Goal: Task Accomplishment & Management: Use online tool/utility

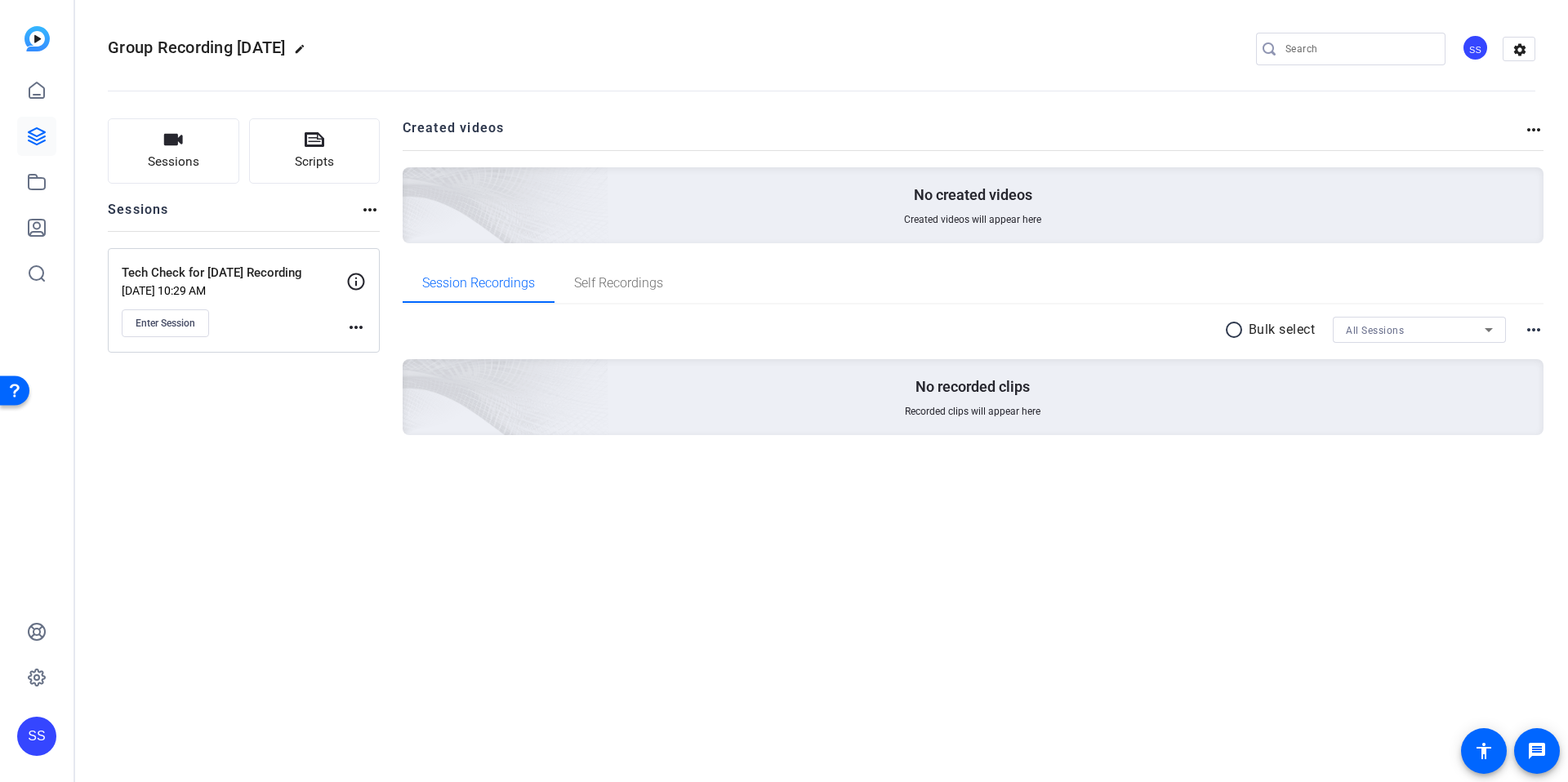
click at [359, 325] on mat-icon "more_horiz" at bounding box center [355, 327] width 19 height 19
click at [179, 329] on div at bounding box center [784, 391] width 1568 height 782
click at [184, 326] on span "Enter Session" at bounding box center [165, 323] width 59 height 13
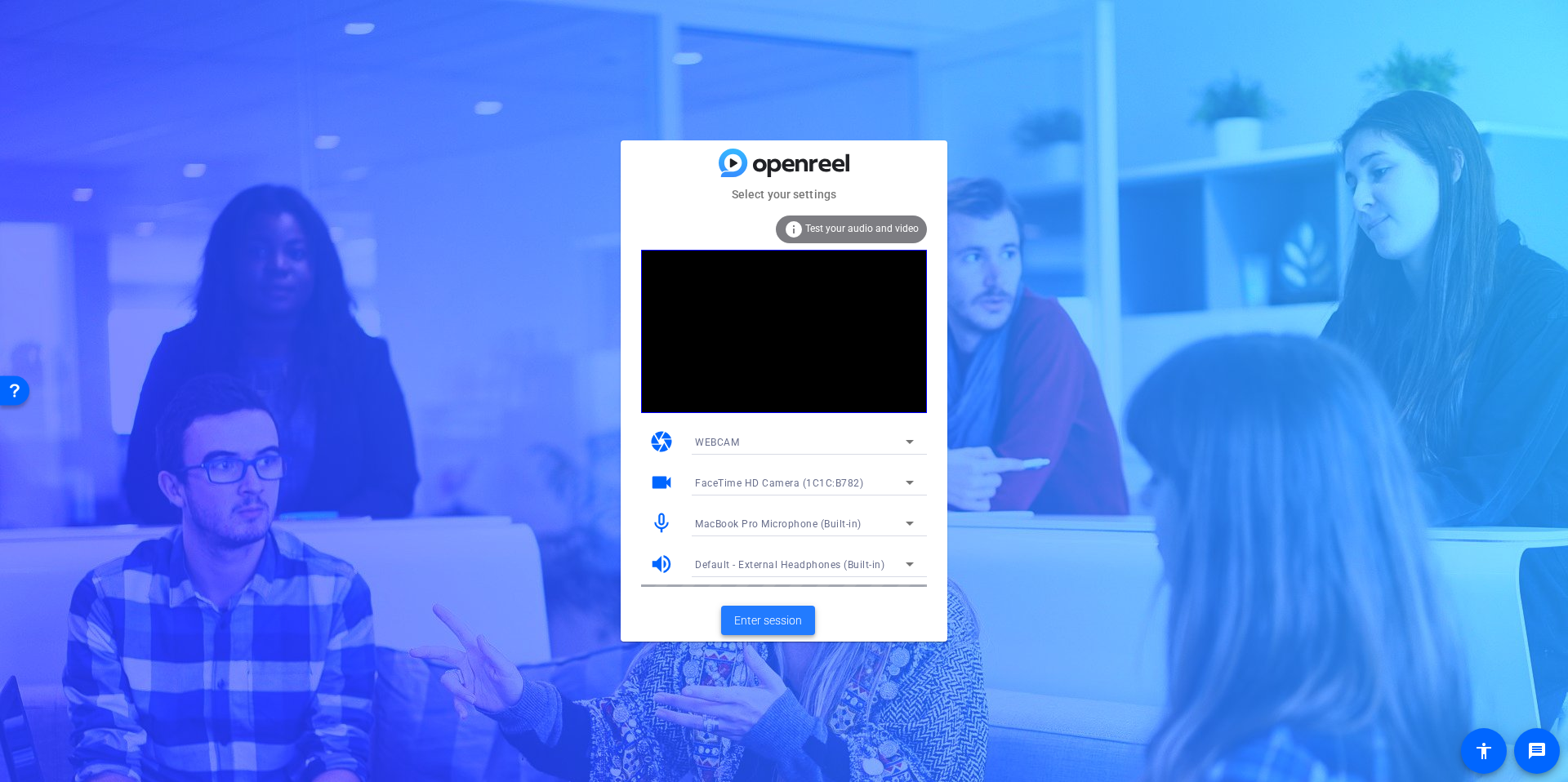
click at [780, 624] on span "Enter session" at bounding box center [768, 621] width 68 height 17
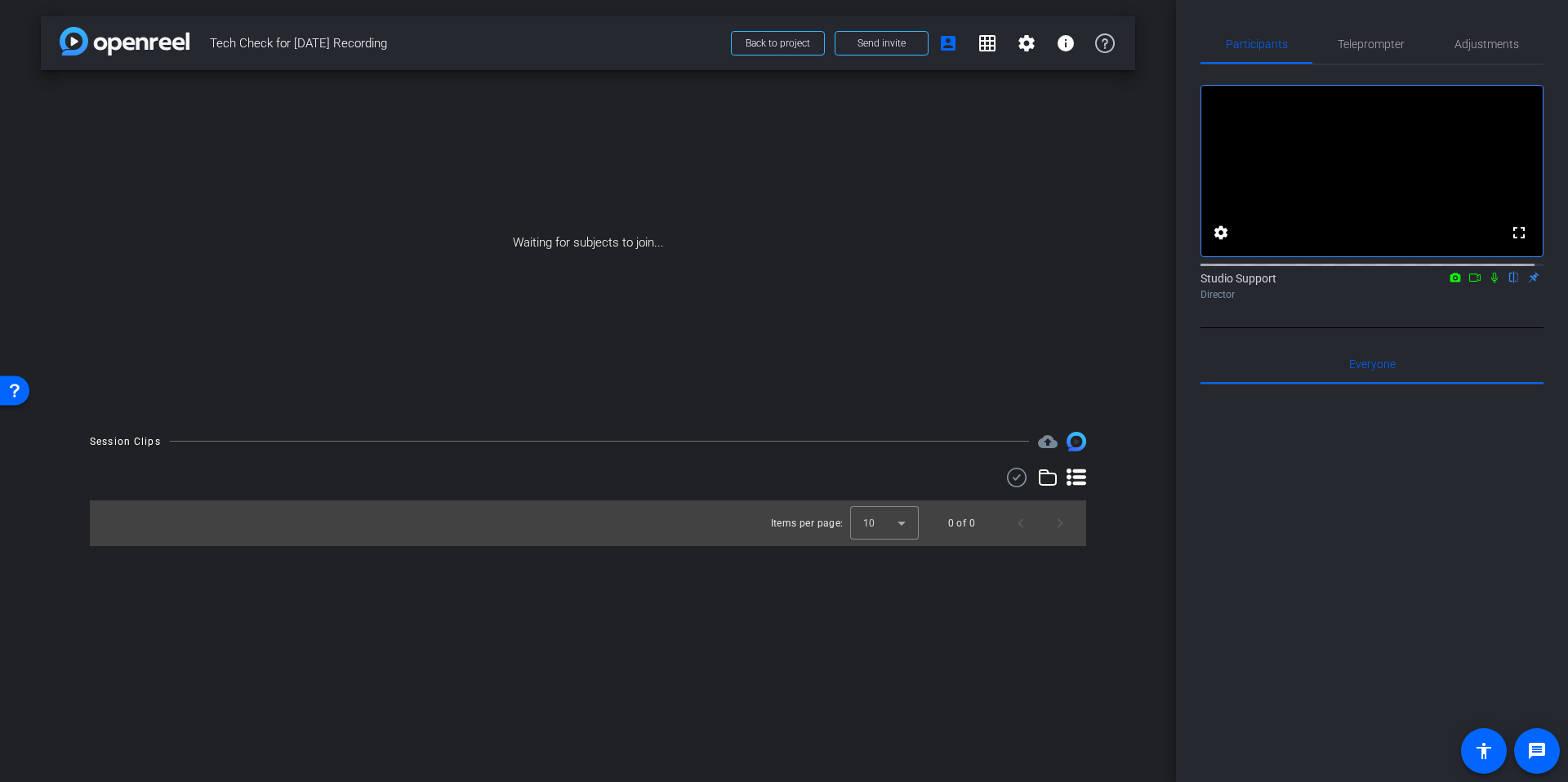
click at [1491, 283] on icon at bounding box center [1494, 277] width 7 height 11
click at [1468, 283] on icon at bounding box center [1474, 277] width 13 height 12
click at [1142, 464] on div "arrow_back Tech Check for [DATE] Recording Back to project Send invite account_…" at bounding box center [588, 391] width 1176 height 782
click at [874, 40] on span "Send invite" at bounding box center [881, 42] width 48 height 13
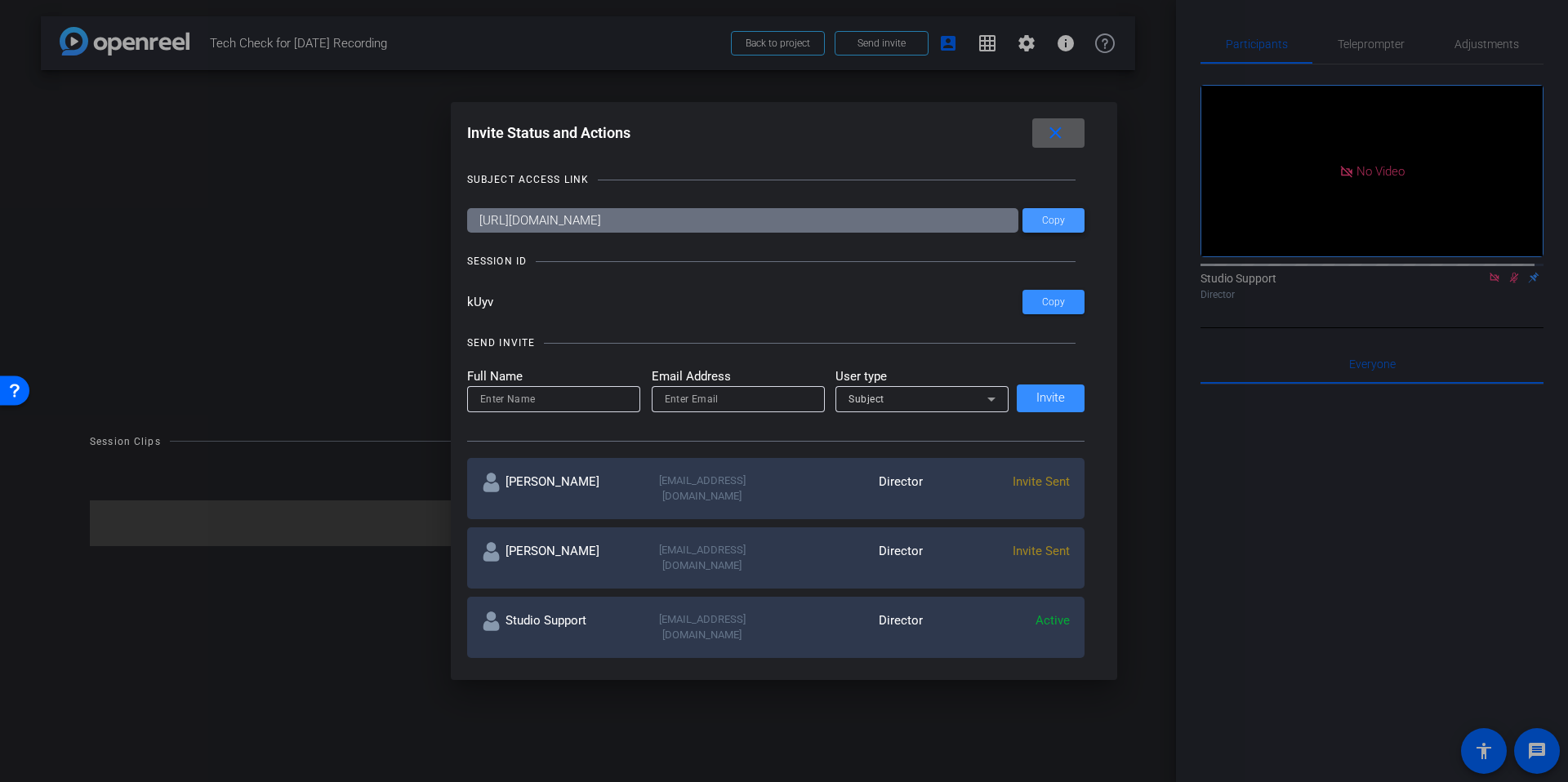
click at [1067, 217] on span at bounding box center [1053, 220] width 62 height 39
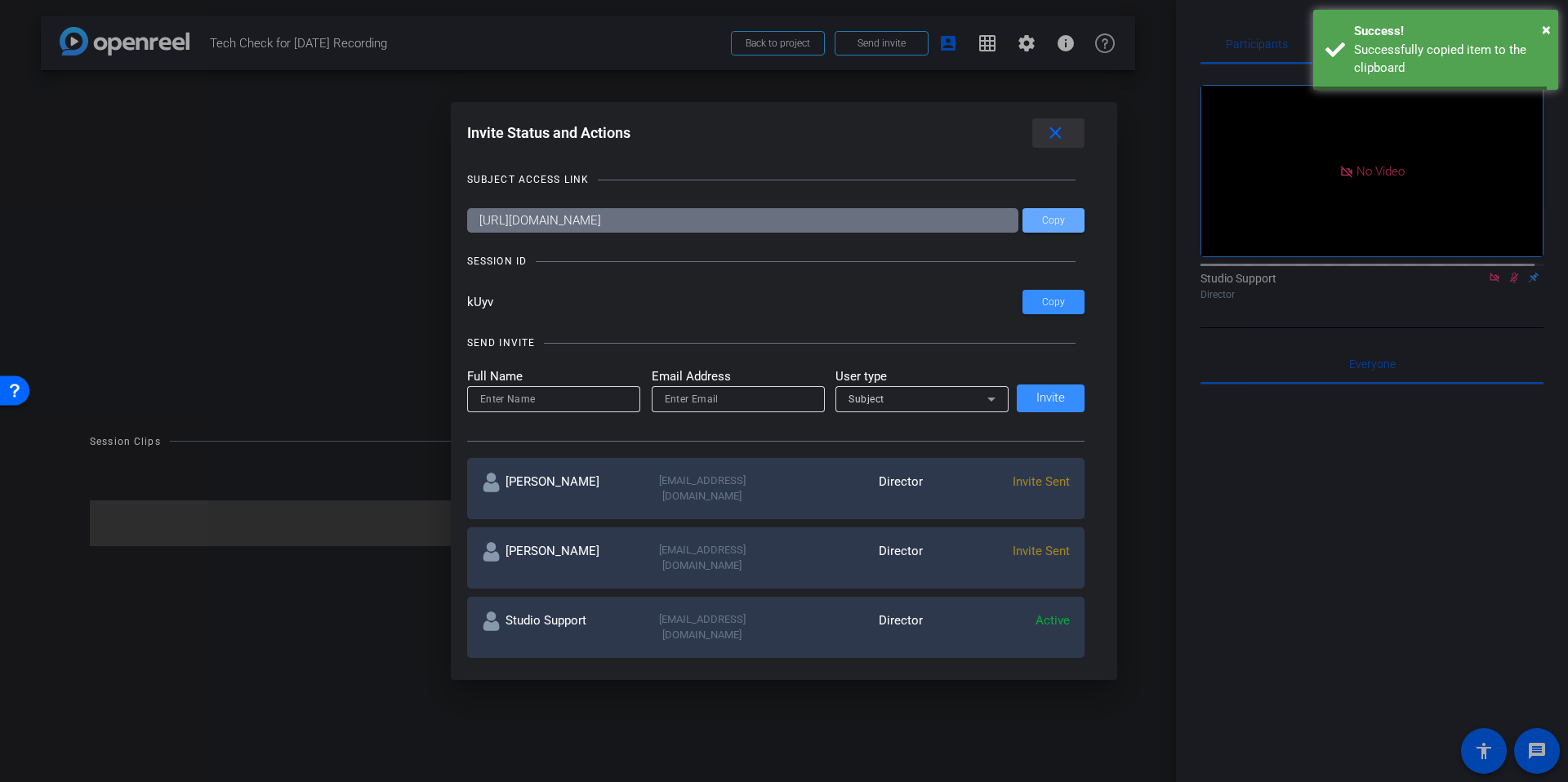
click at [1065, 133] on mat-icon "close" at bounding box center [1055, 134] width 20 height 20
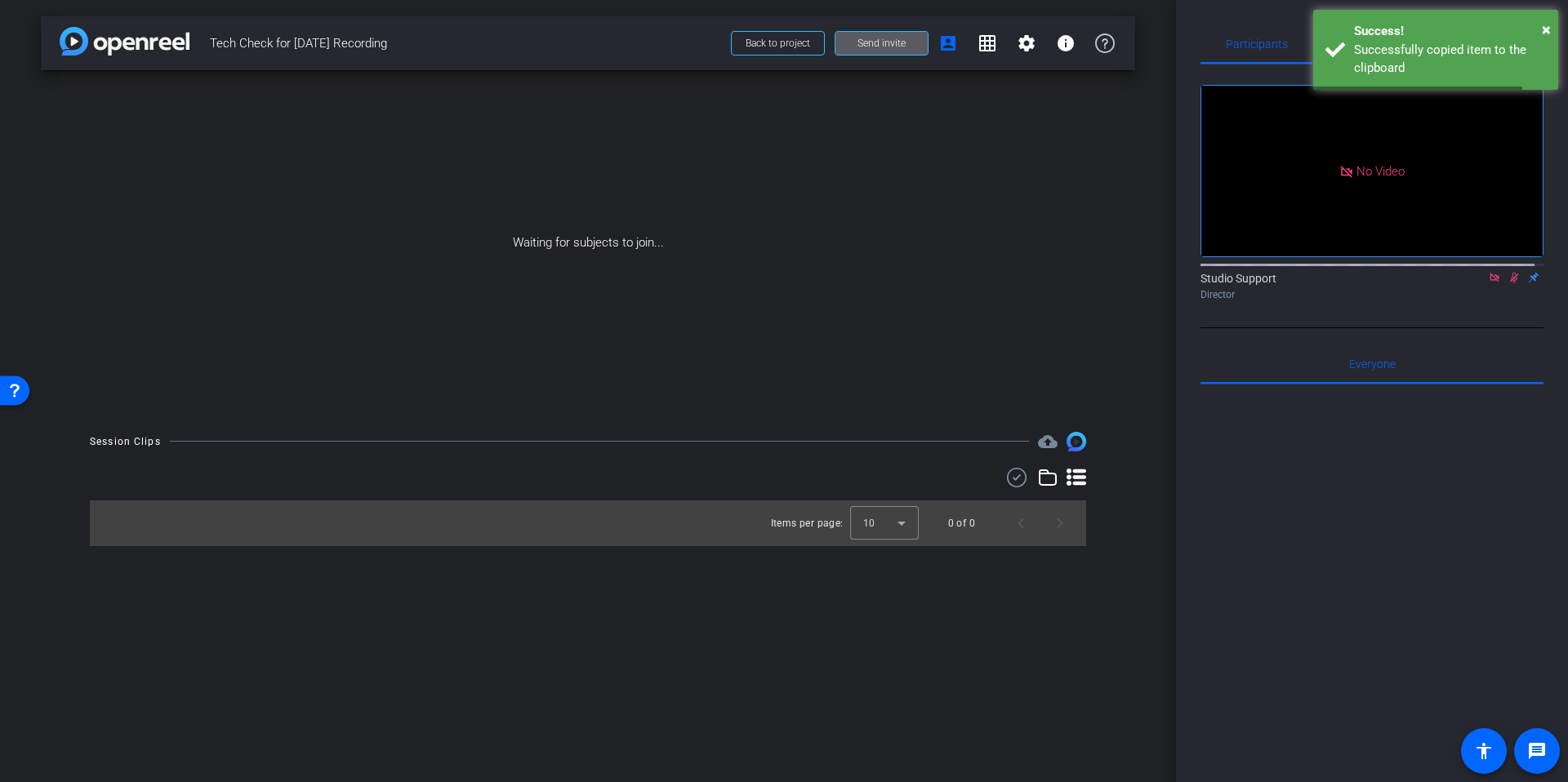
click at [1120, 218] on div "Waiting for subjects to join..." at bounding box center [588, 243] width 1094 height 345
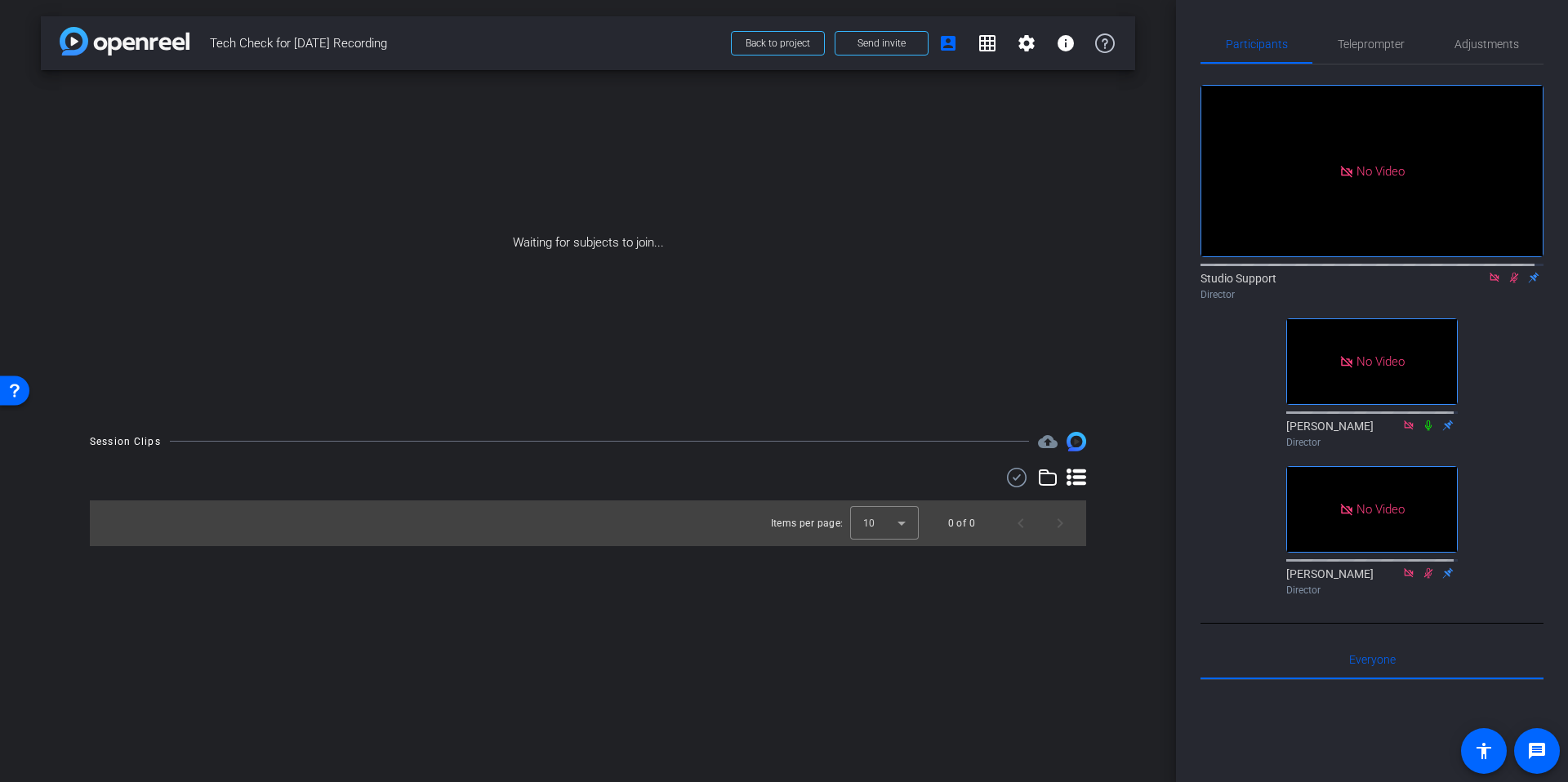
click at [1123, 387] on div "Waiting for subjects to join..." at bounding box center [588, 243] width 1094 height 345
click at [1143, 363] on div "arrow_back Tech Check for Sept 22nd Recording Back to project Send invite accou…" at bounding box center [588, 391] width 1176 height 782
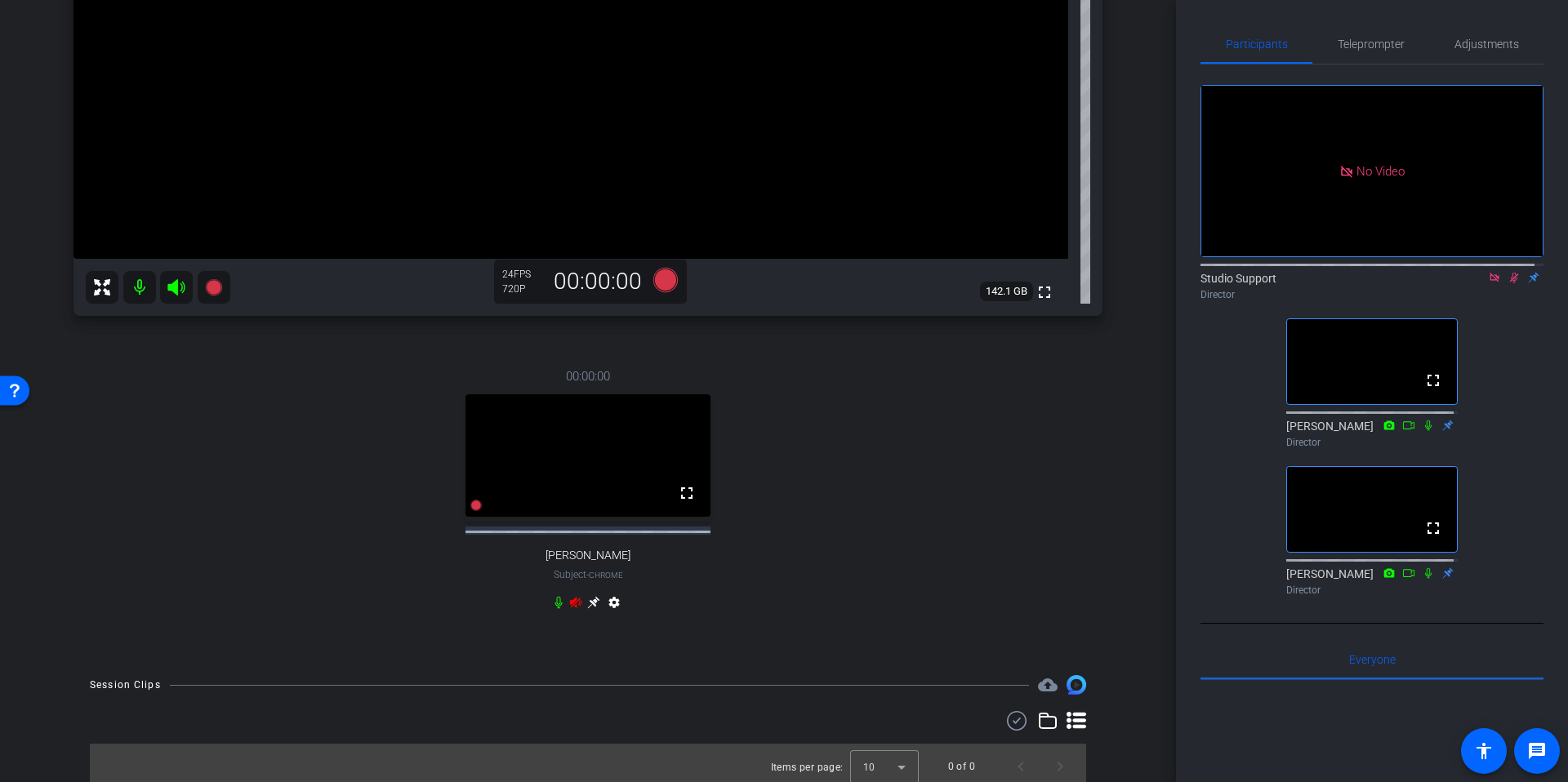
scroll to position [371, 0]
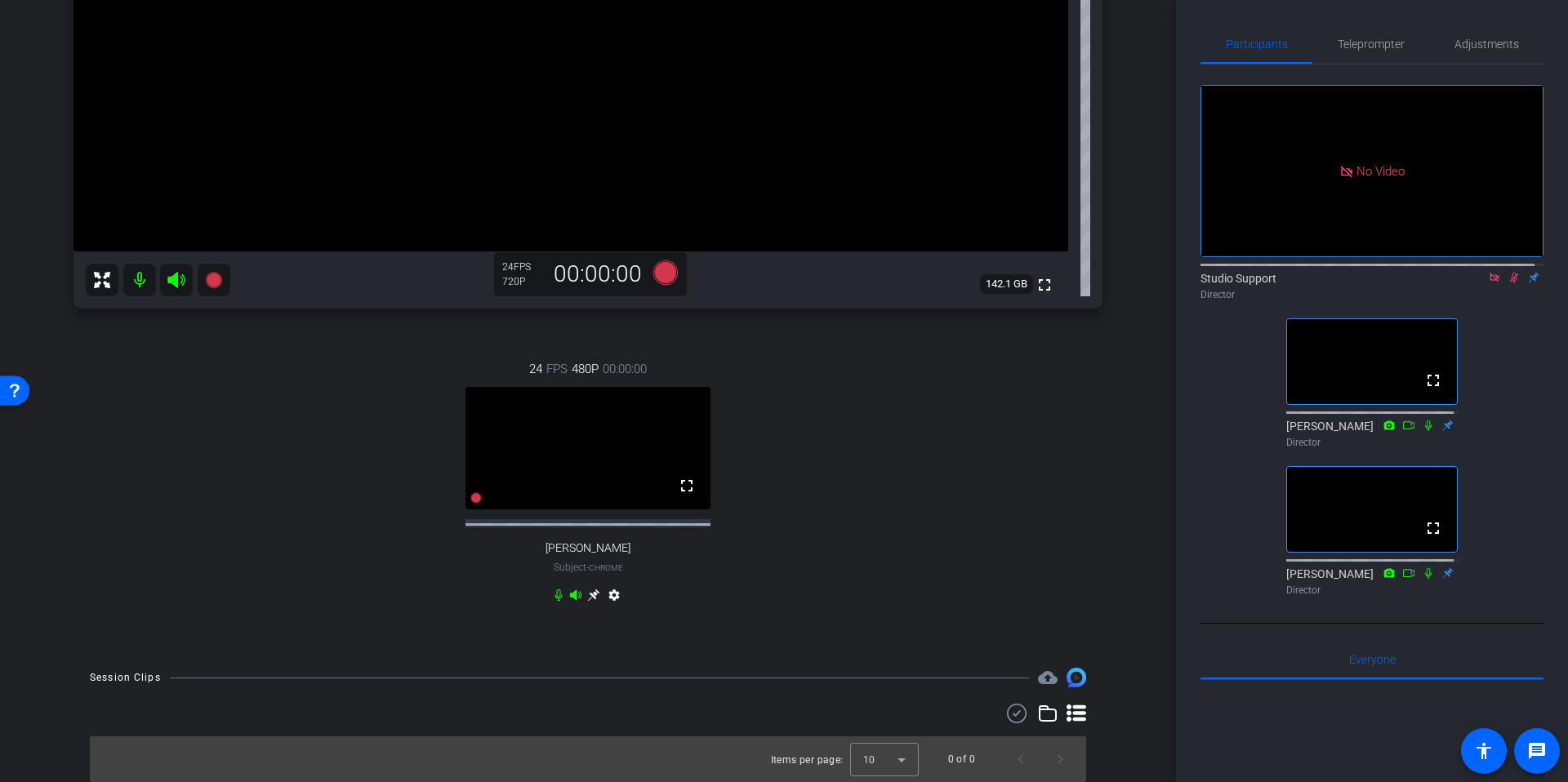
click at [1141, 535] on div "arrow_back Tech Check for Sept 22nd Recording Back to project Send invite accou…" at bounding box center [588, 391] width 1176 height 782
click at [1489, 282] on icon at bounding box center [1494, 276] width 9 height 9
click at [1143, 455] on div "arrow_back Tech Check for Sept 22nd Recording Back to project Send invite accou…" at bounding box center [588, 391] width 1176 height 782
click at [1121, 404] on div "Janelle Quinn Chrome info ROOM ID: 431766185 fullscreen settings 142.1 GB 24 FP…" at bounding box center [588, 175] width 1094 height 953
click at [1488, 283] on icon at bounding box center [1494, 277] width 13 height 12
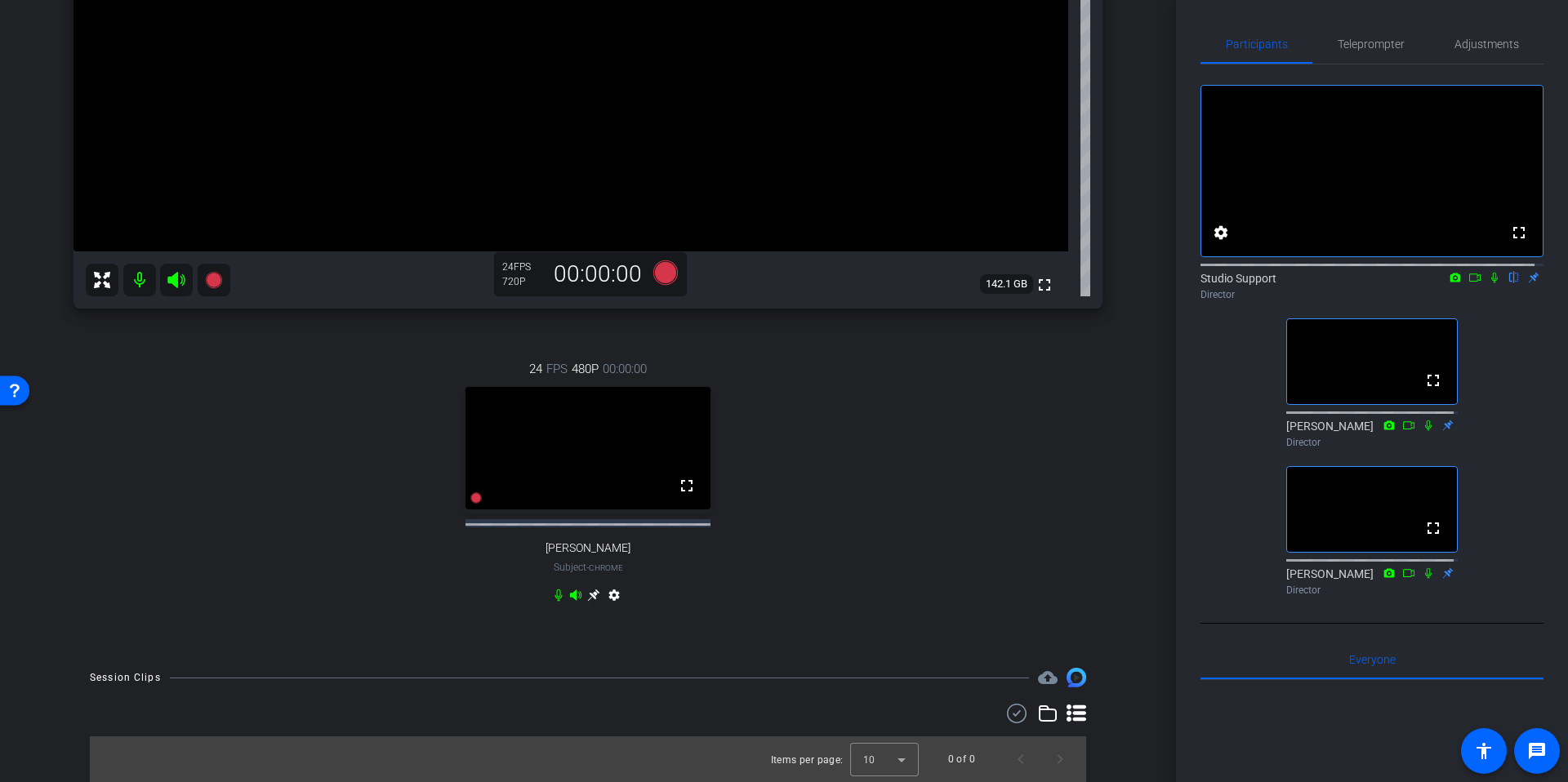
click at [1488, 283] on icon at bounding box center [1494, 277] width 13 height 12
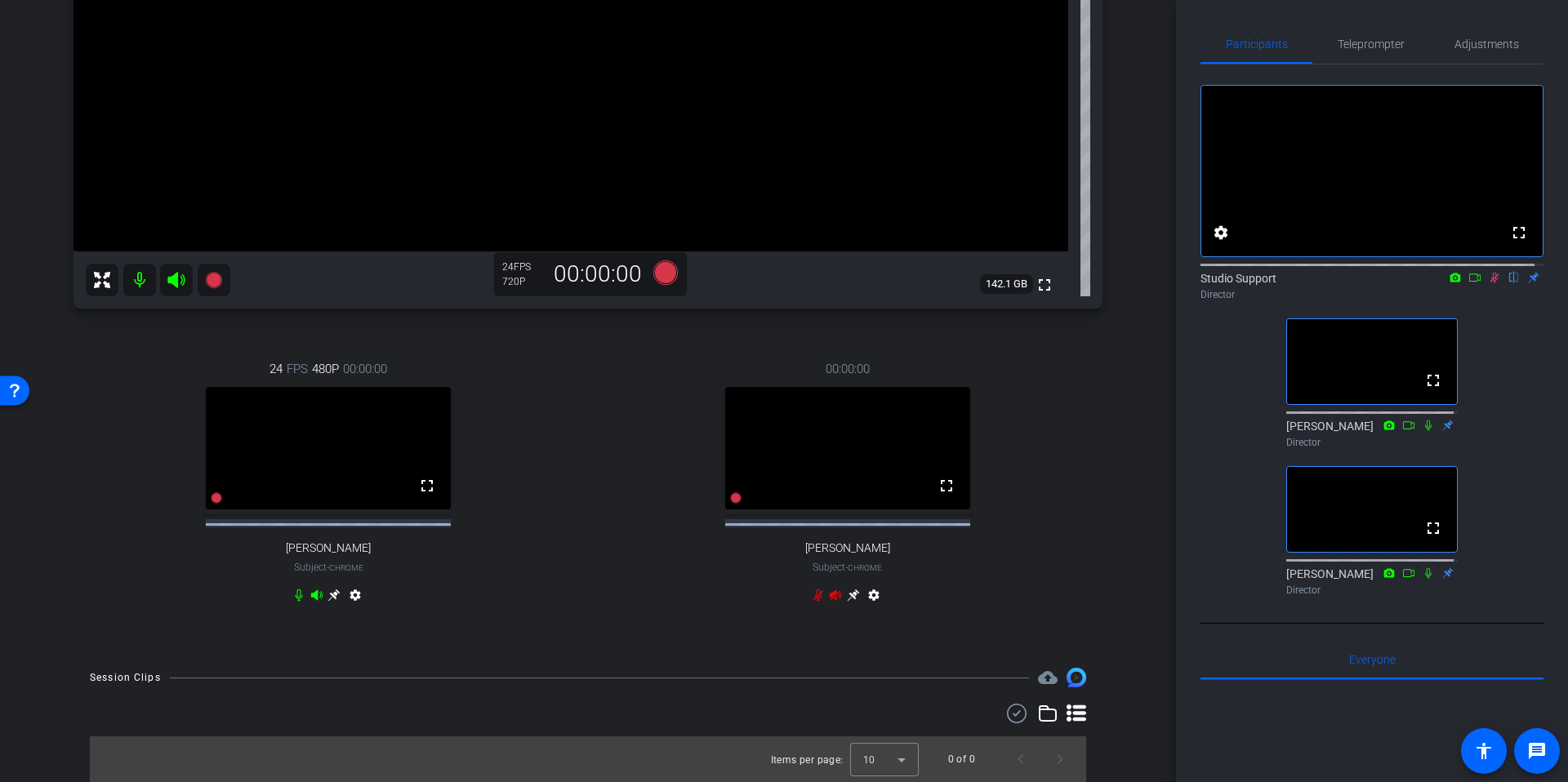
click at [1488, 283] on icon at bounding box center [1494, 277] width 13 height 12
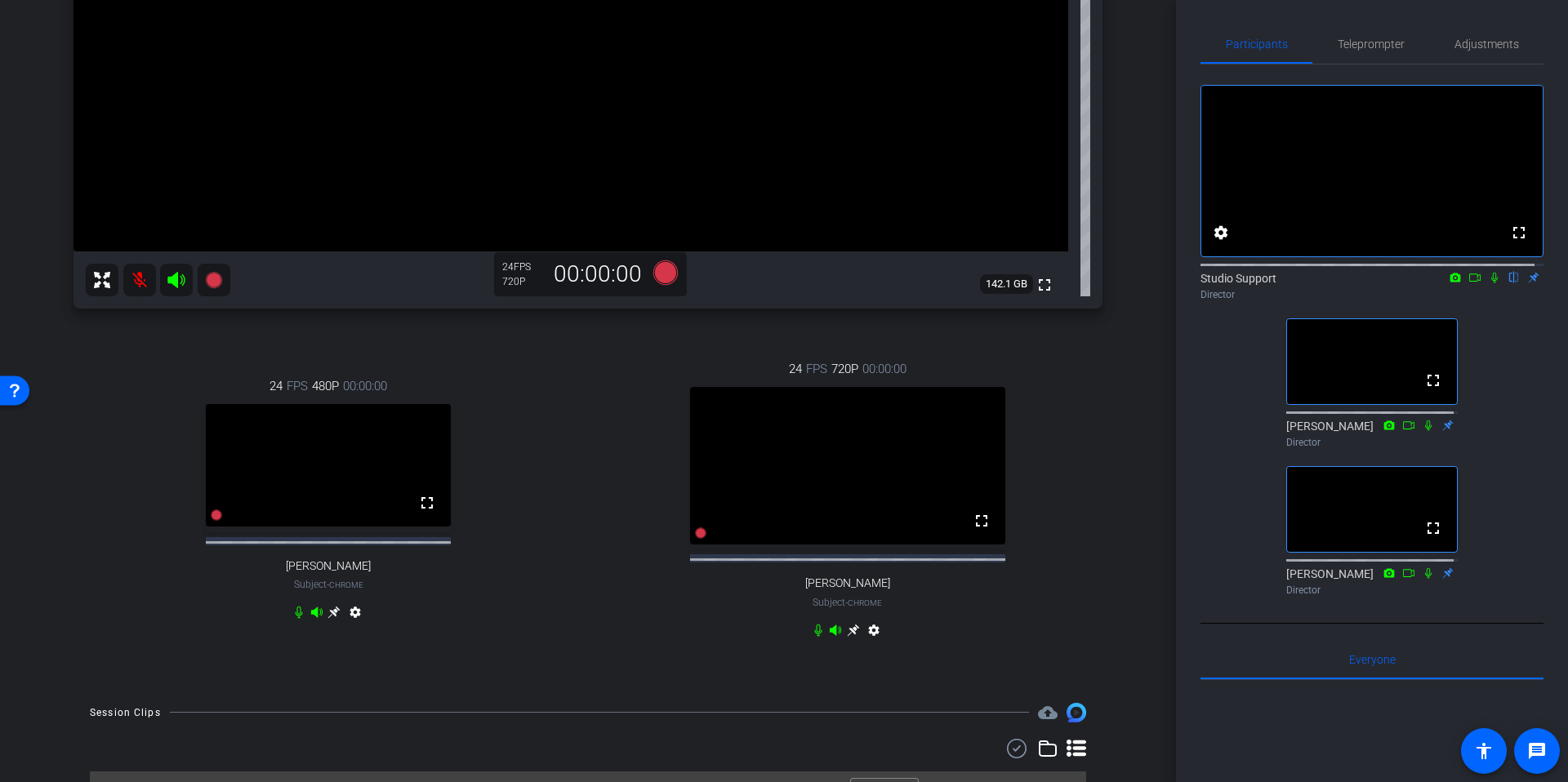
click at [1491, 283] on icon at bounding box center [1494, 277] width 7 height 11
click at [1146, 444] on div "arrow_back Tech Check for Sept 22nd Recording Back to project Send invite accou…" at bounding box center [588, 391] width 1176 height 782
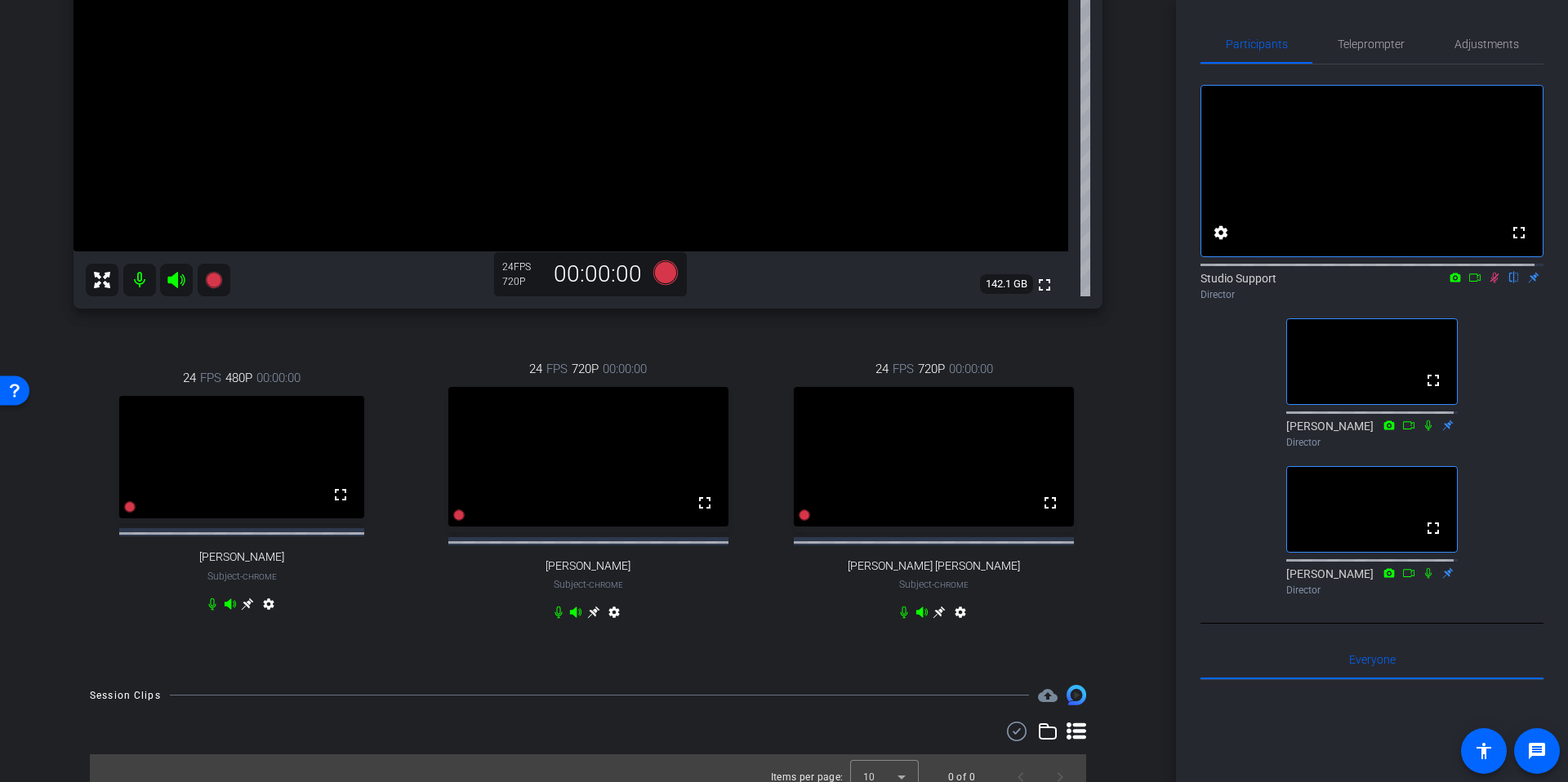
click at [1488, 283] on icon at bounding box center [1494, 277] width 13 height 12
click at [1140, 464] on div "arrow_back Tech Check for Sept 22nd Recording Back to project Send invite accou…" at bounding box center [588, 391] width 1176 height 782
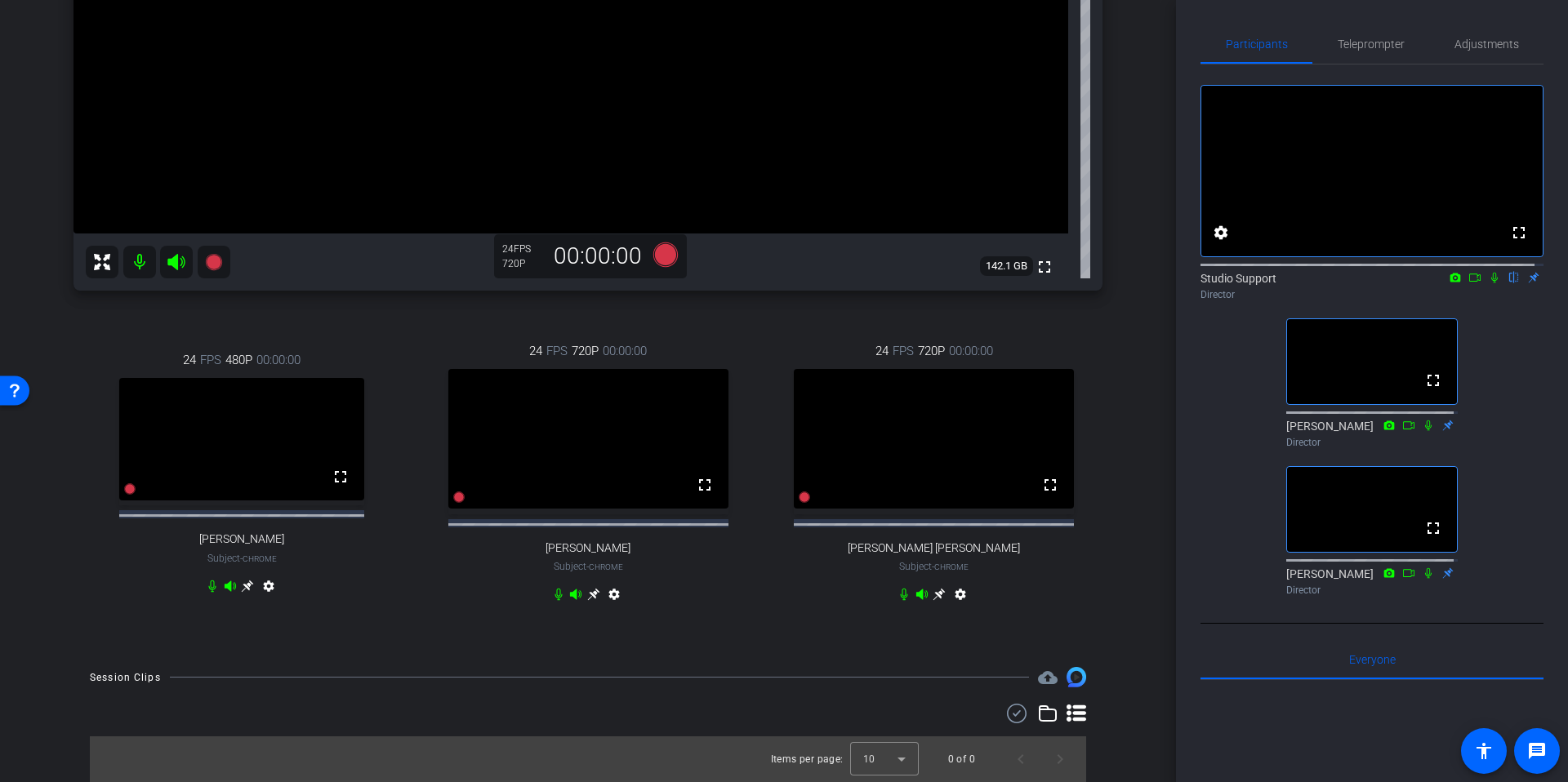
scroll to position [421, 0]
click at [1149, 440] on div "arrow_back Tech Check for Sept 22nd Recording Back to project Send invite accou…" at bounding box center [588, 391] width 1176 height 782
click at [1445, 45] on div "Adjustments" at bounding box center [1485, 44] width 114 height 39
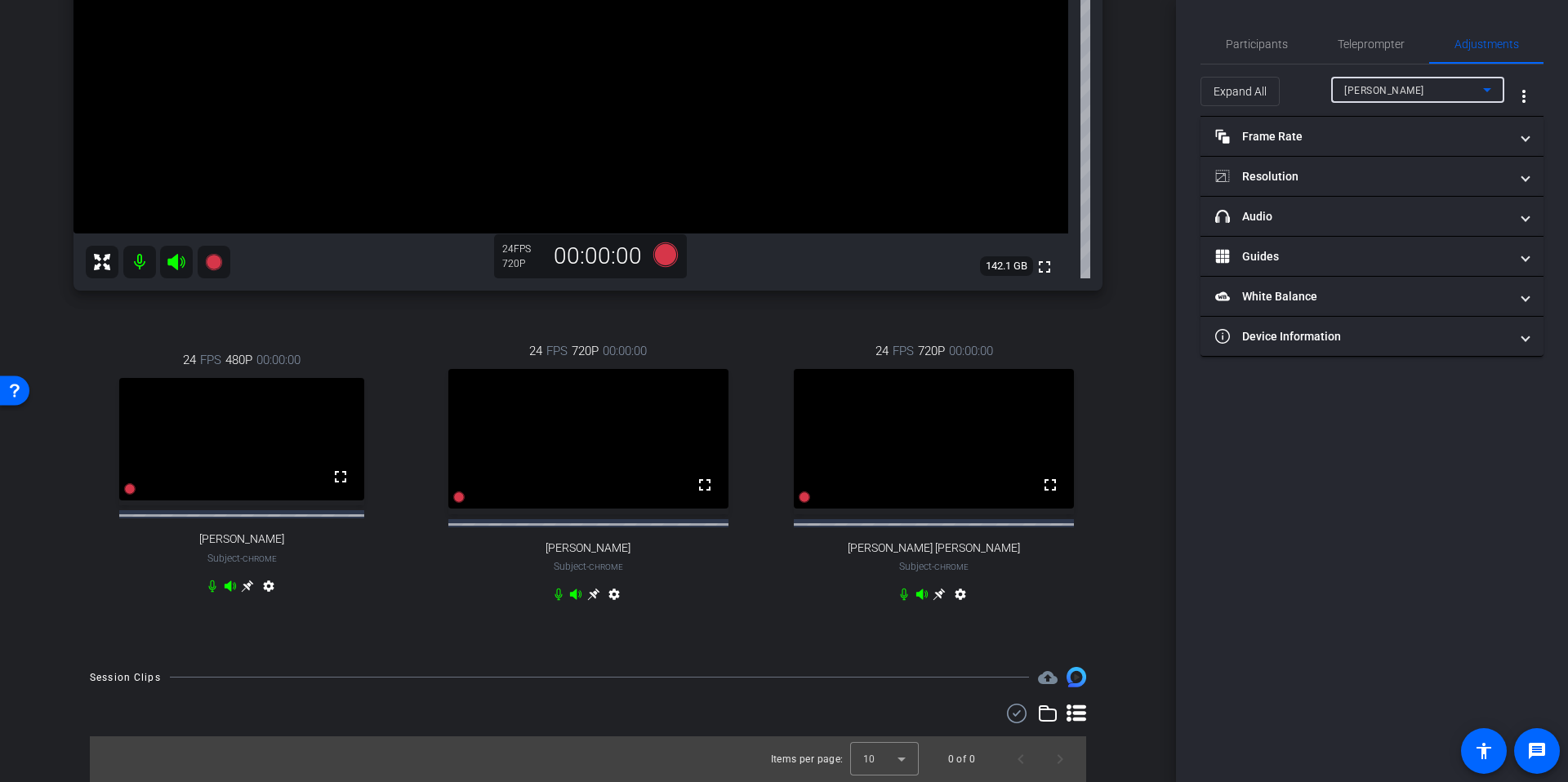
click at [1385, 88] on span "Janelle Quinn" at bounding box center [1384, 90] width 80 height 12
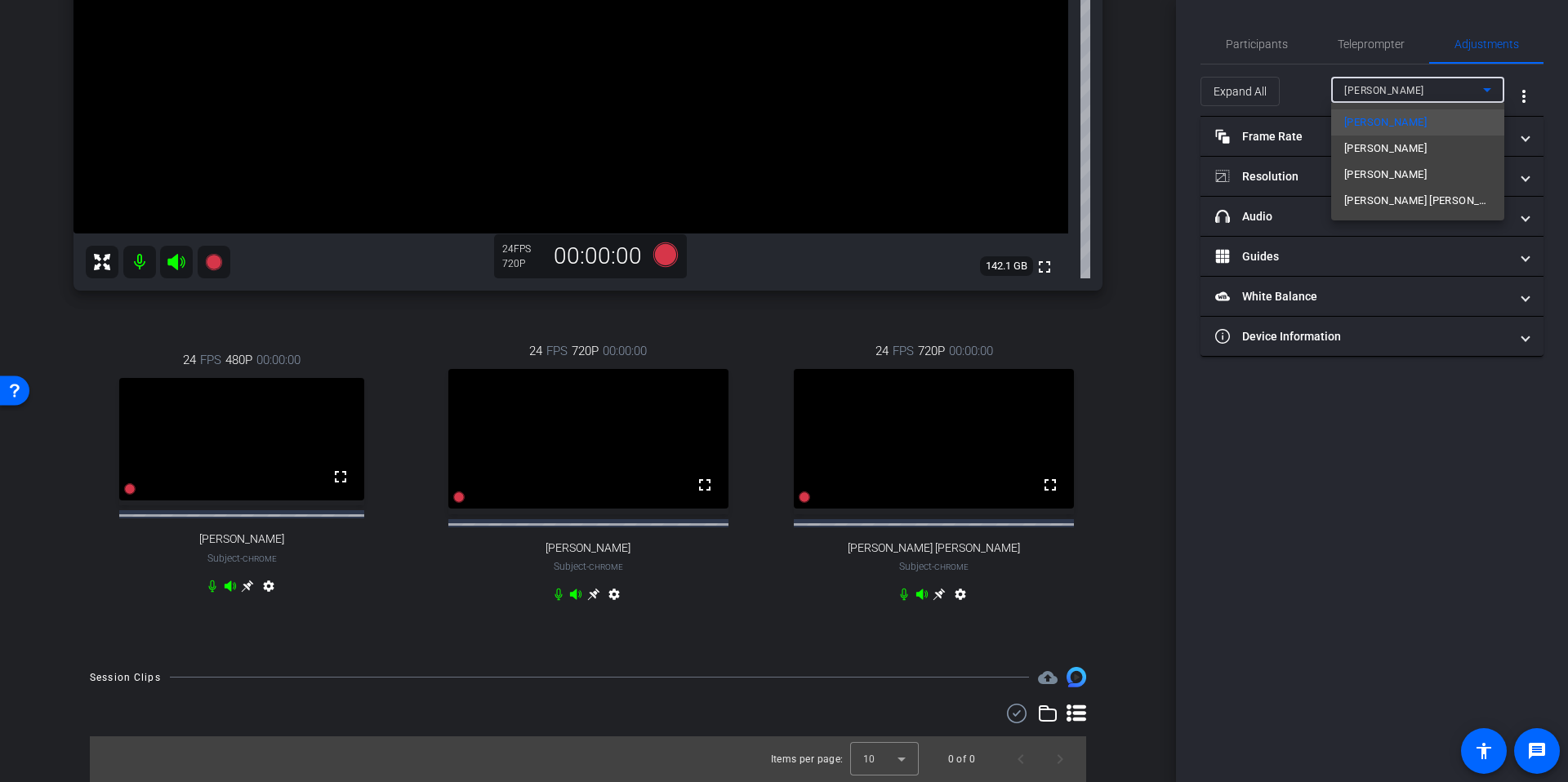
click at [1134, 129] on div at bounding box center [784, 391] width 1568 height 782
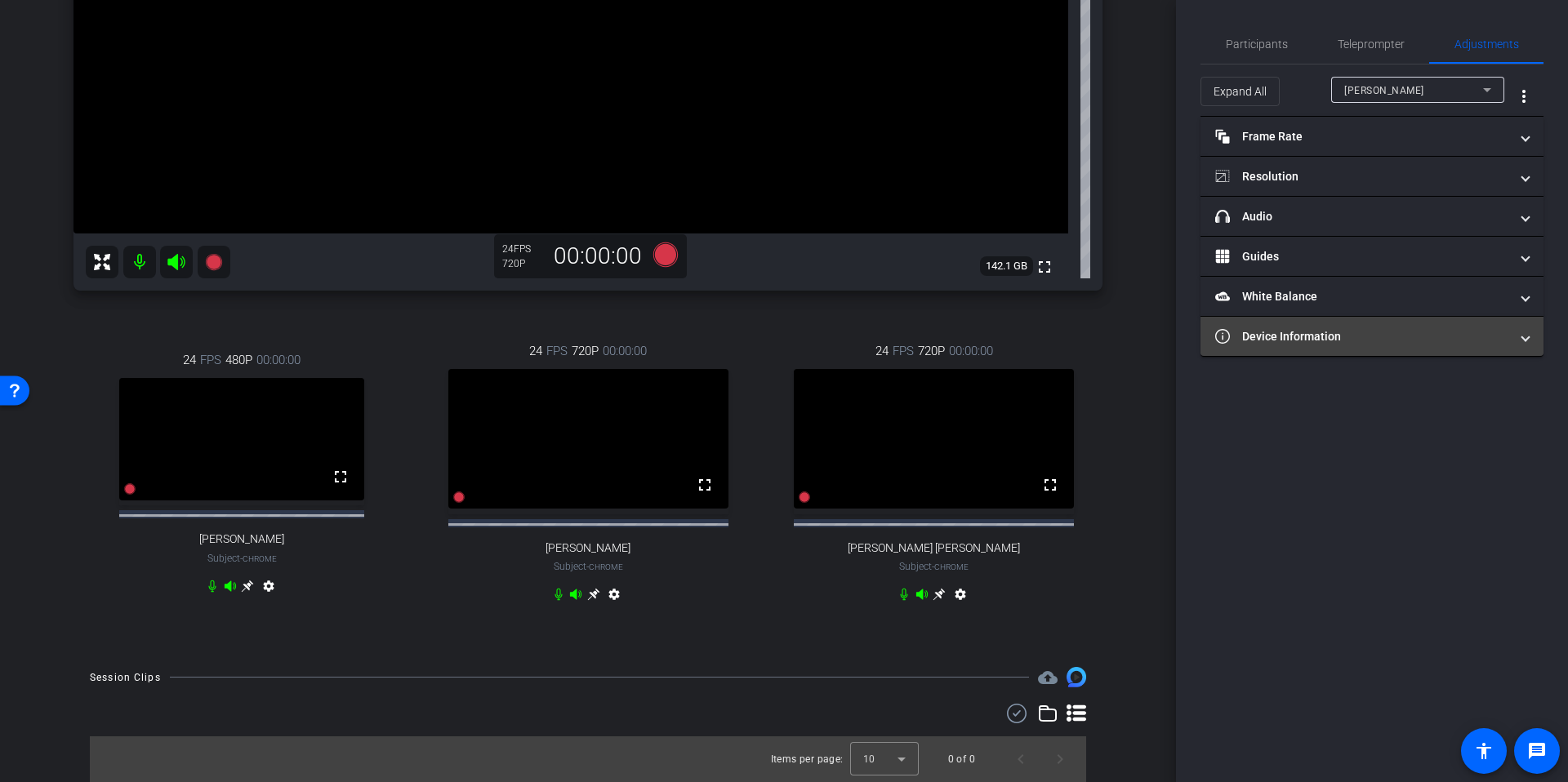
click at [1312, 352] on mat-expansion-panel-header "Device Information" at bounding box center [1371, 336] width 343 height 39
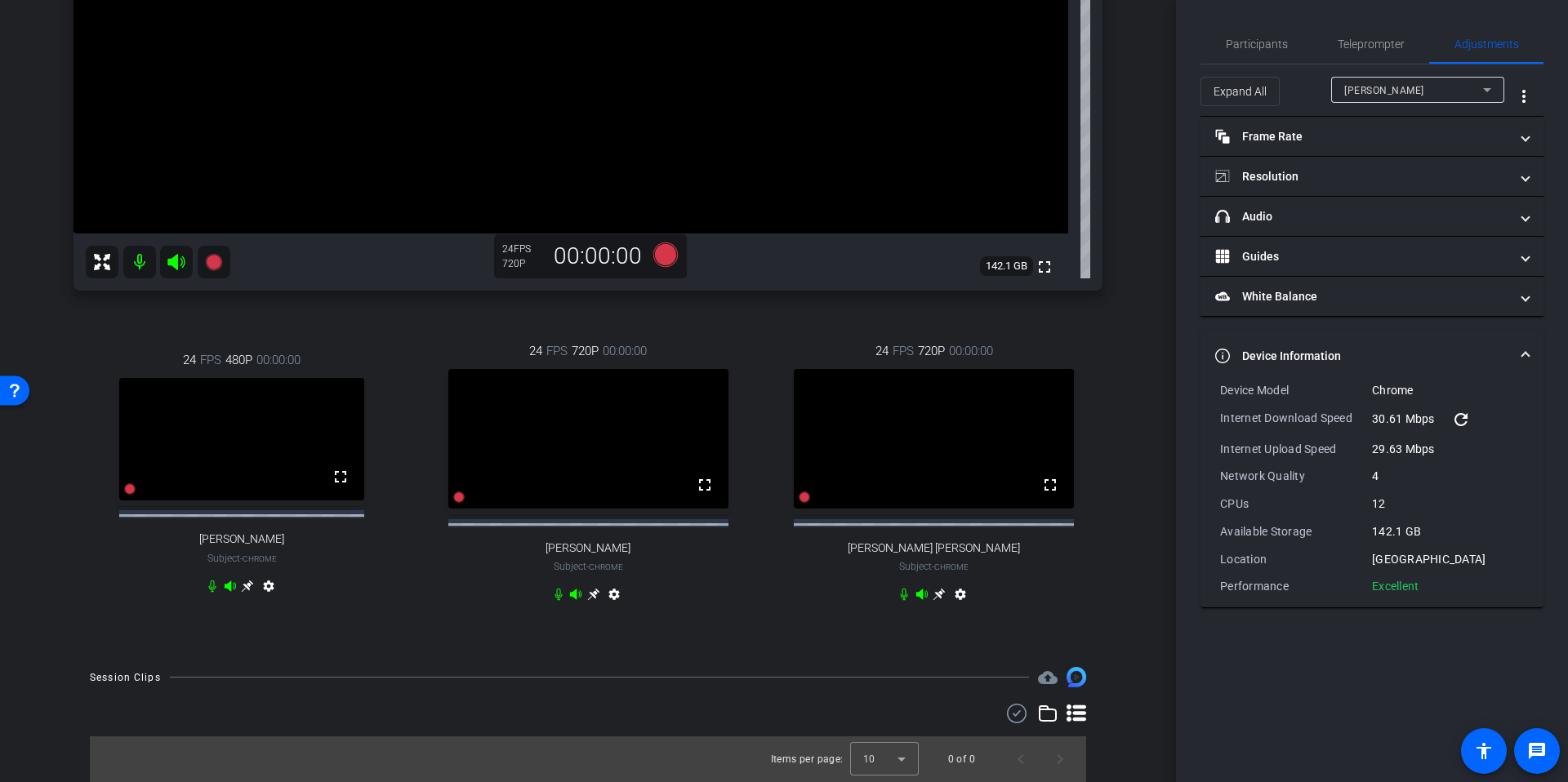
click at [1131, 457] on div "arrow_back Tech Check for Sept 22nd Recording Back to project Send invite accou…" at bounding box center [588, 391] width 1176 height 782
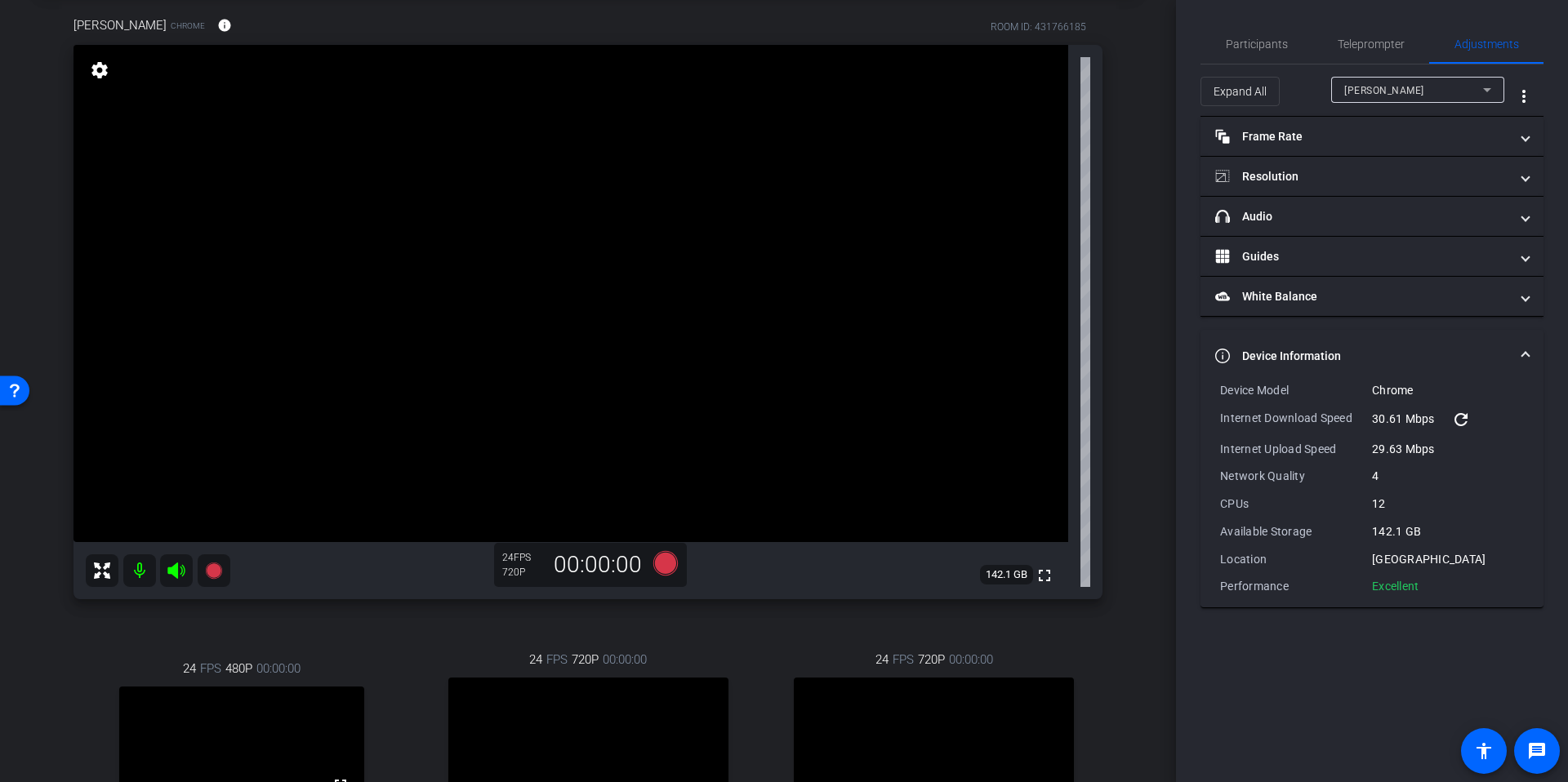
scroll to position [100, 0]
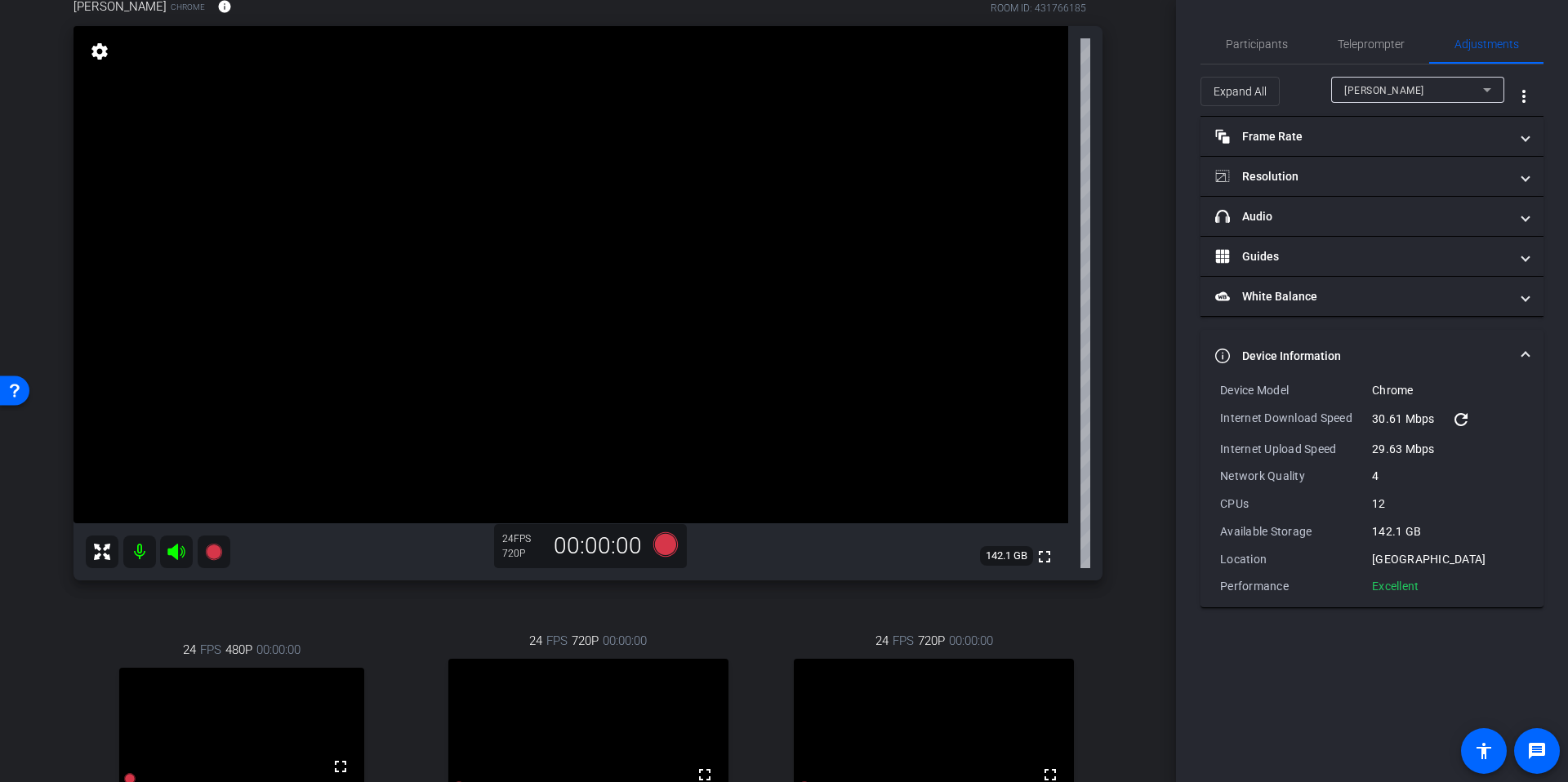
click at [1153, 290] on div "arrow_back Tech Check for Sept 22nd Recording Back to project Send invite accou…" at bounding box center [588, 291] width 1176 height 782
click at [1153, 295] on div "arrow_back Tech Check for Sept 22nd Recording Back to project Send invite accou…" at bounding box center [588, 291] width 1176 height 782
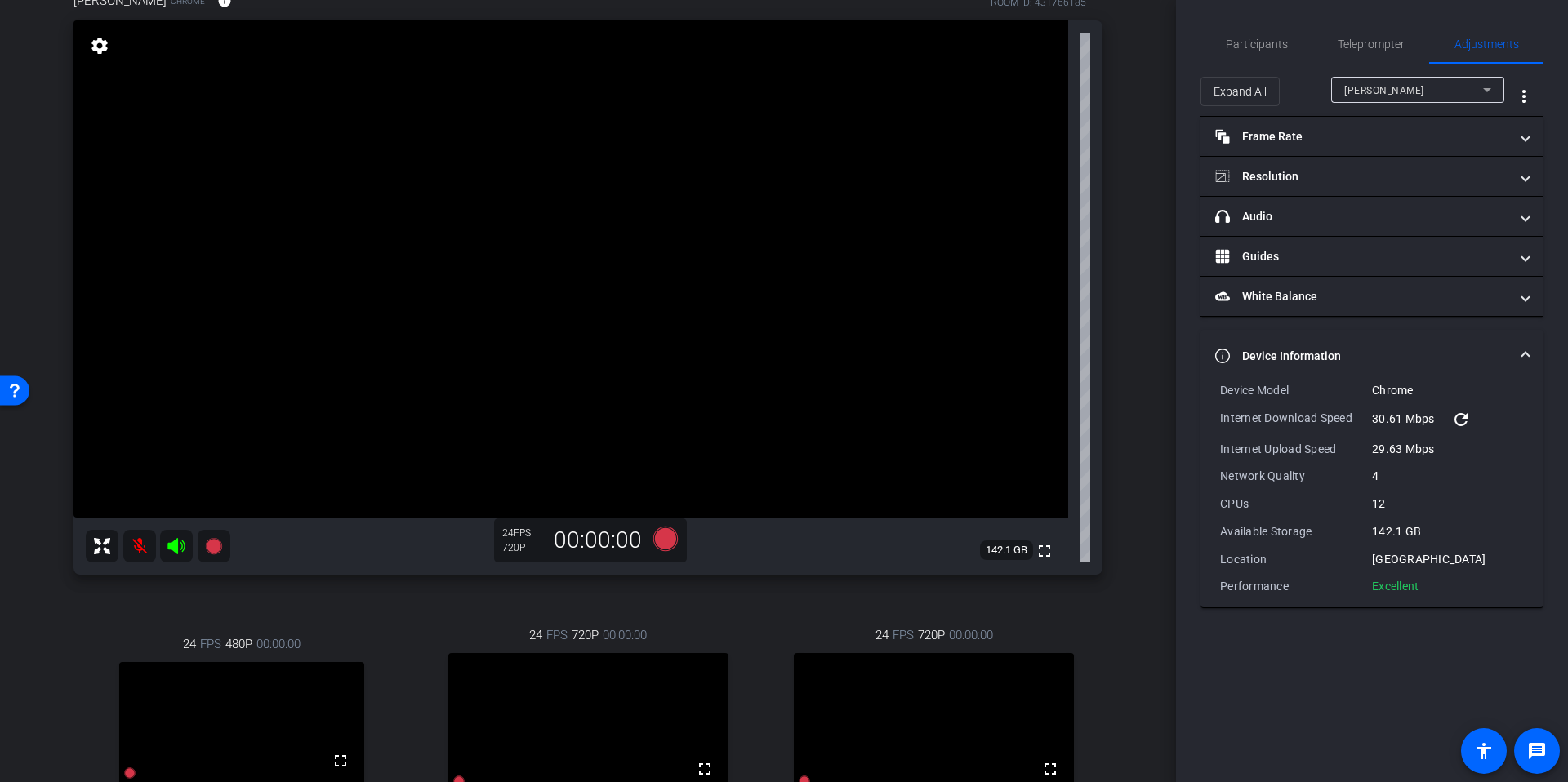
scroll to position [114, 0]
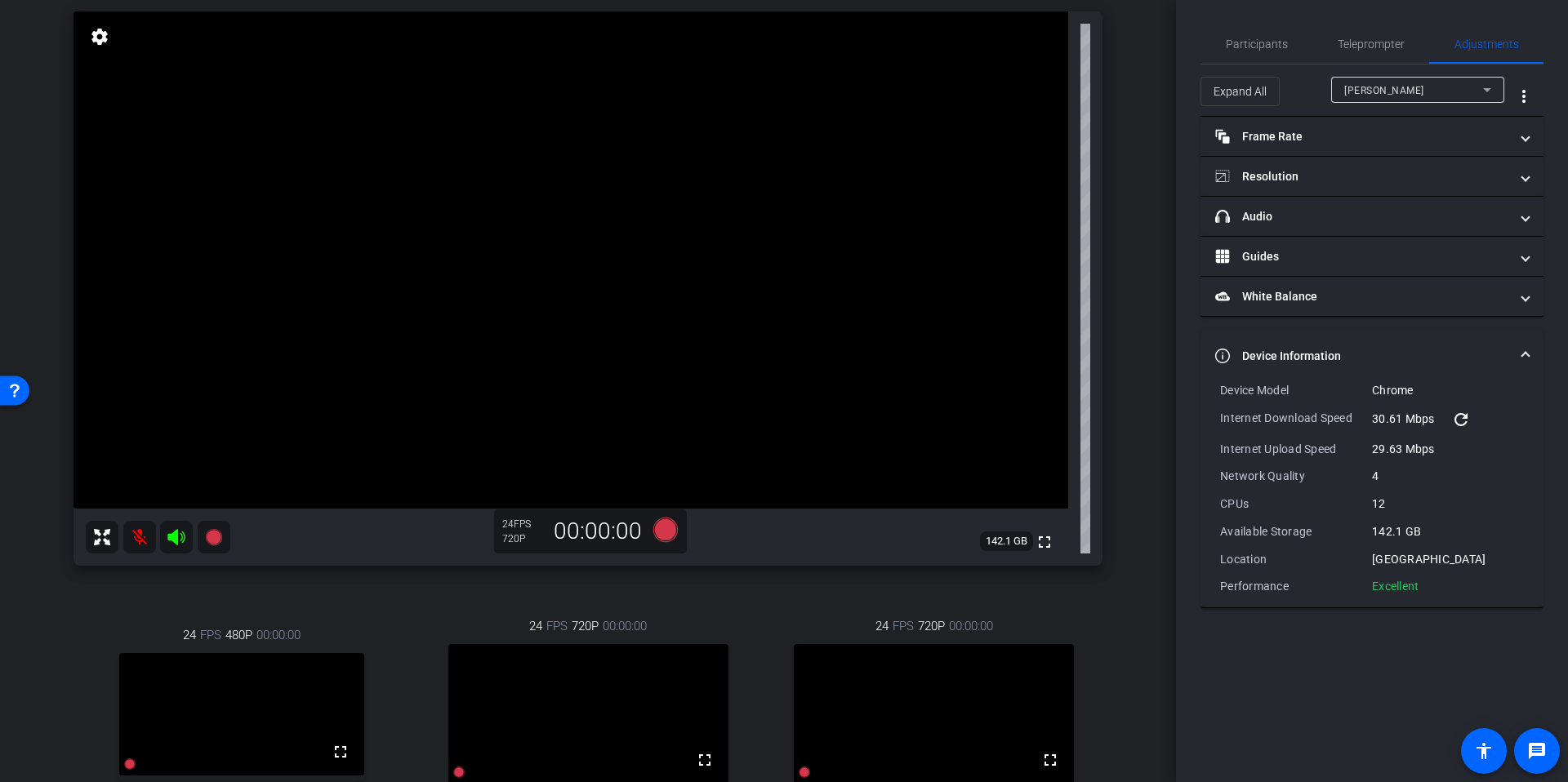
click at [1153, 295] on div "arrow_back Tech Check for Sept 22nd Recording Back to project Send invite accou…" at bounding box center [588, 276] width 1176 height 782
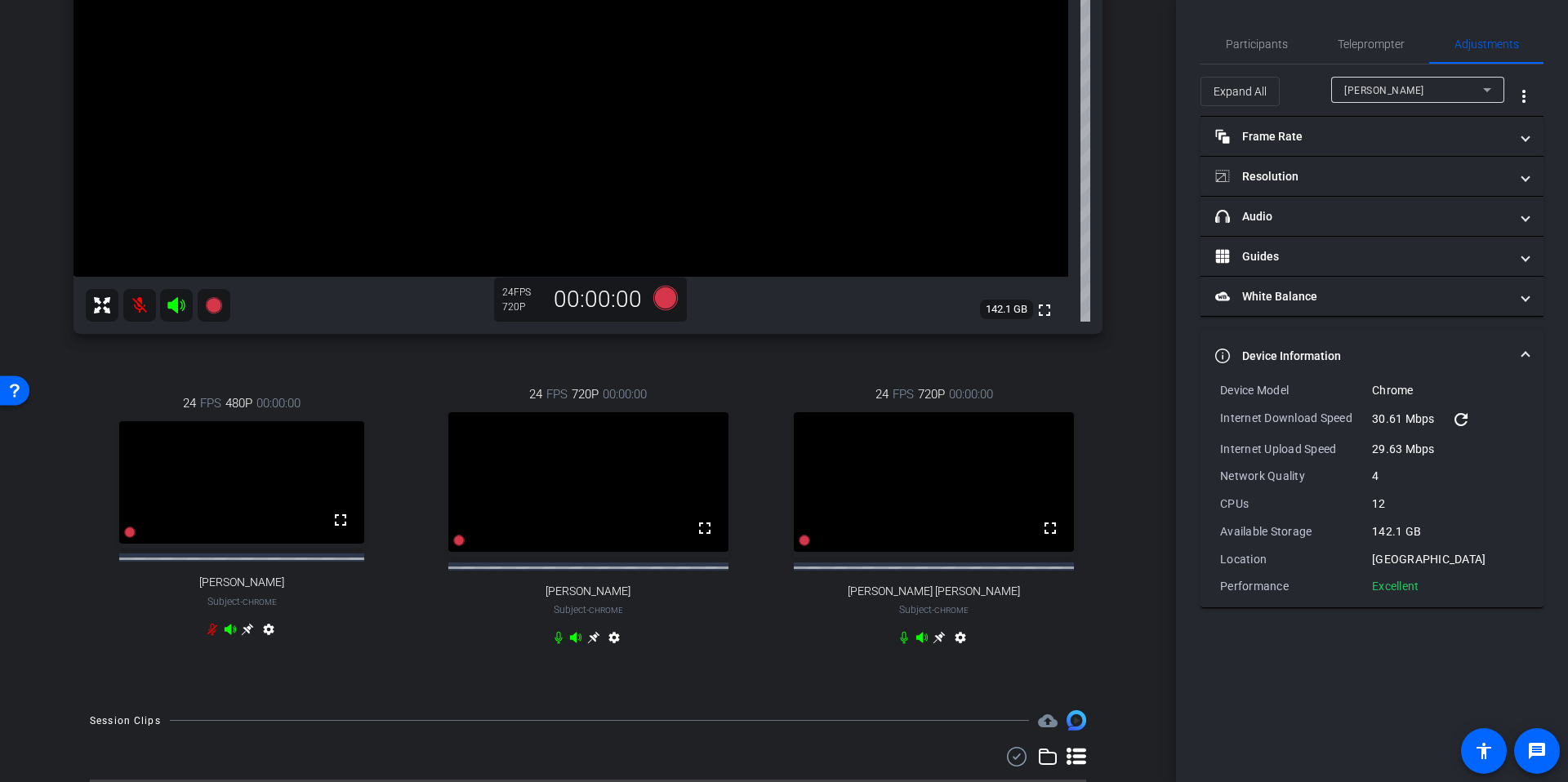
scroll to position [353, 0]
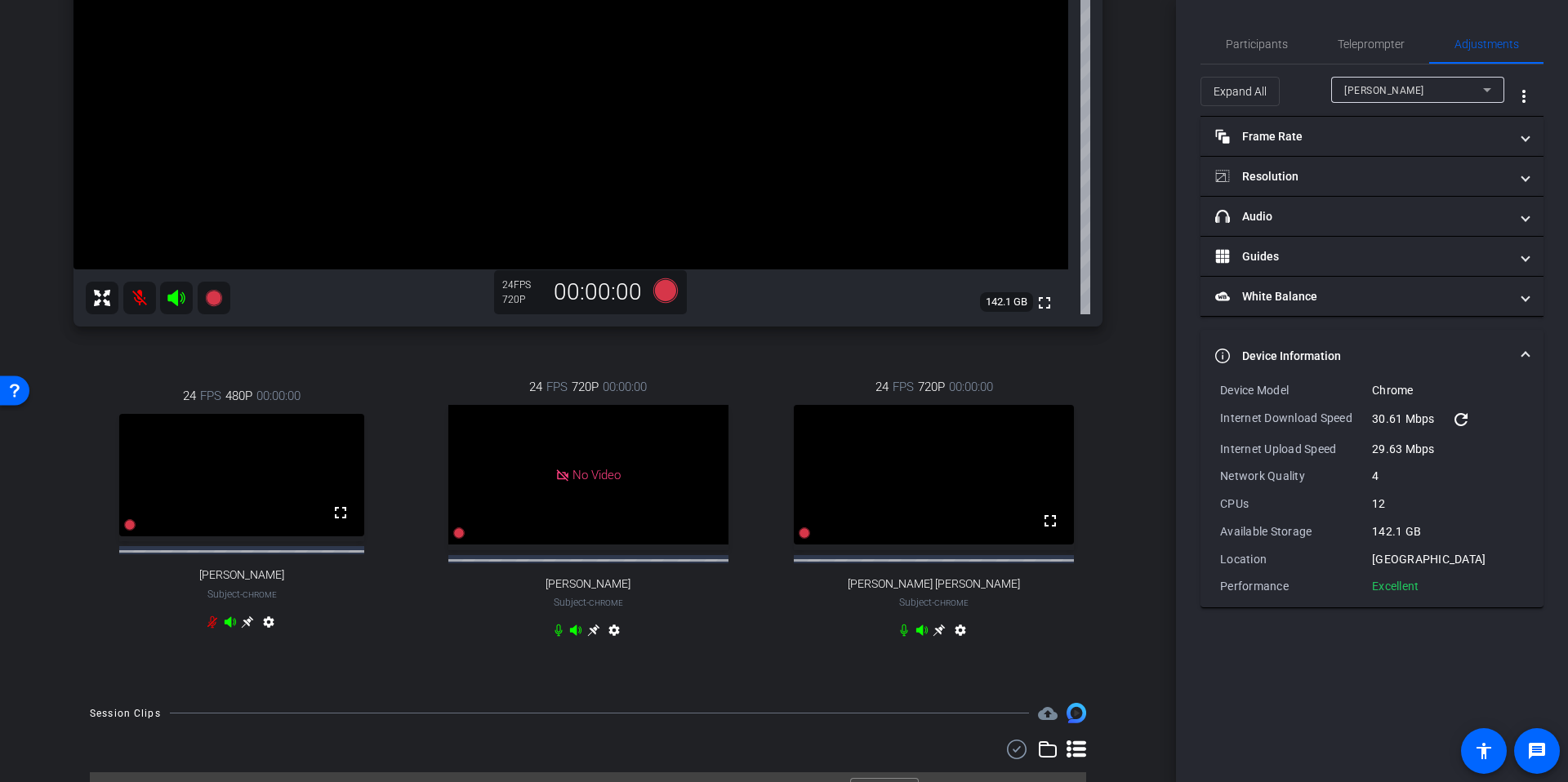
click at [1146, 342] on div "arrow_back Tech Check for Sept 22nd Recording Back to project Send invite accou…" at bounding box center [588, 37] width 1176 height 782
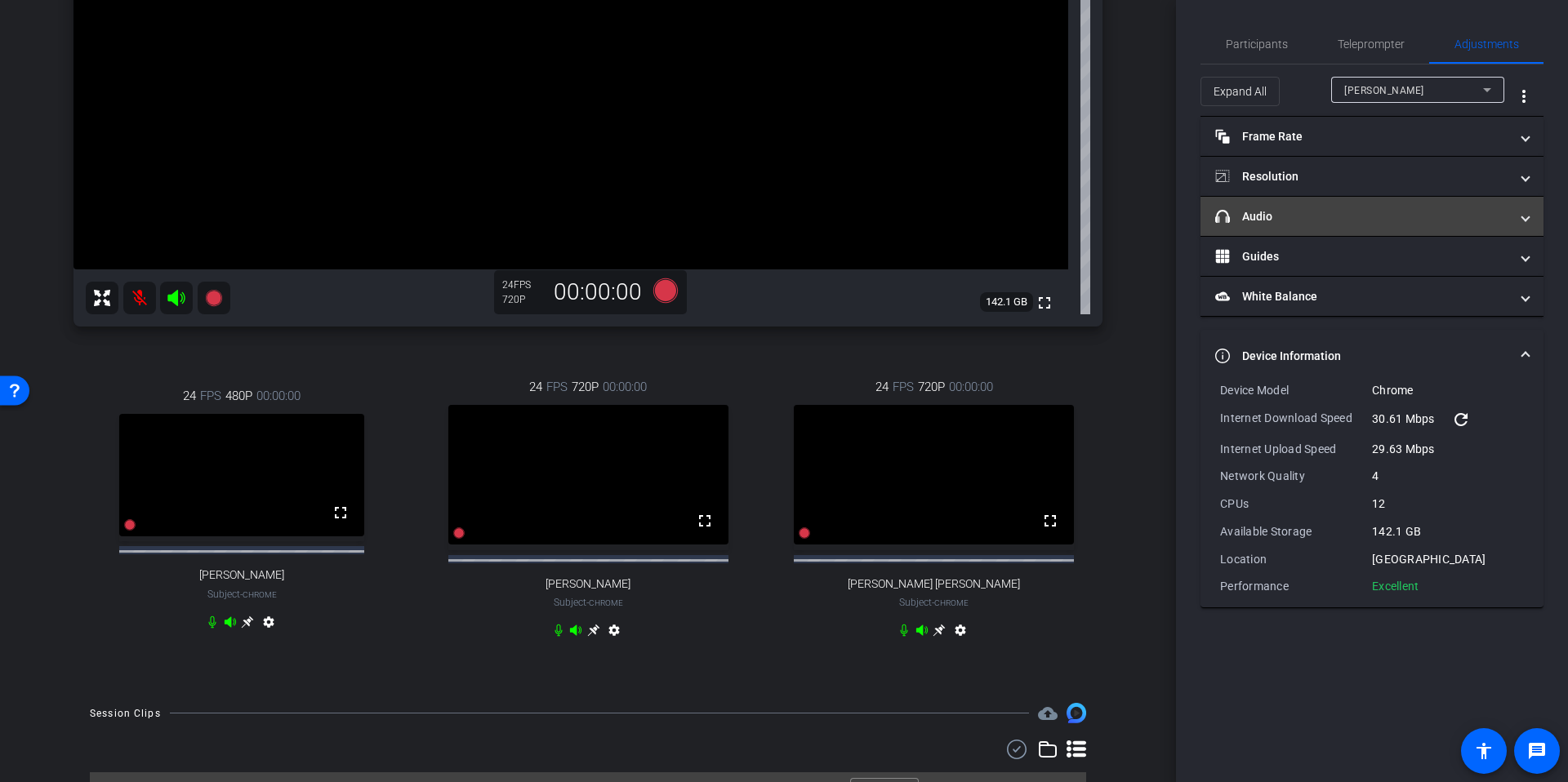
click at [1305, 211] on mat-panel-title "headphone icon Audio" at bounding box center [1362, 216] width 294 height 17
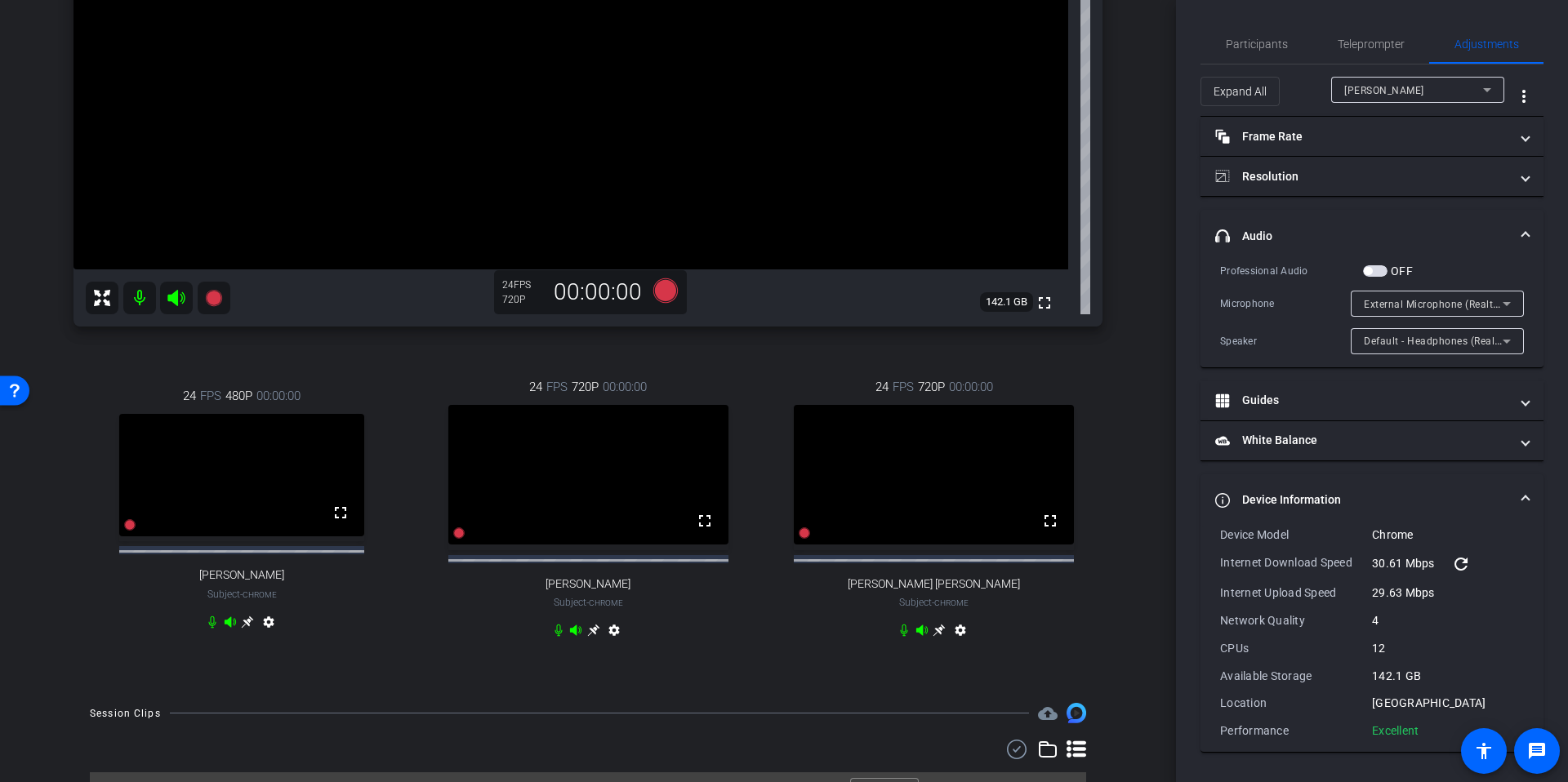
click at [1412, 304] on span "External Microphone (Realtek(R) Audio)" at bounding box center [1457, 303] width 188 height 13
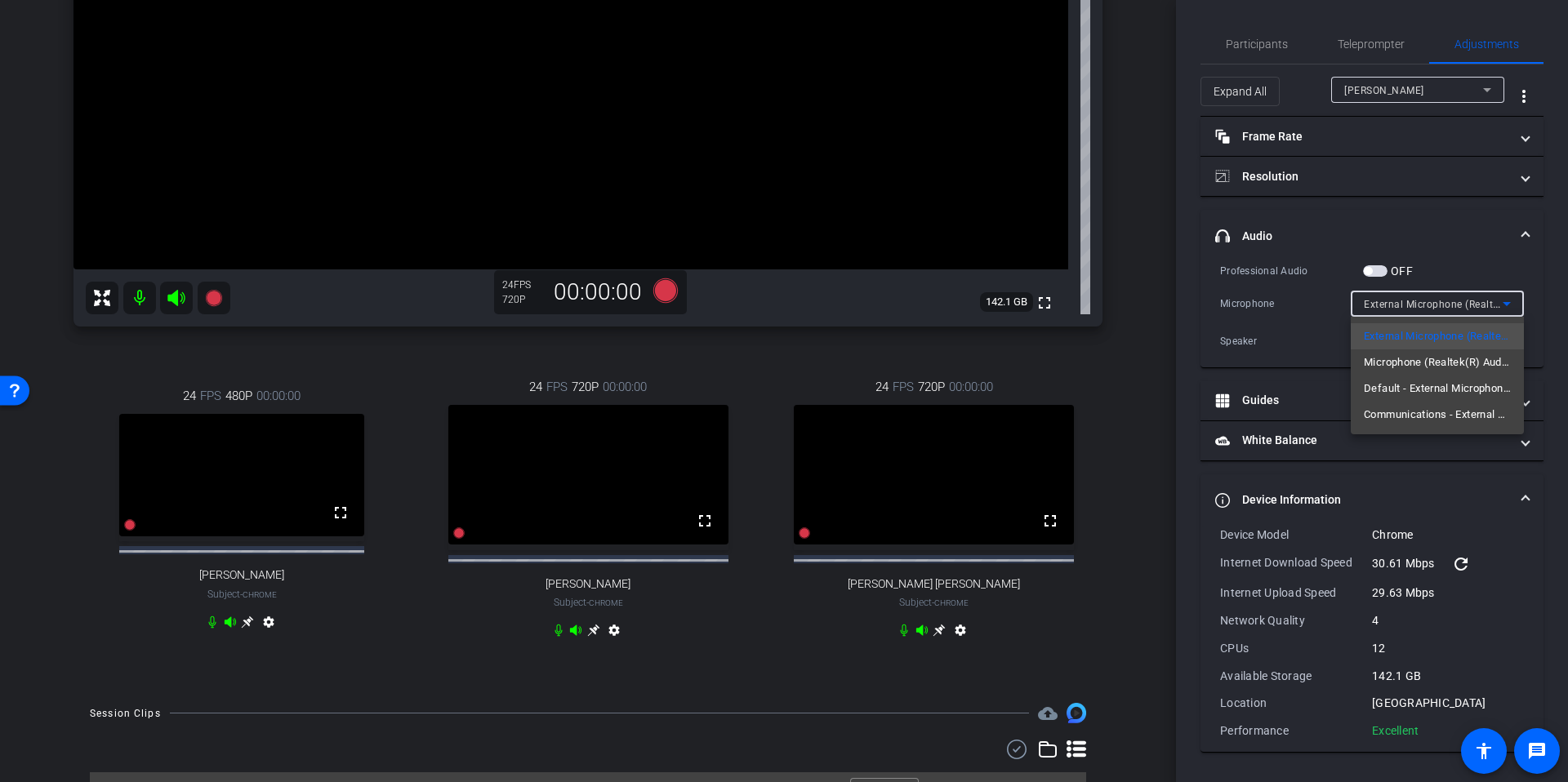
click at [1152, 364] on div at bounding box center [784, 391] width 1568 height 782
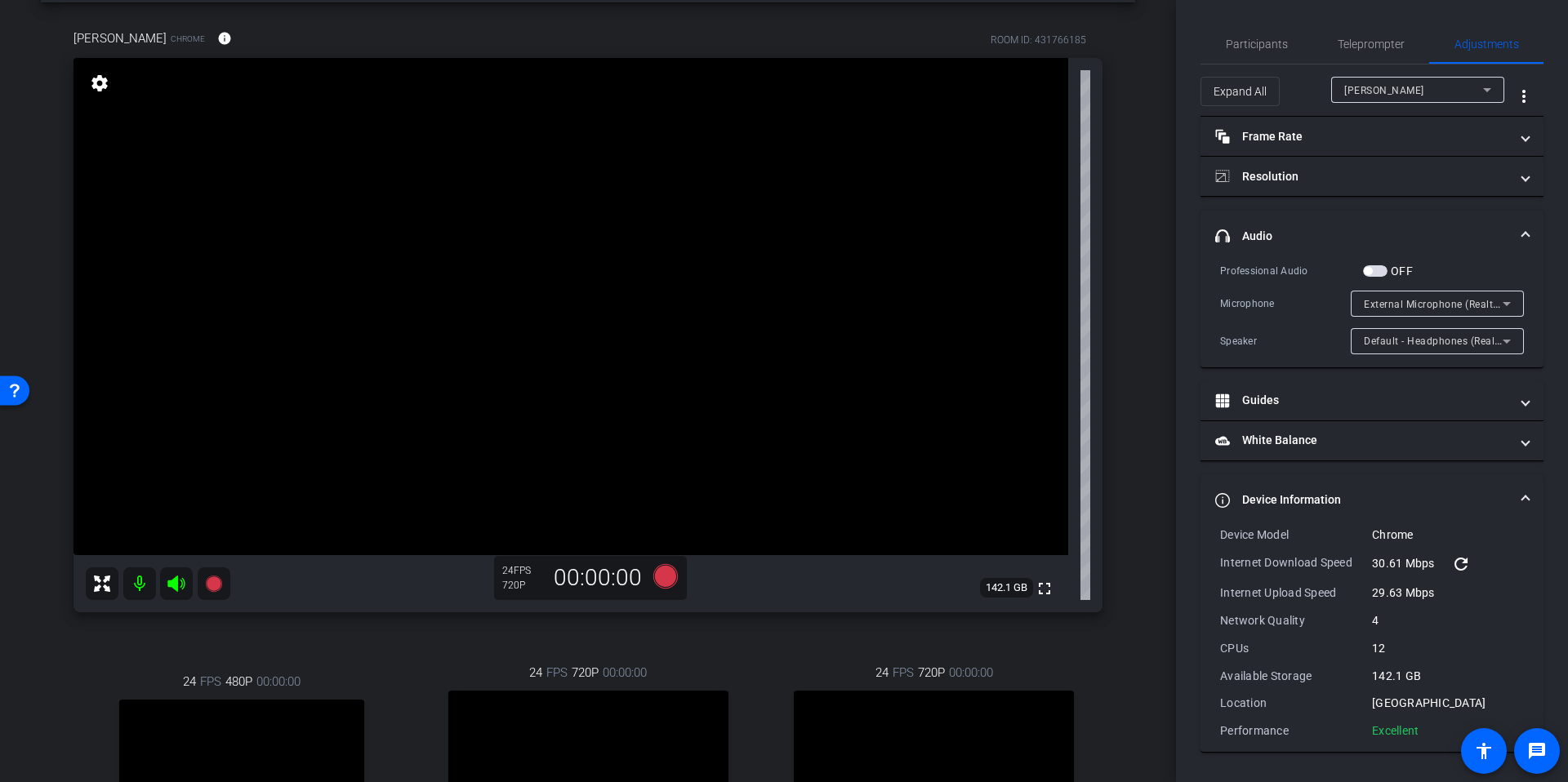
scroll to position [66, 0]
click at [1456, 295] on div "External Microphone (Realtek(R) Audio)" at bounding box center [1433, 304] width 139 height 20
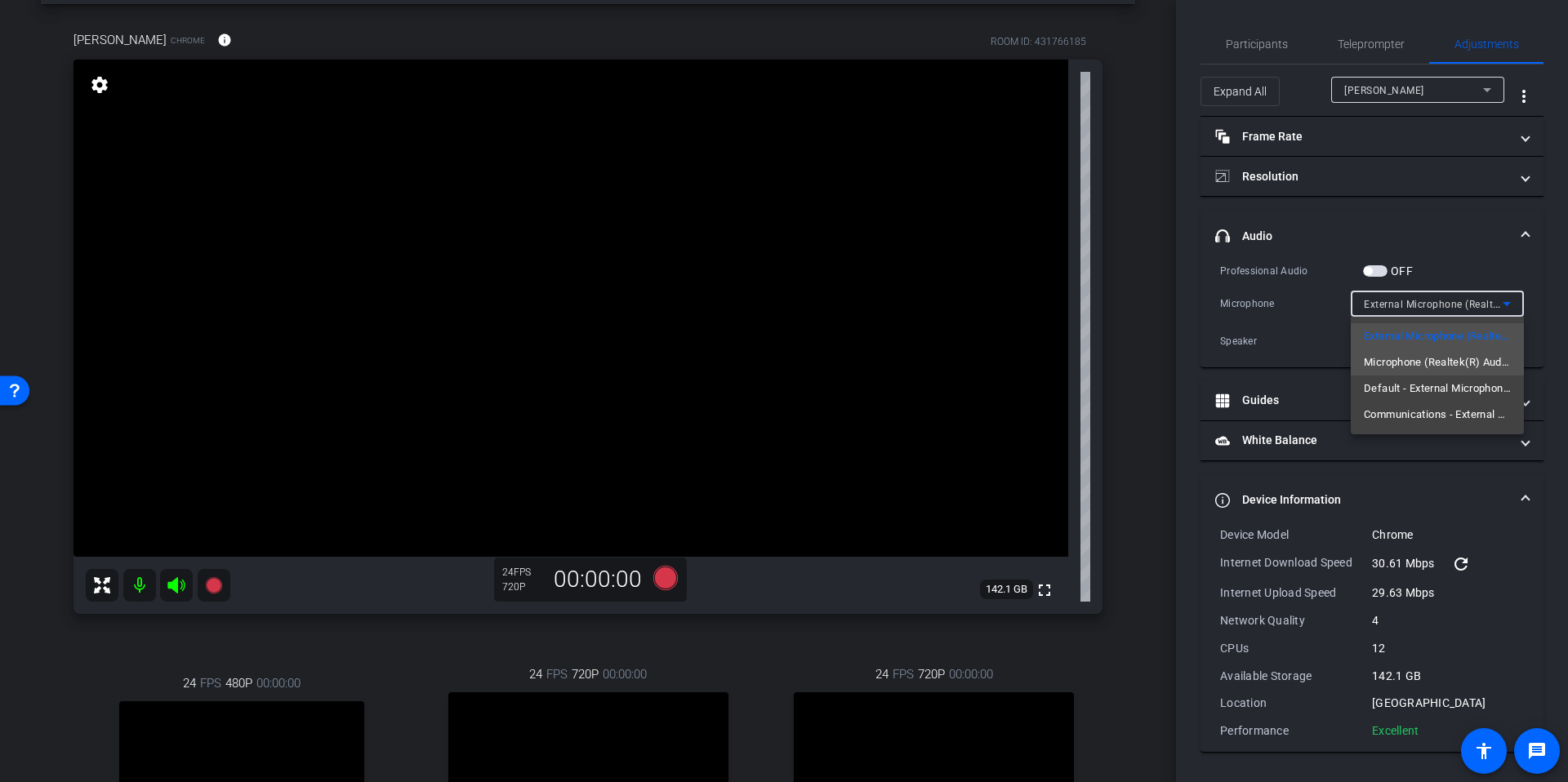
click at [1438, 358] on span "Microphone (Realtek(R) Audio)" at bounding box center [1437, 362] width 147 height 19
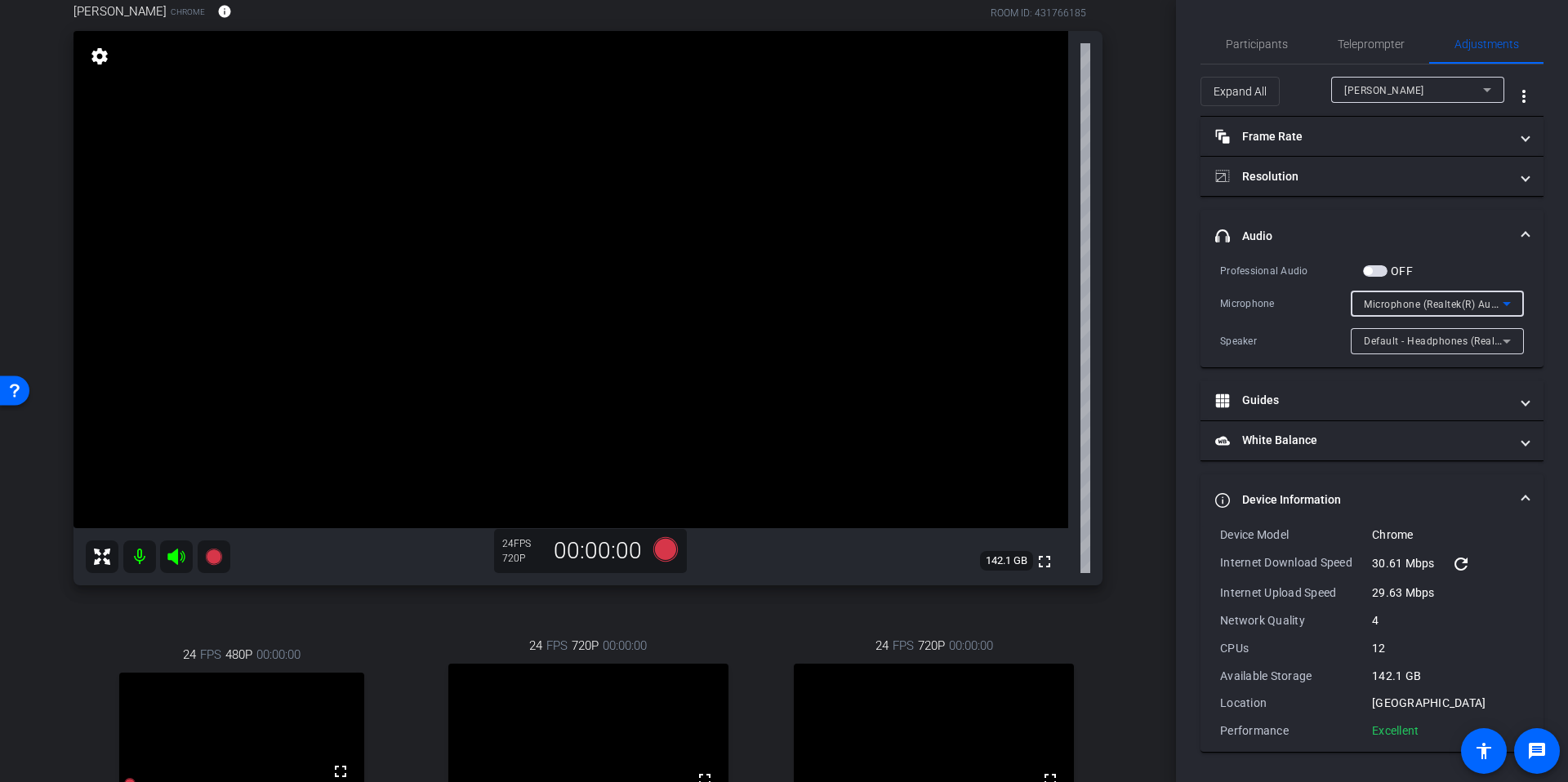
scroll to position [79, 0]
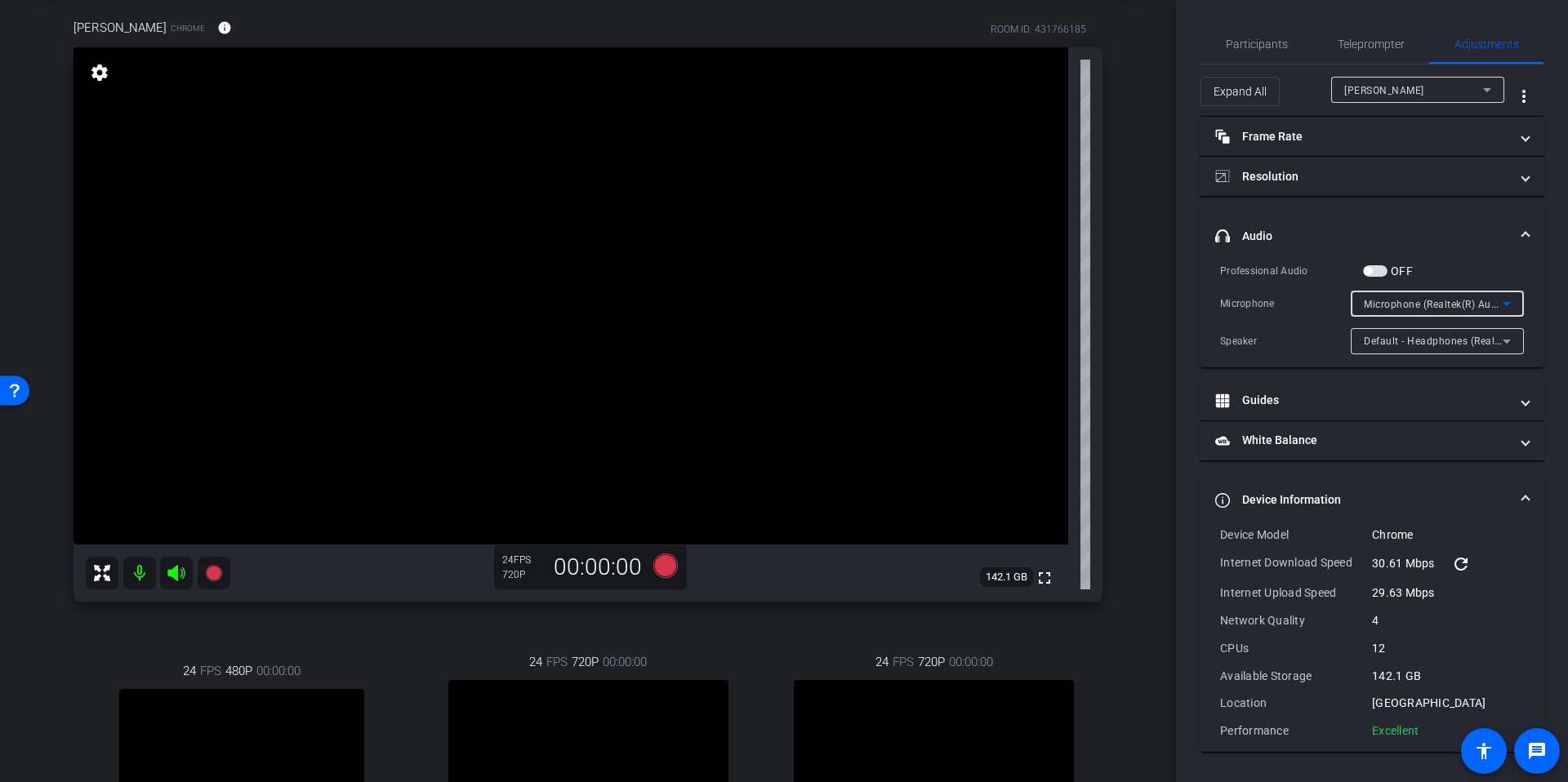
click at [1427, 301] on span "Microphone (Realtek(R) Audio)" at bounding box center [1436, 303] width 146 height 13
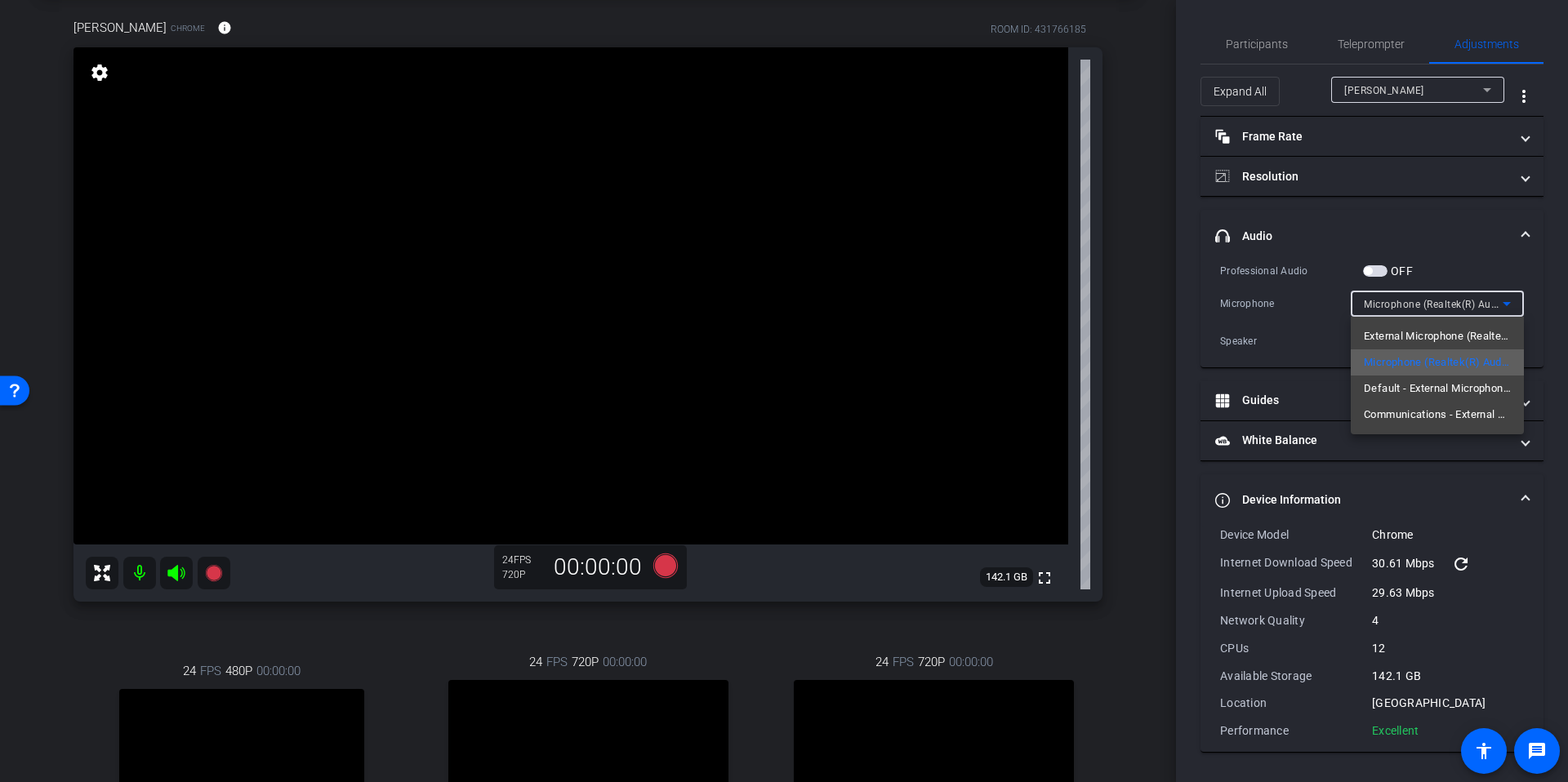
click at [1414, 363] on span "Microphone (Realtek(R) Audio)" at bounding box center [1437, 362] width 147 height 19
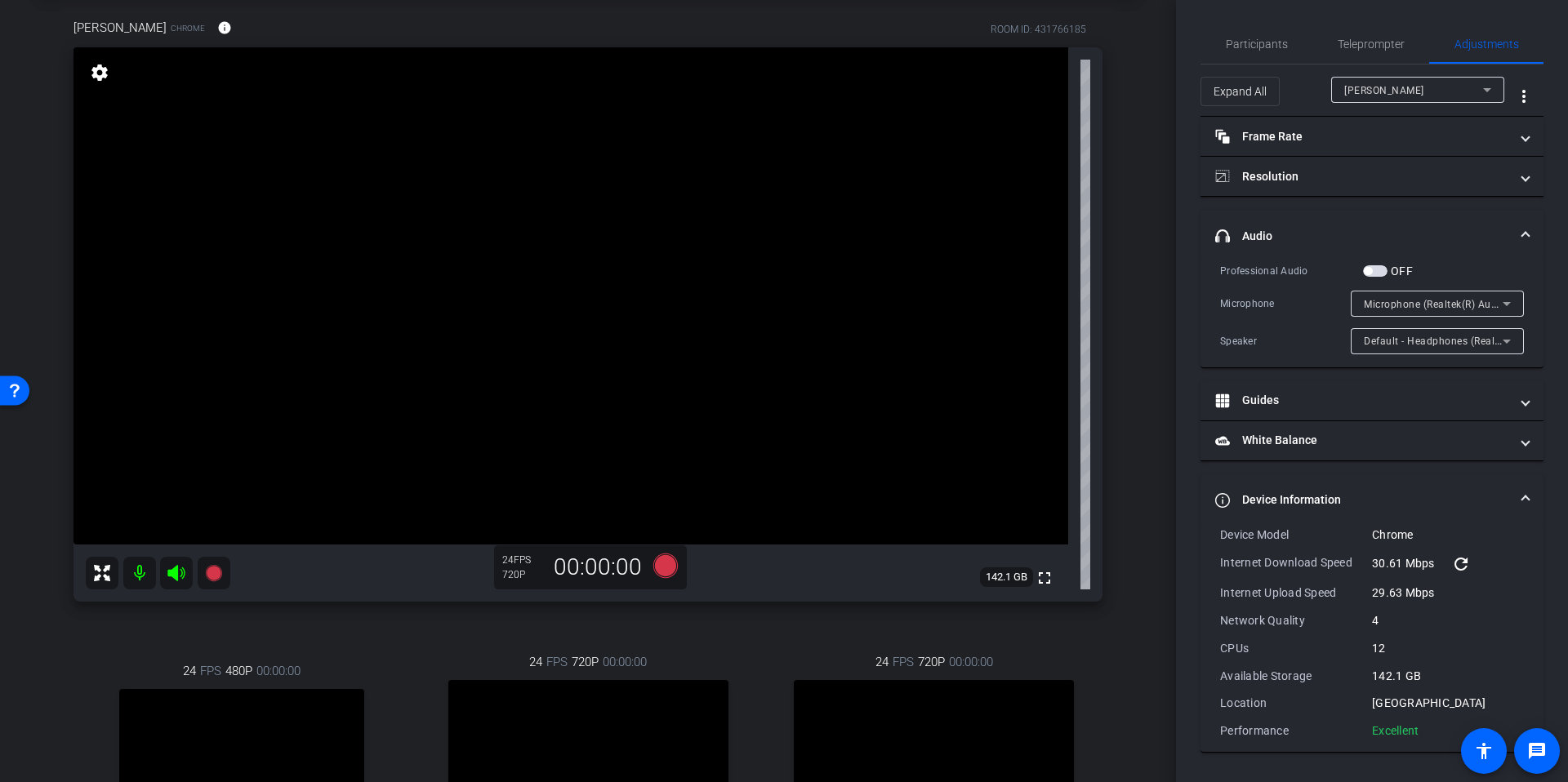
click at [1132, 353] on div "arrow_back Tech Check for Sept 22nd Recording Back to project Send invite accou…" at bounding box center [588, 312] width 1176 height 782
click at [1439, 298] on span "Microphone (Realtek(R) Audio)" at bounding box center [1436, 303] width 146 height 13
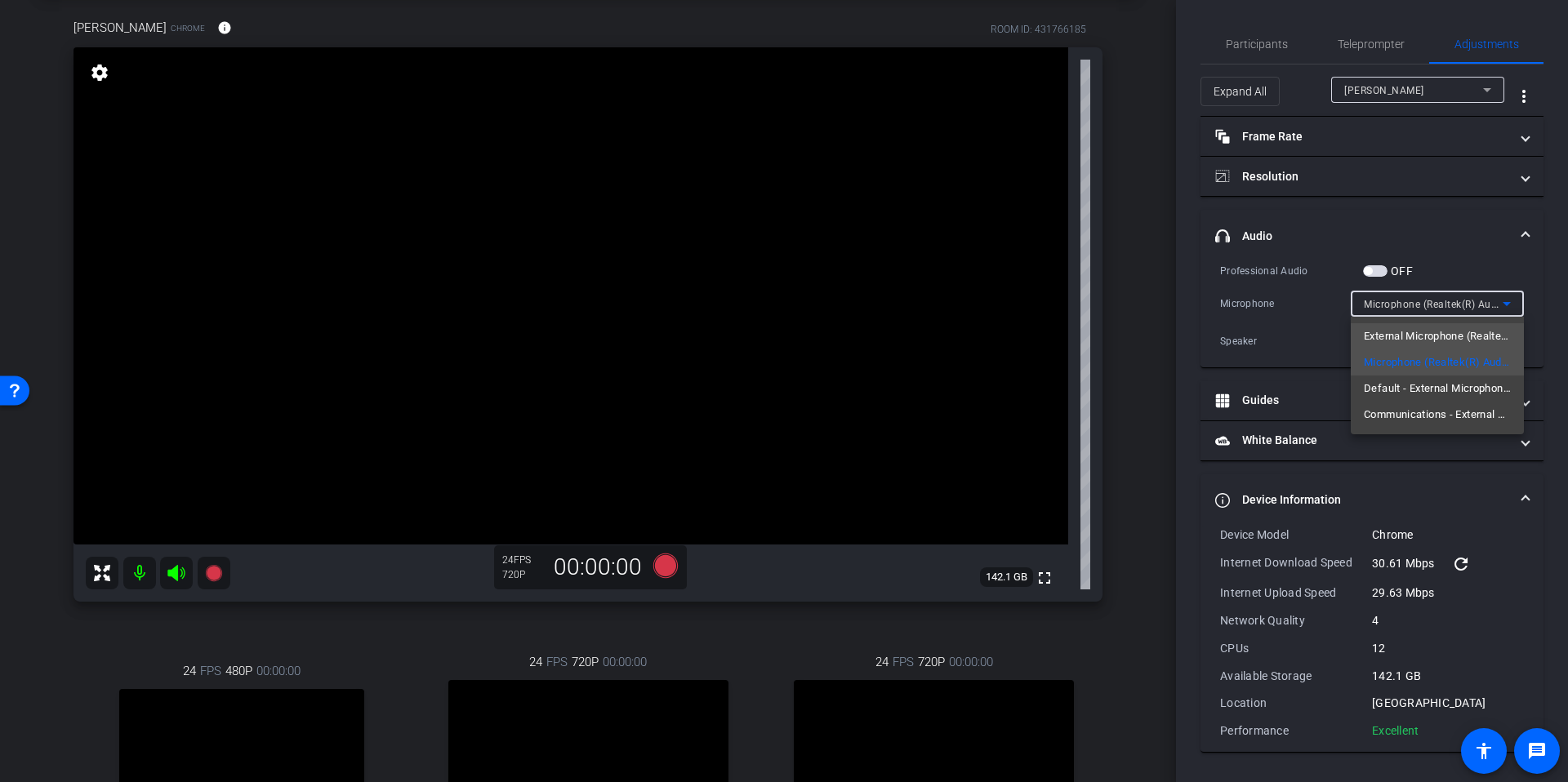
click at [1450, 337] on span "External Microphone (Realtek(R) Audio)" at bounding box center [1437, 336] width 147 height 19
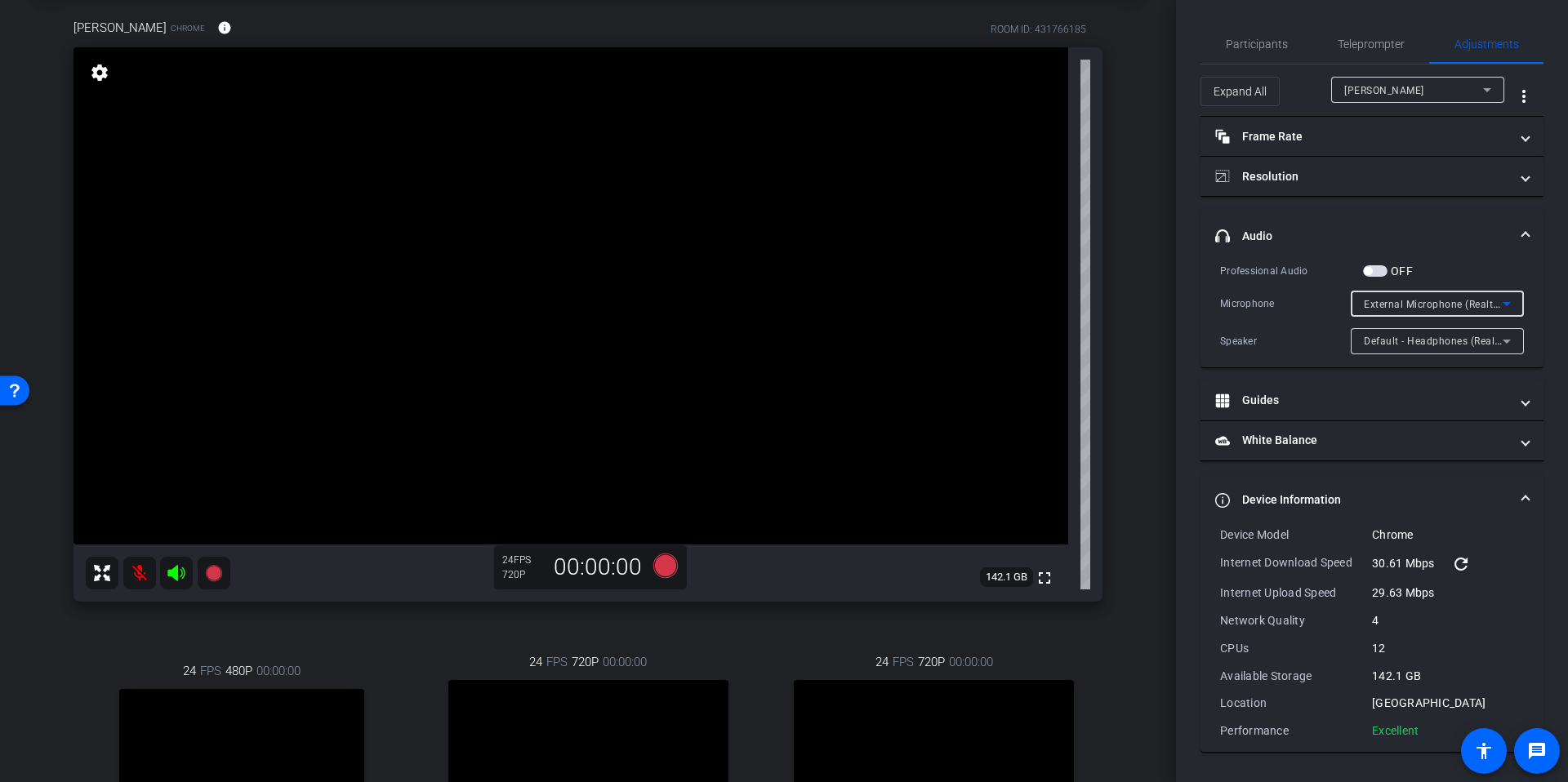
click at [1136, 362] on div "arrow_back Tech Check for Sept 22nd Recording Back to project Send invite accou…" at bounding box center [588, 312] width 1176 height 782
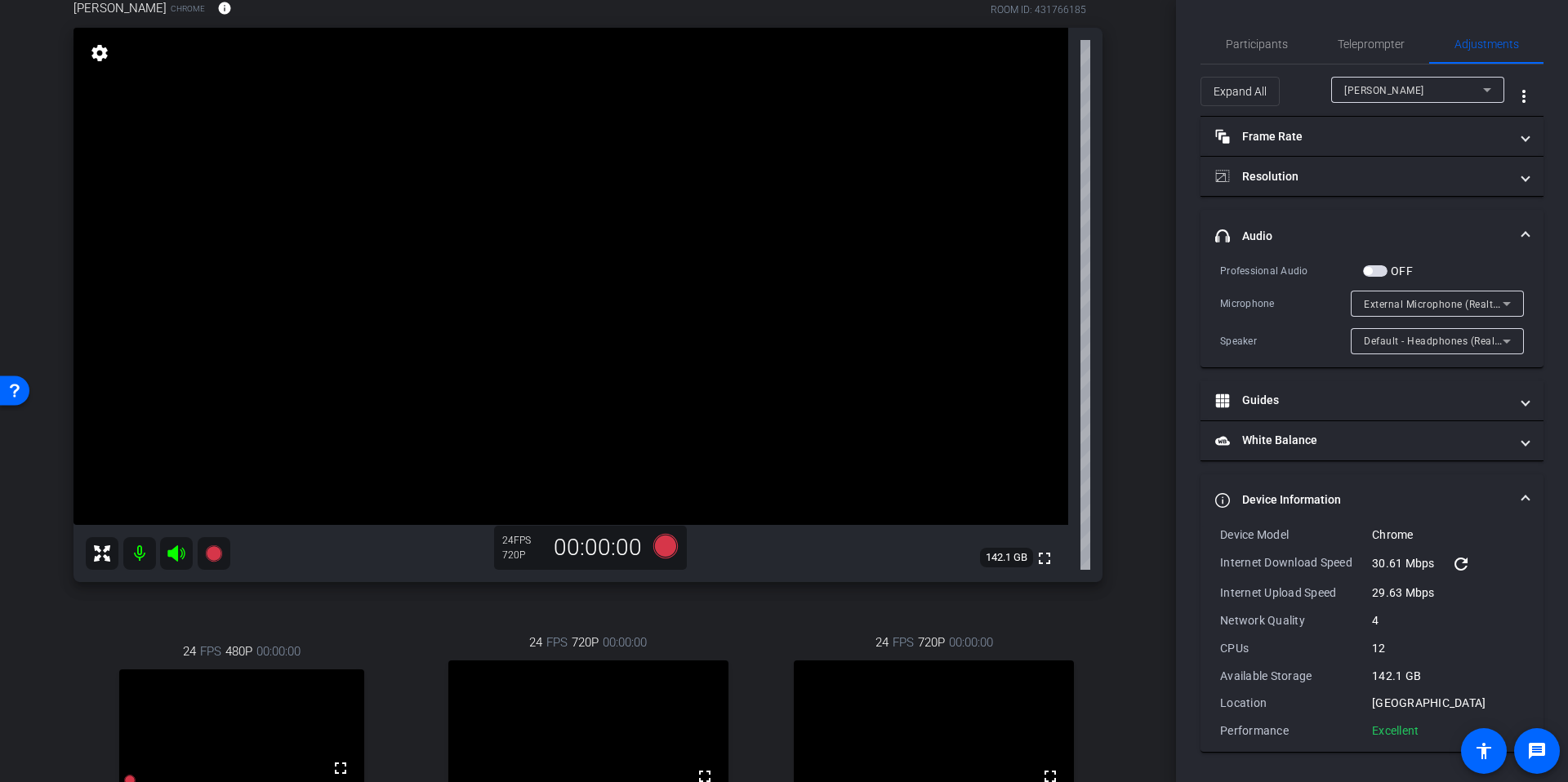
scroll to position [29, 0]
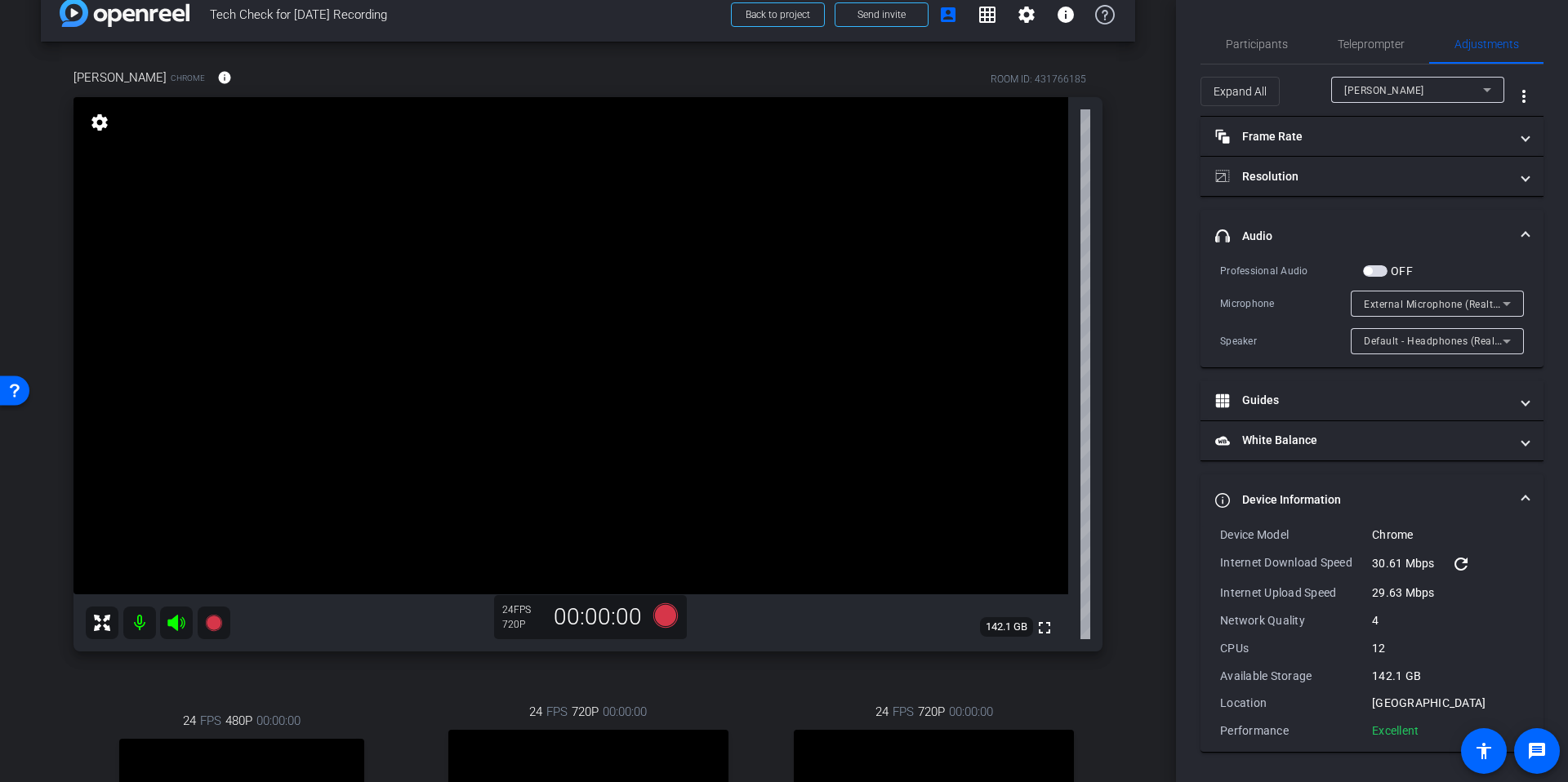
click at [1438, 307] on span "External Microphone (Realtek(R) Audio)" at bounding box center [1457, 303] width 188 height 13
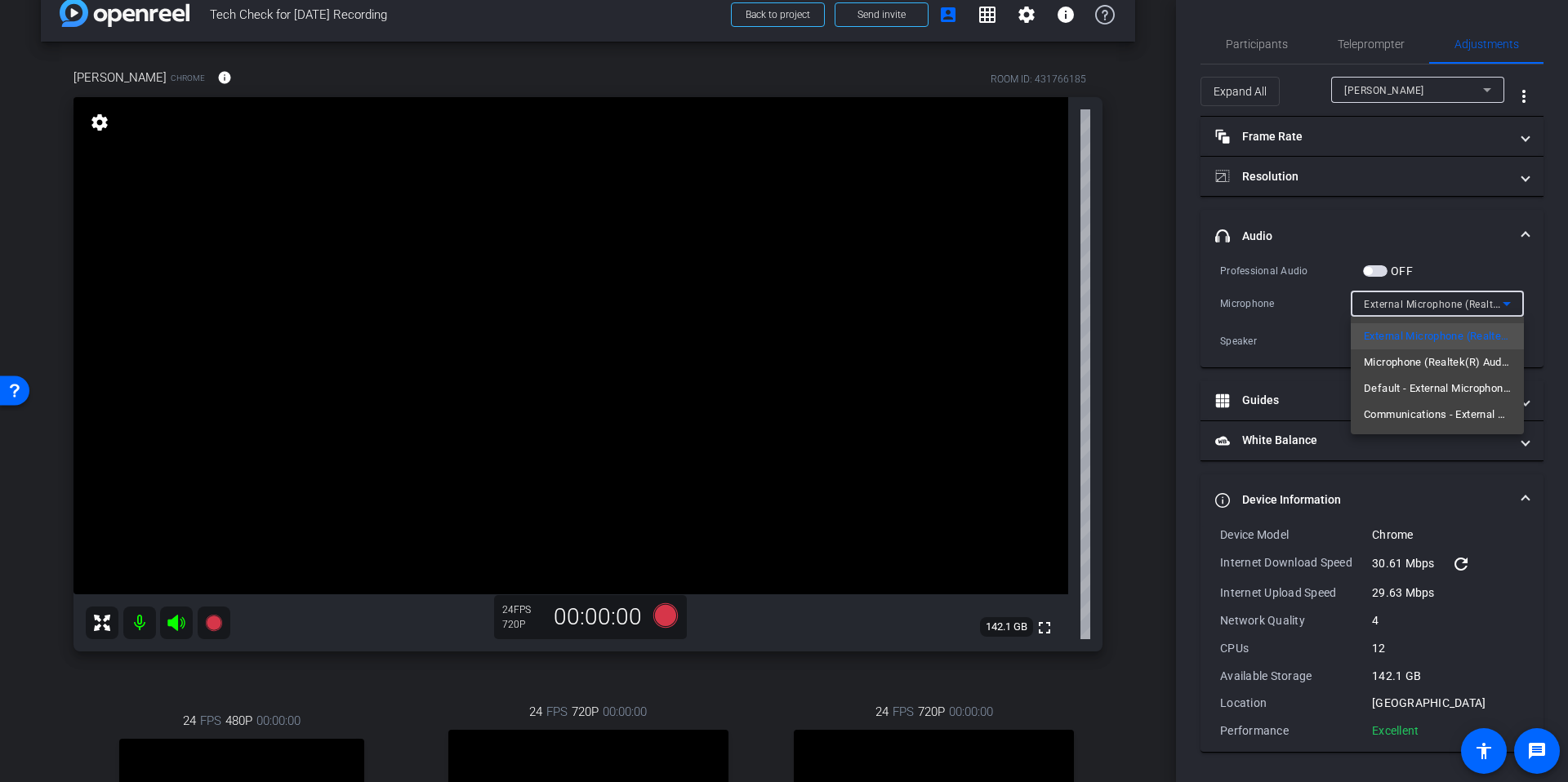
click at [1114, 393] on div at bounding box center [784, 391] width 1568 height 782
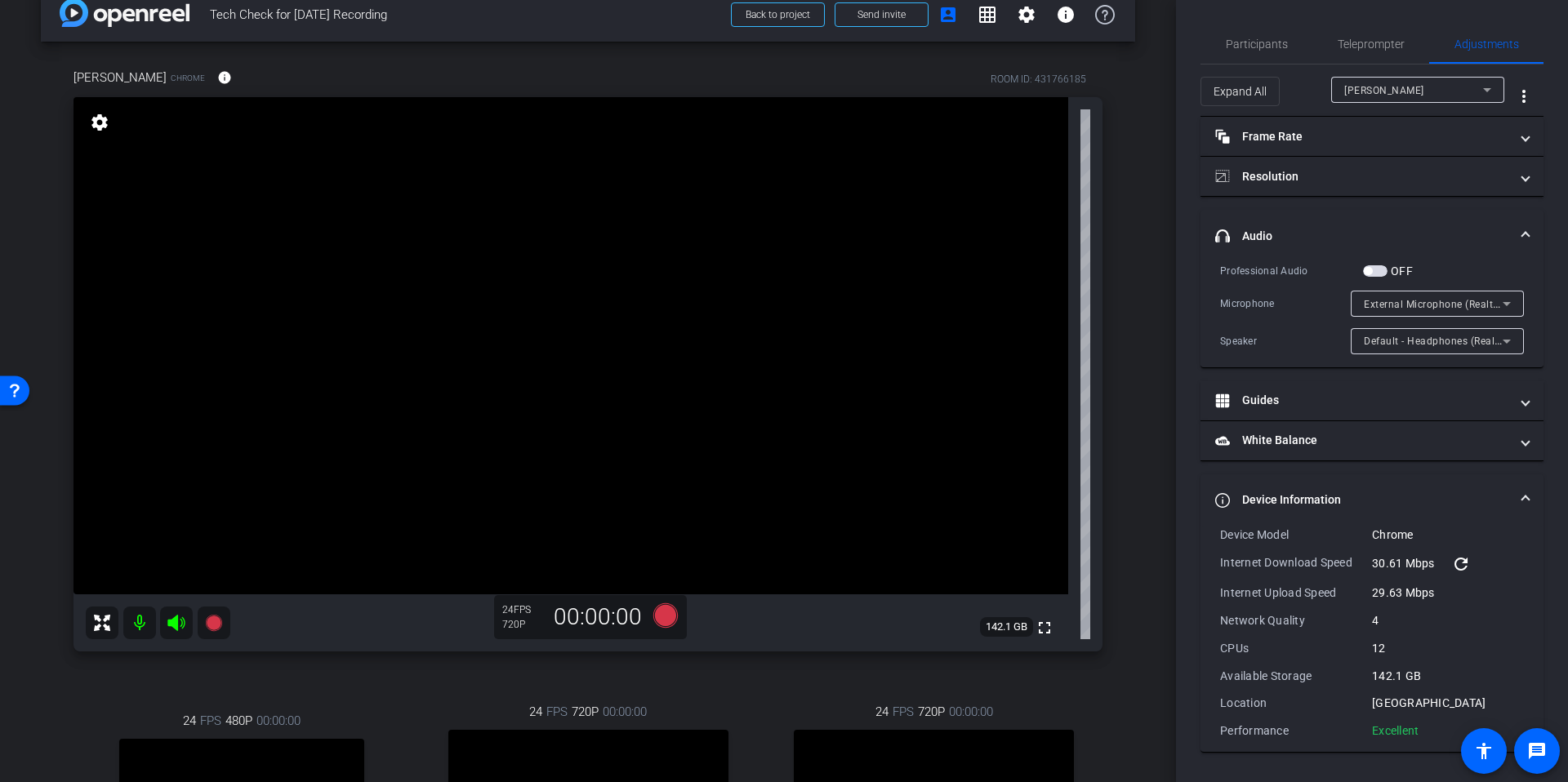
click at [1153, 331] on div "arrow_back Tech Check for Sept 22nd Recording Back to project Send invite accou…" at bounding box center [588, 362] width 1176 height 782
click at [1435, 308] on span "External Microphone (Realtek(R) Audio)" at bounding box center [1457, 303] width 188 height 13
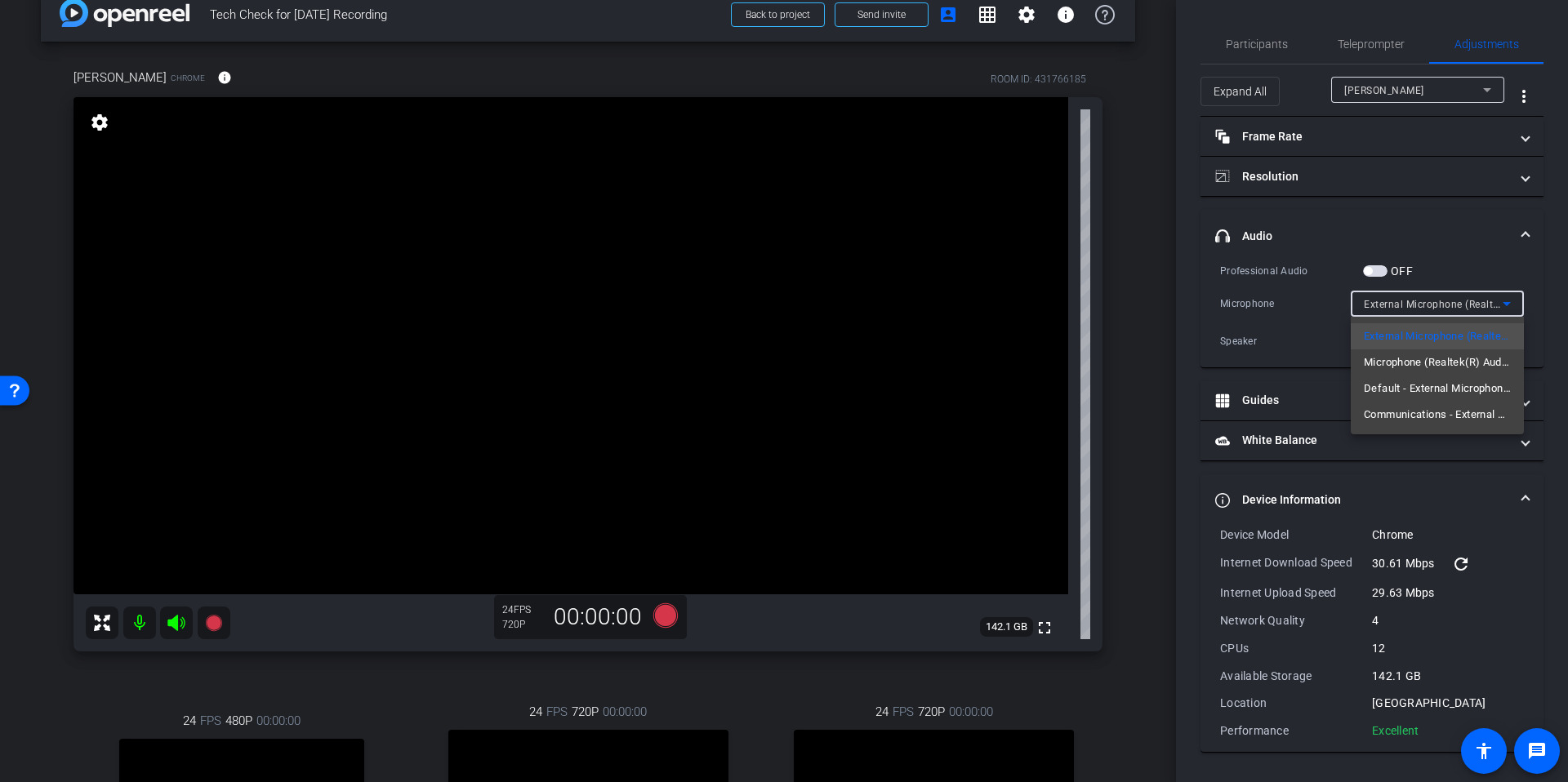
click at [1109, 342] on div at bounding box center [784, 391] width 1568 height 782
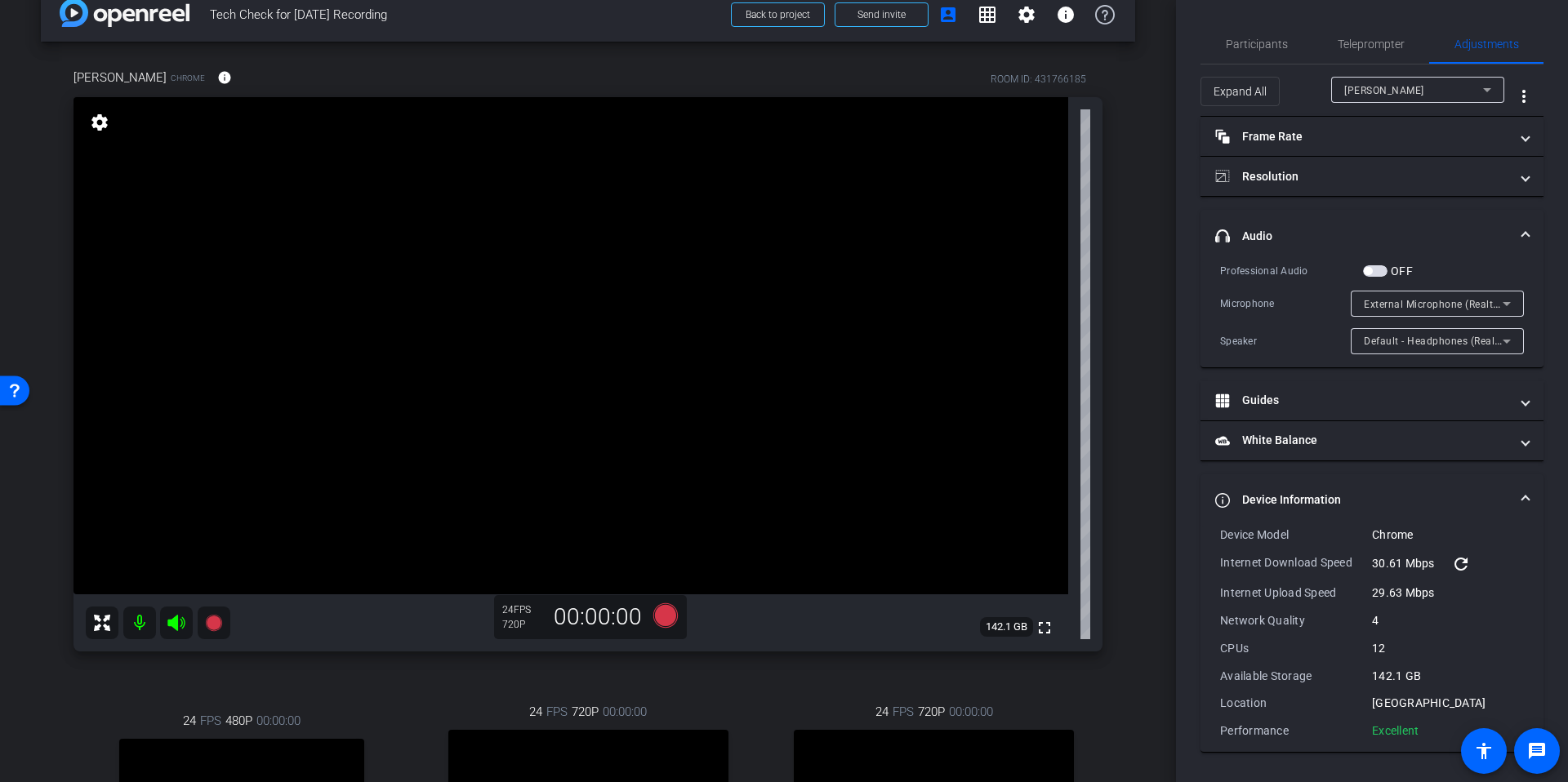
click at [1140, 332] on div "arrow_back Tech Check for Sept 22nd Recording Back to project Send invite accou…" at bounding box center [588, 362] width 1176 height 782
click at [1477, 302] on span "External Microphone (Realtek(R) Audio)" at bounding box center [1457, 303] width 188 height 13
click at [1127, 338] on div at bounding box center [784, 391] width 1568 height 782
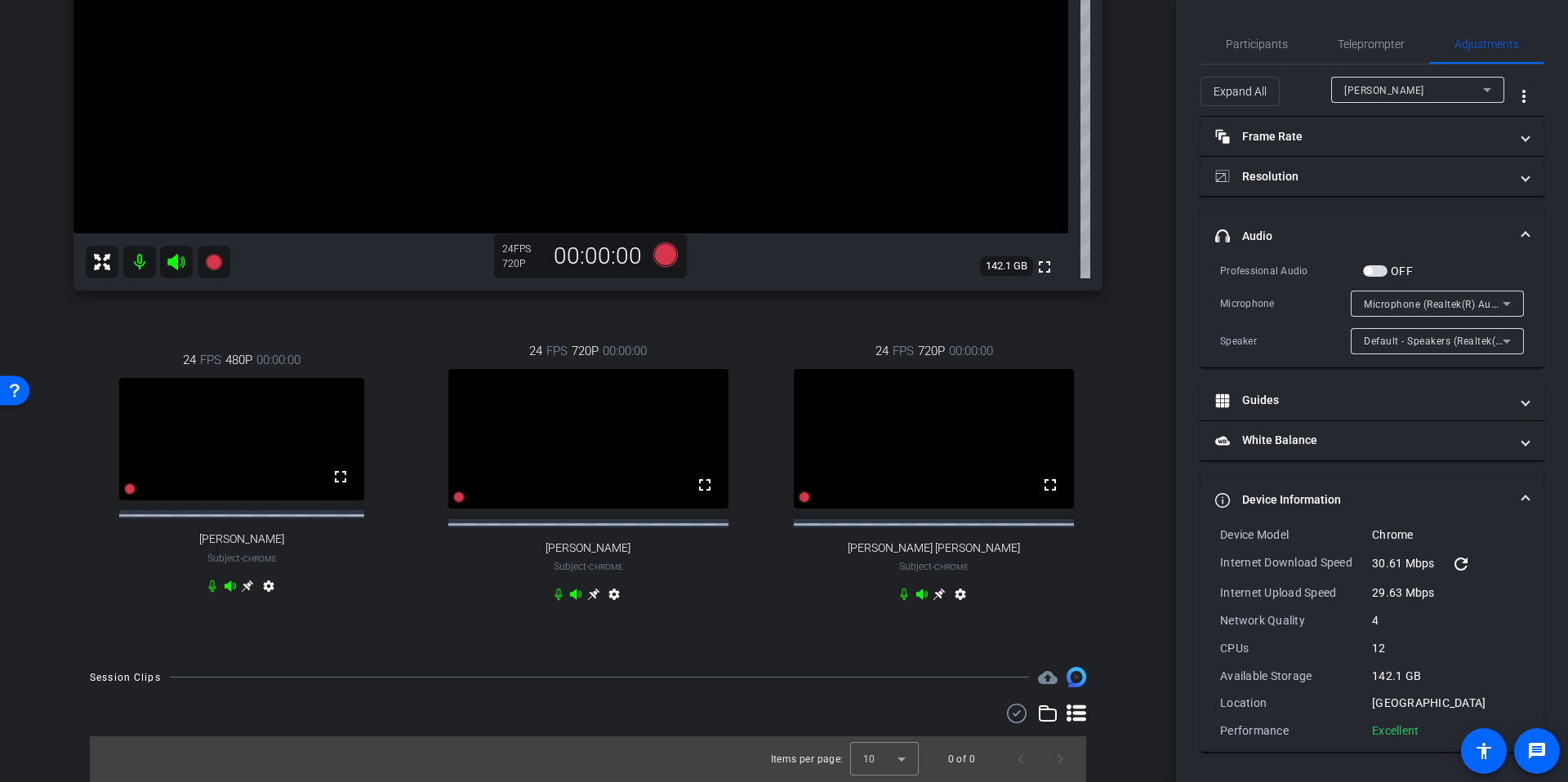
scroll to position [418, 0]
drag, startPoint x: 1429, startPoint y: 736, endPoint x: 1214, endPoint y: 537, distance: 293.0
click at [1214, 537] on div "Device Model Chrome Internet Download Speed 30.61 Mbps refresh Internet Upload …" at bounding box center [1371, 639] width 343 height 225
copy div "Device Model Chrome Internet Download Speed 30.61 Mbps refresh Internet Upload …"
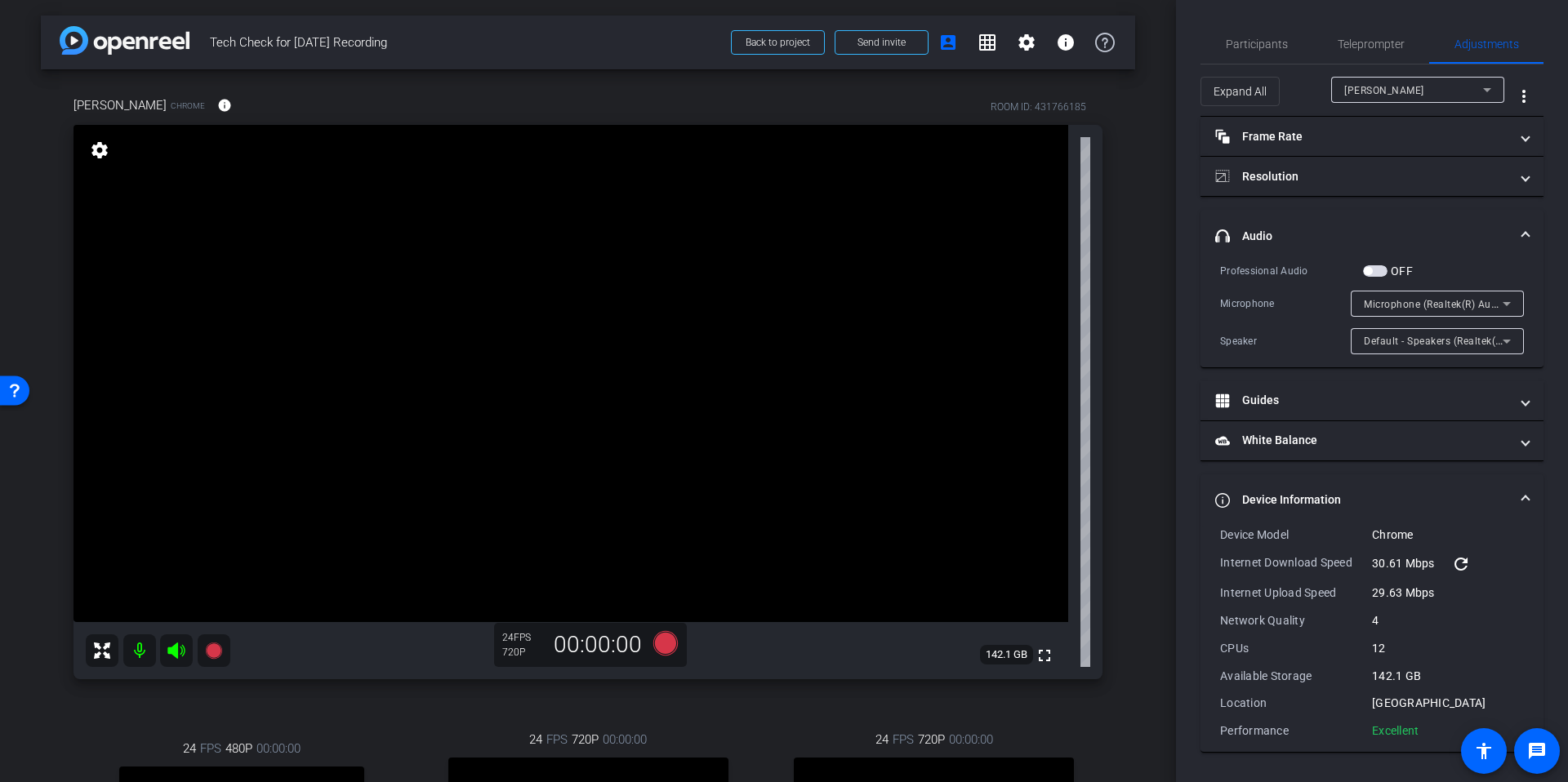
scroll to position [0, 0]
click at [1126, 351] on div "arrow_back Tech Check for Sept 22nd Recording Back to project Send invite accou…" at bounding box center [588, 391] width 1176 height 782
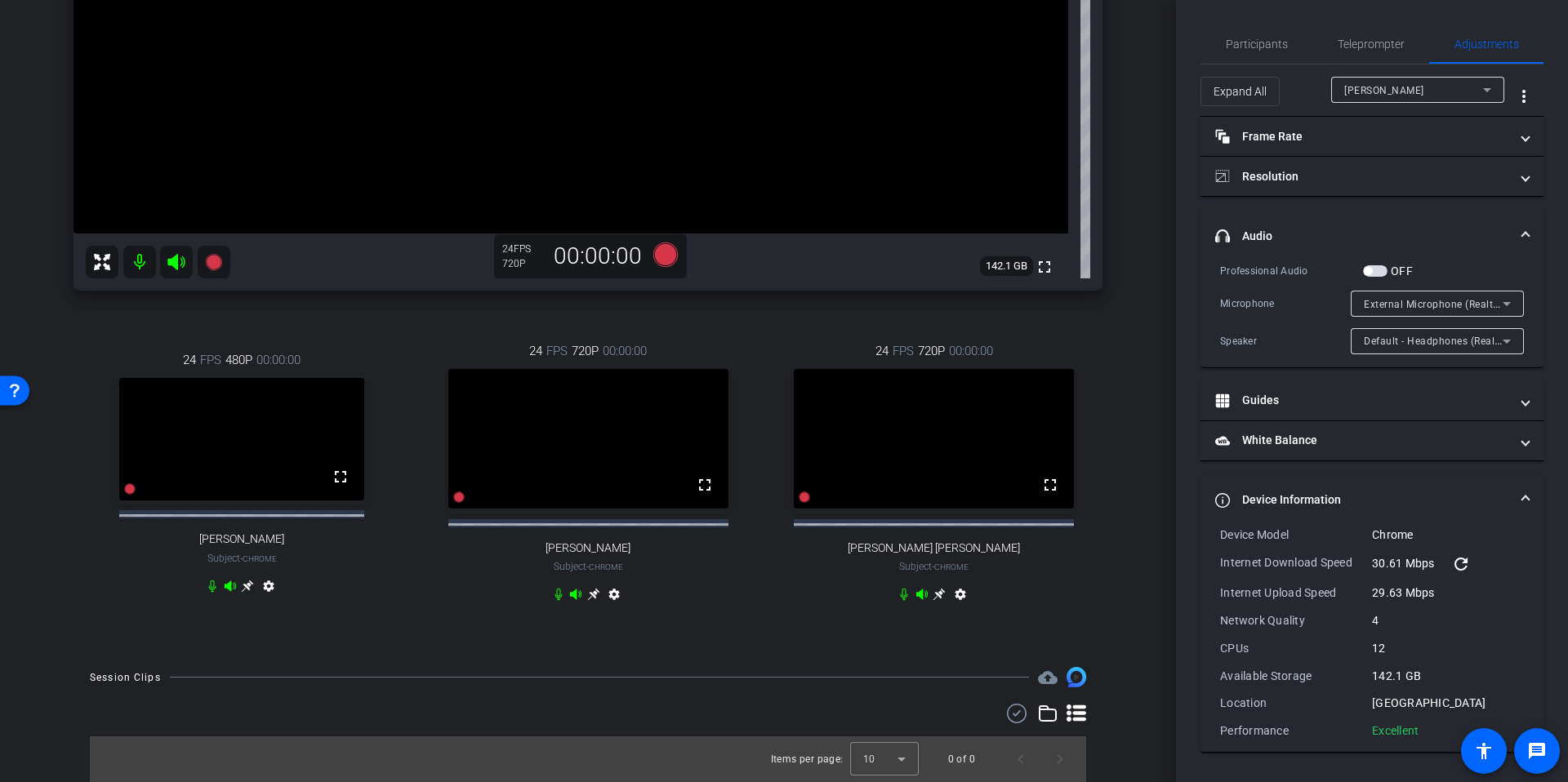
click at [592, 588] on icon at bounding box center [593, 593] width 13 height 13
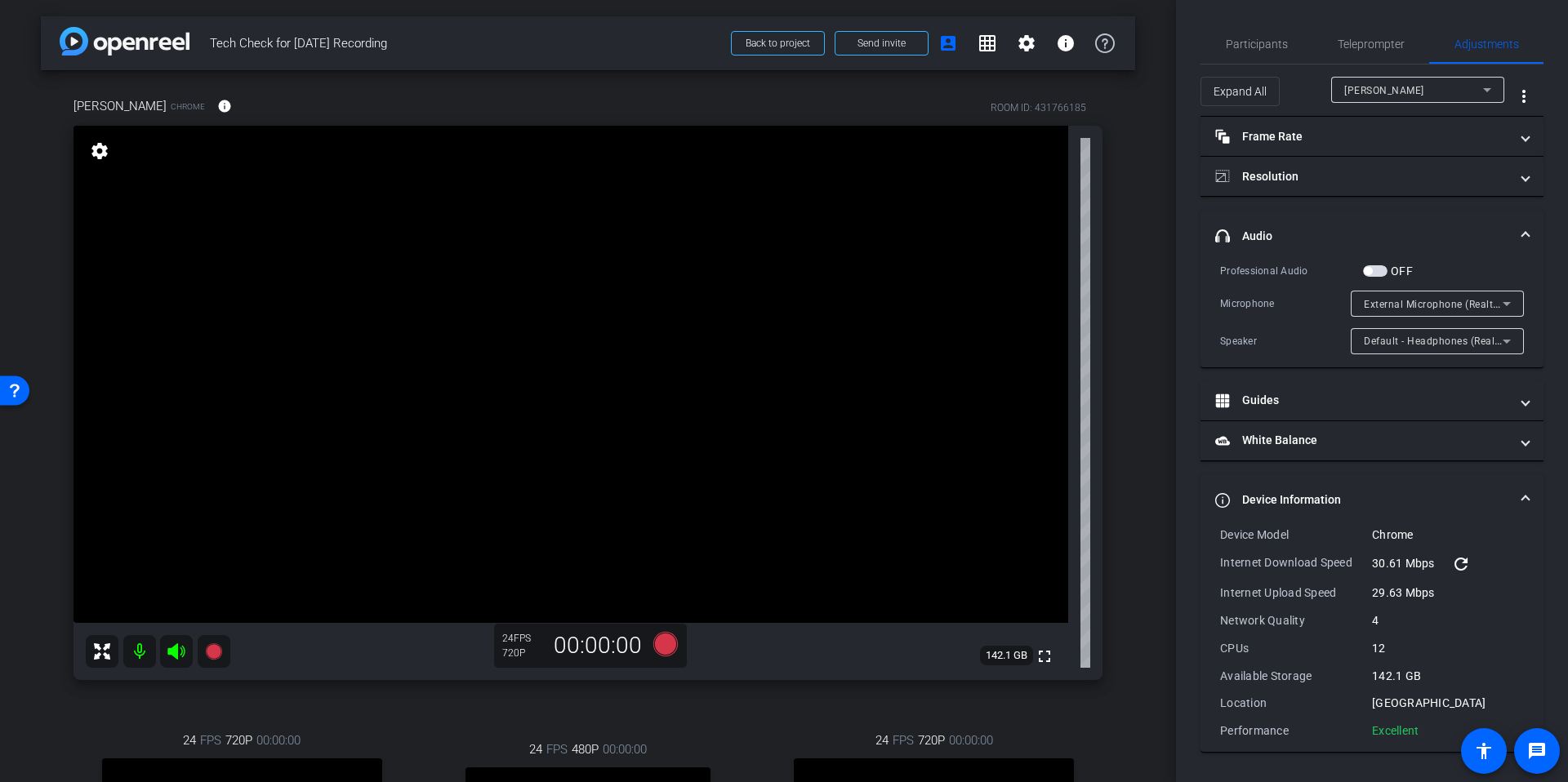
click at [1384, 95] on span "Janelle Quinn" at bounding box center [1384, 90] width 80 height 12
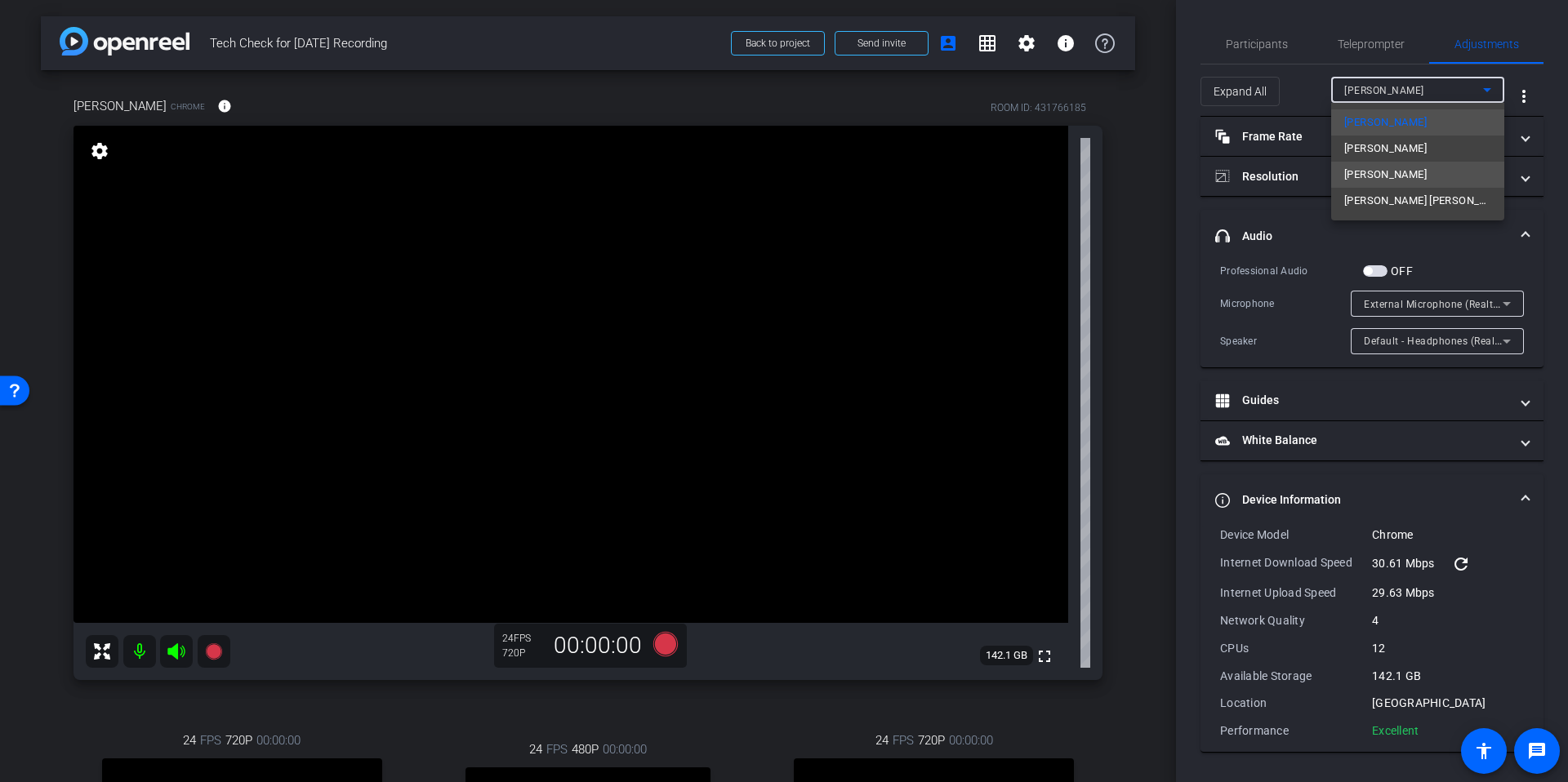
click at [1403, 168] on span "Ryan Fleming" at bounding box center [1385, 174] width 83 height 19
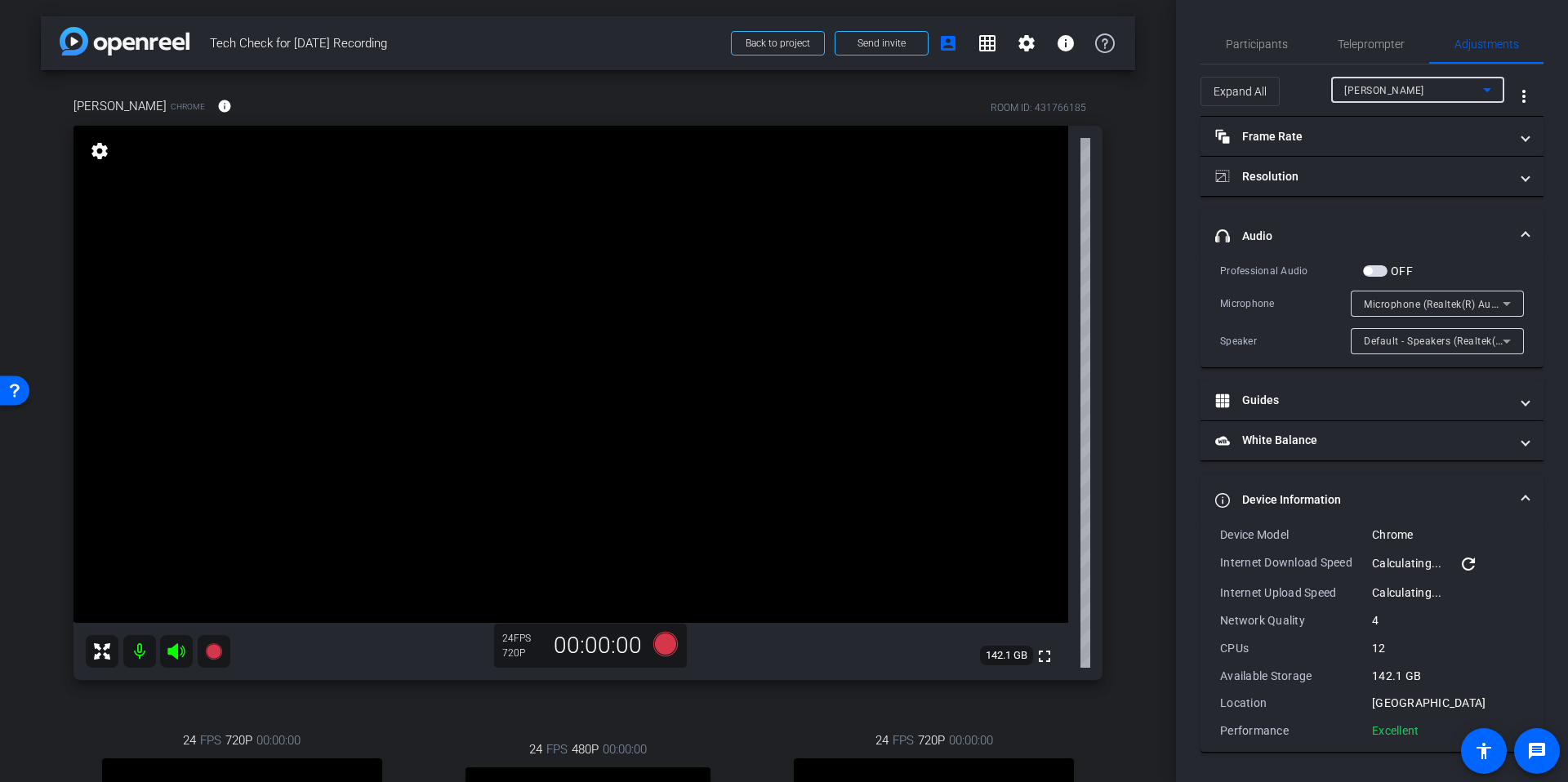
click at [1495, 298] on span "Microphone (Realtek(R) Audio)" at bounding box center [1436, 303] width 146 height 13
click at [1143, 325] on div at bounding box center [784, 391] width 1568 height 782
click at [1140, 556] on div "arrow_back Tech Check for Sept 22nd Recording Back to project Send invite accou…" at bounding box center [588, 391] width 1176 height 782
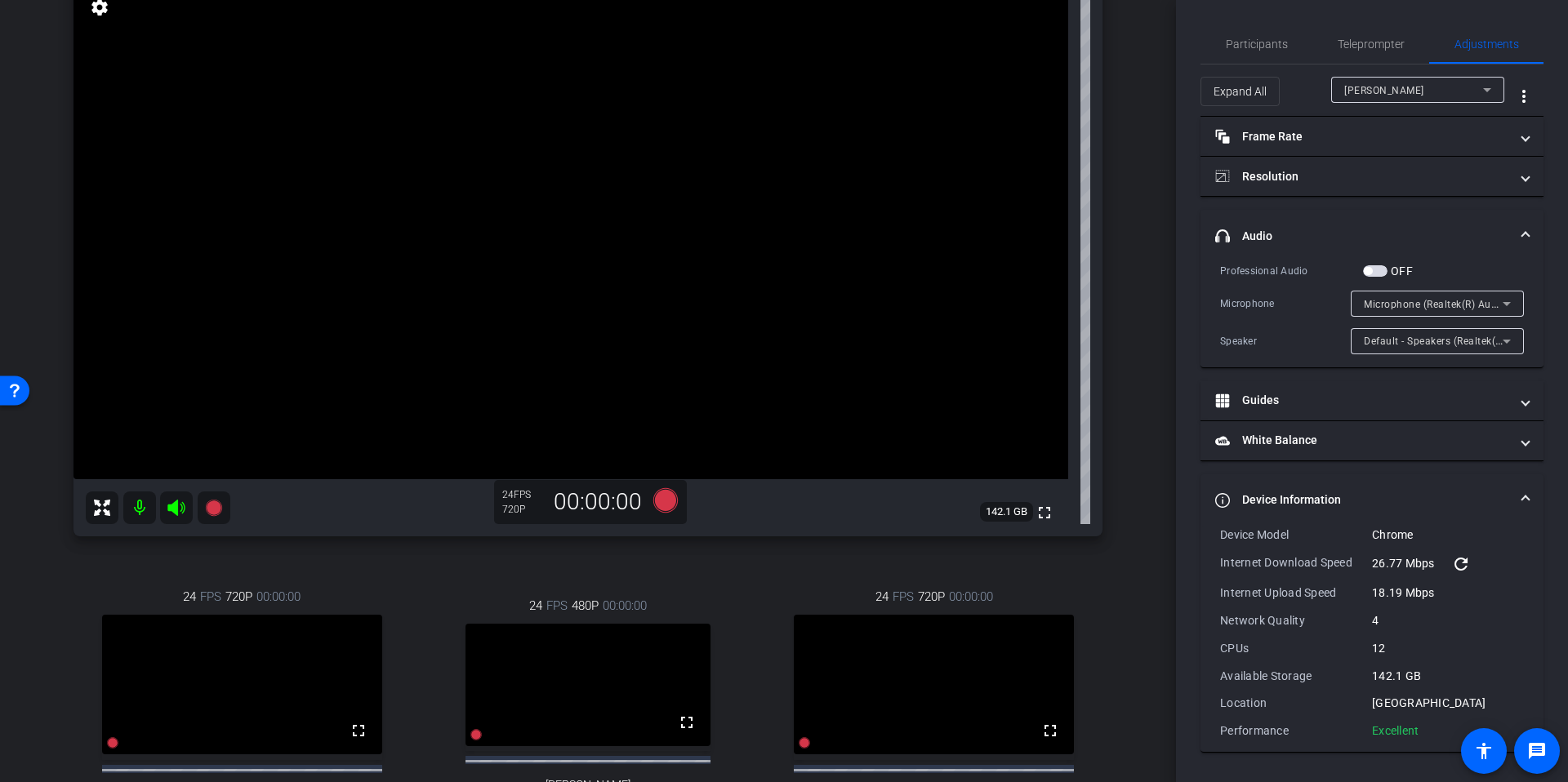
scroll to position [386, 0]
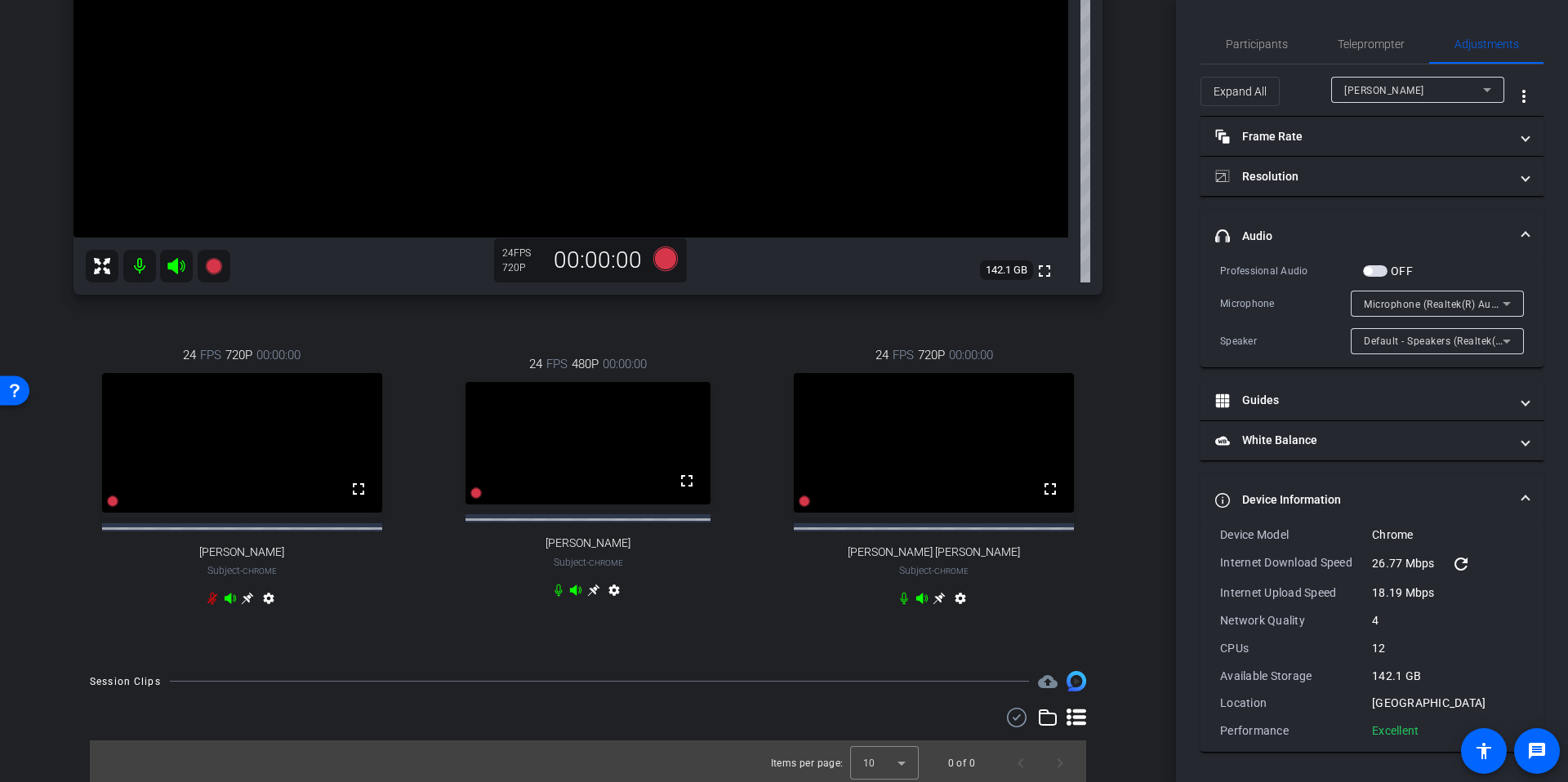
drag, startPoint x: 1424, startPoint y: 727, endPoint x: 1219, endPoint y: 547, distance: 272.8
click at [1220, 547] on div "Device Model Chrome Internet Download Speed 26.77 Mbps refresh Internet Upload …" at bounding box center [1371, 632] width 304 height 212
click at [723, 630] on div "24 FPS 480P 00:00:00 fullscreen James Schmidt Subject - Chrome settings" at bounding box center [588, 478] width 337 height 302
click at [587, 597] on icon at bounding box center [593, 589] width 13 height 13
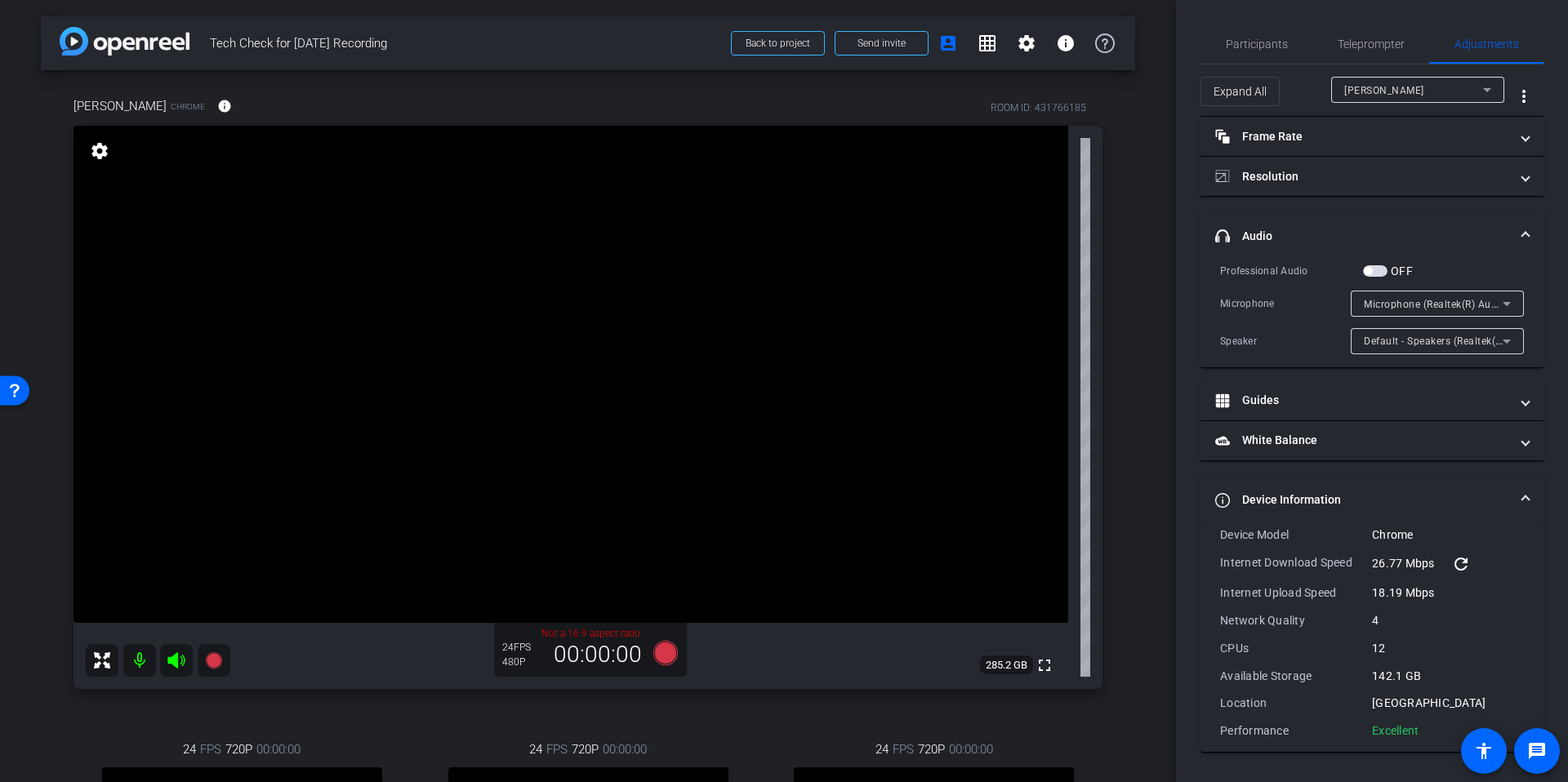
click at [1370, 86] on span "Ryan Fleming" at bounding box center [1384, 90] width 80 height 12
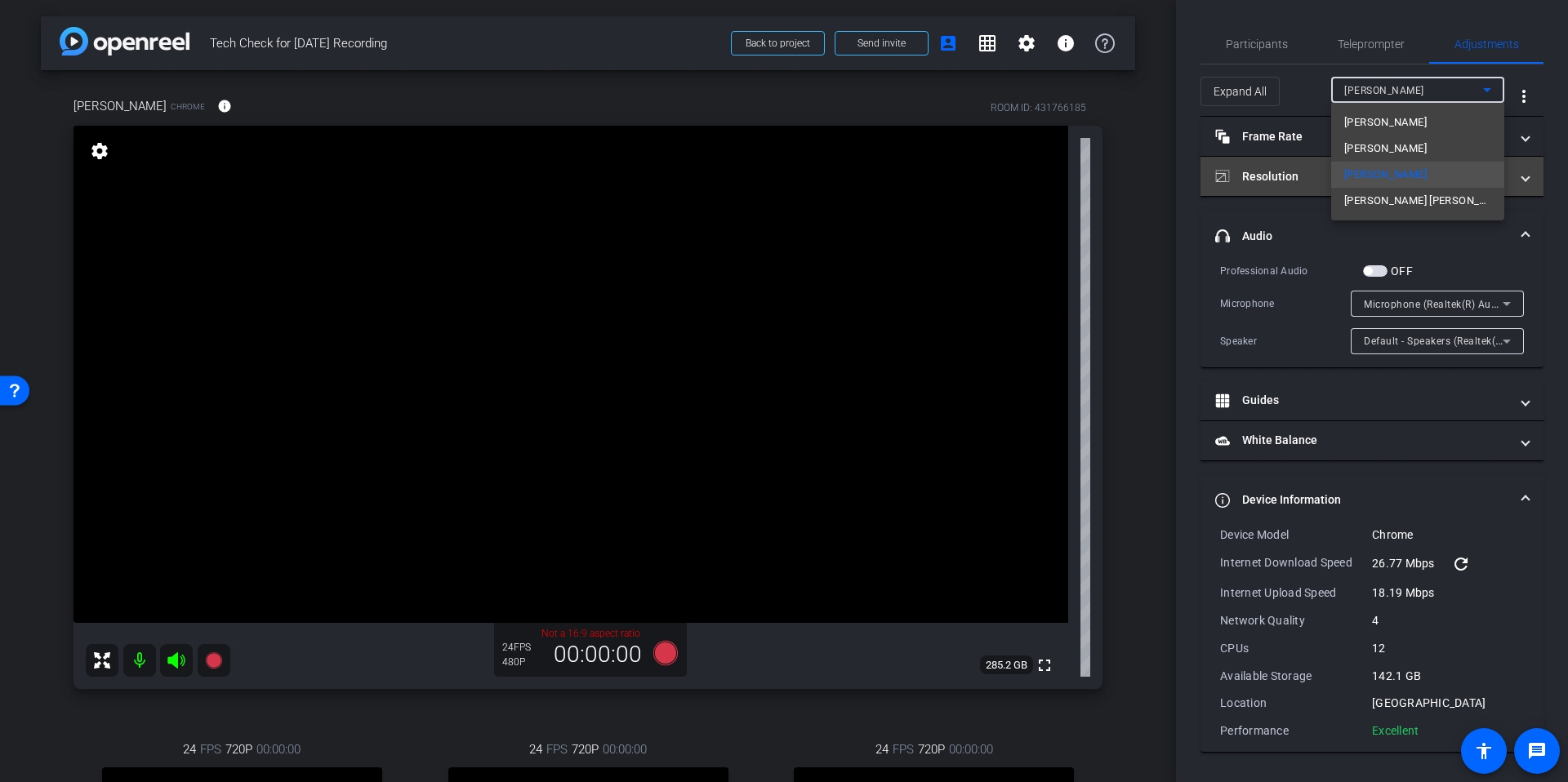
drag, startPoint x: 1395, startPoint y: 147, endPoint x: 1381, endPoint y: 176, distance: 32.2
click at [1395, 147] on span "James Schmidt" at bounding box center [1385, 148] width 83 height 19
type input "11000"
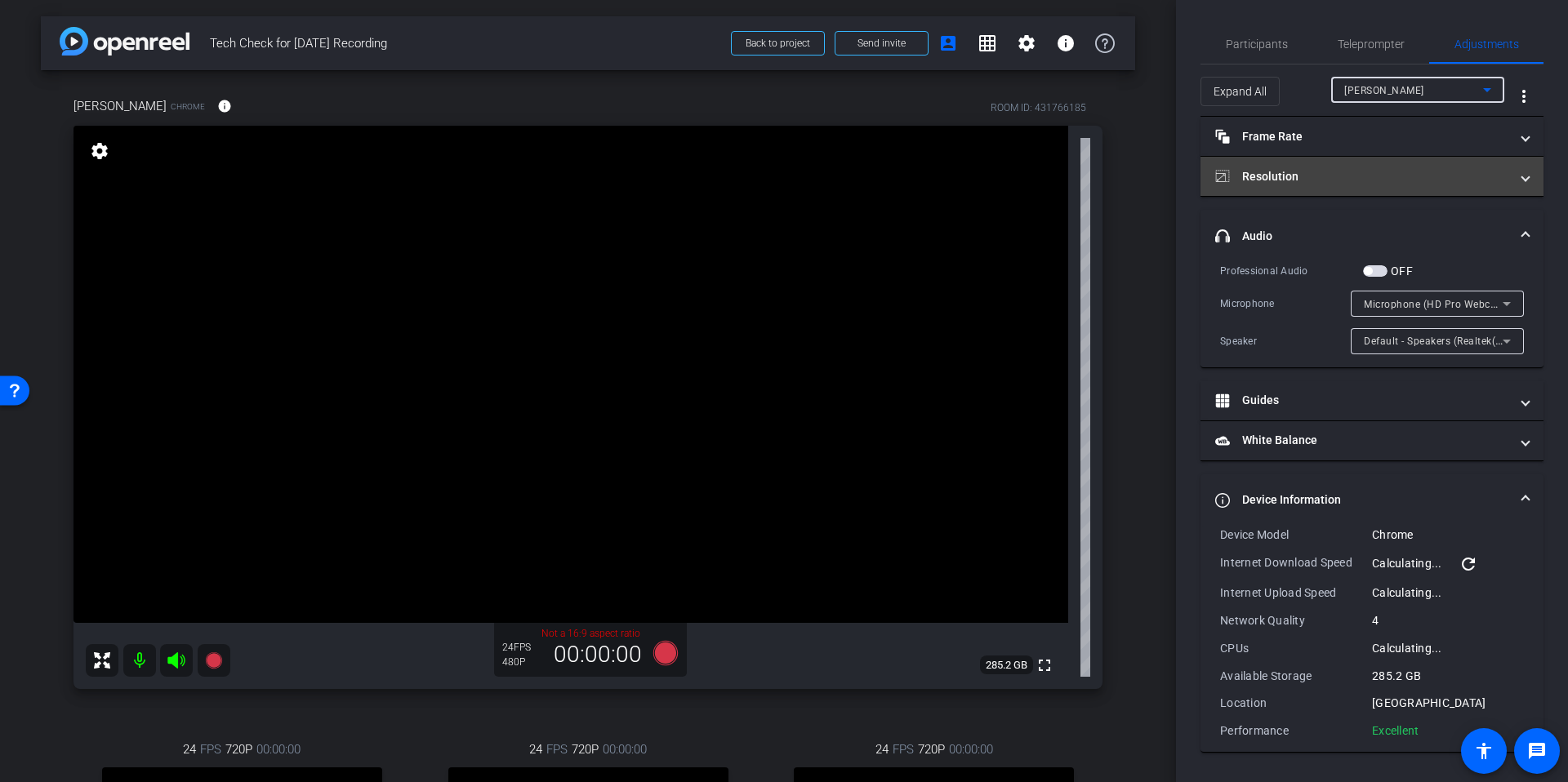
click at [1330, 167] on mat-expansion-panel-header "Resolution" at bounding box center [1371, 176] width 343 height 39
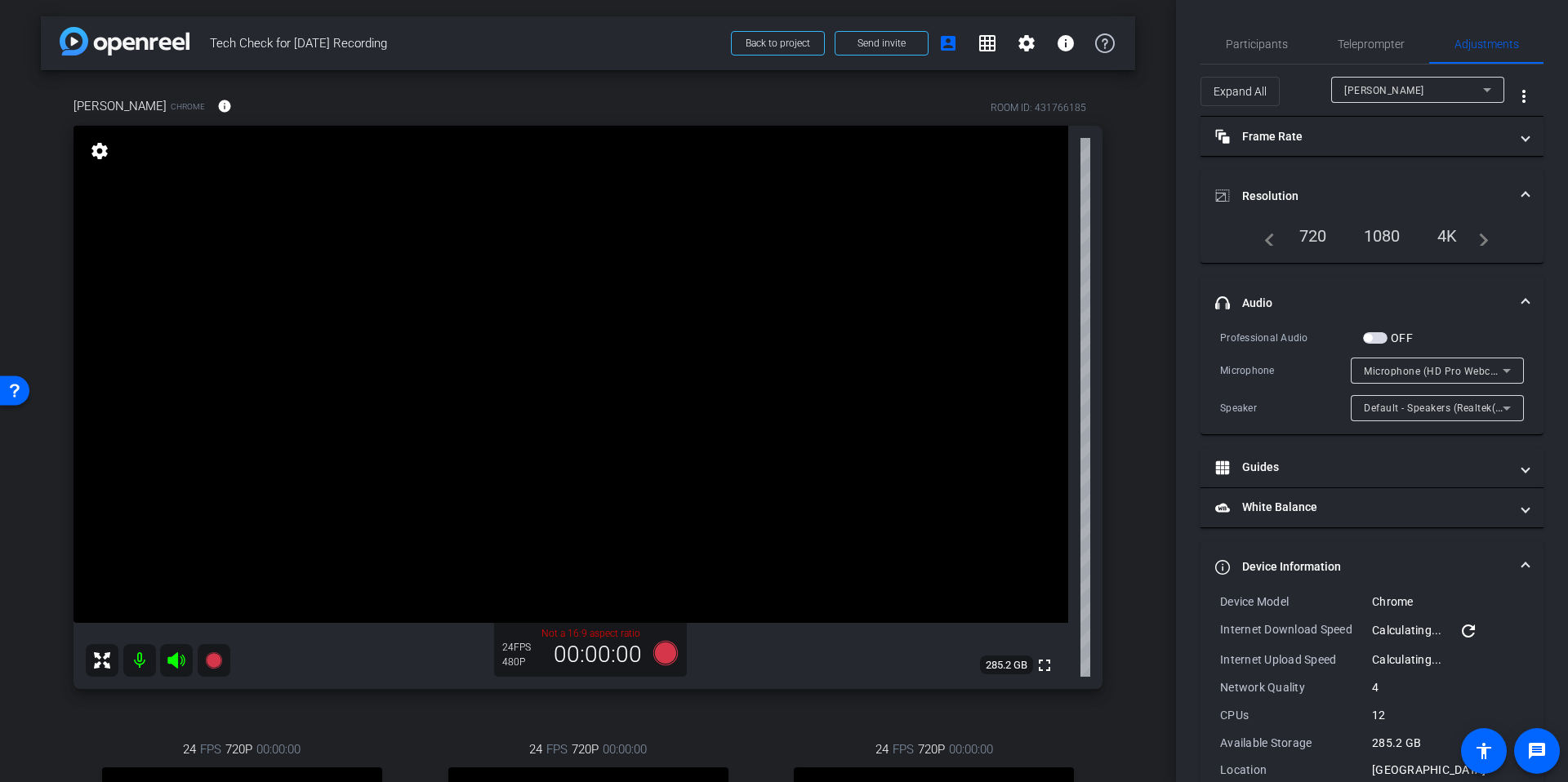
click at [1300, 232] on div "720" at bounding box center [1313, 236] width 52 height 28
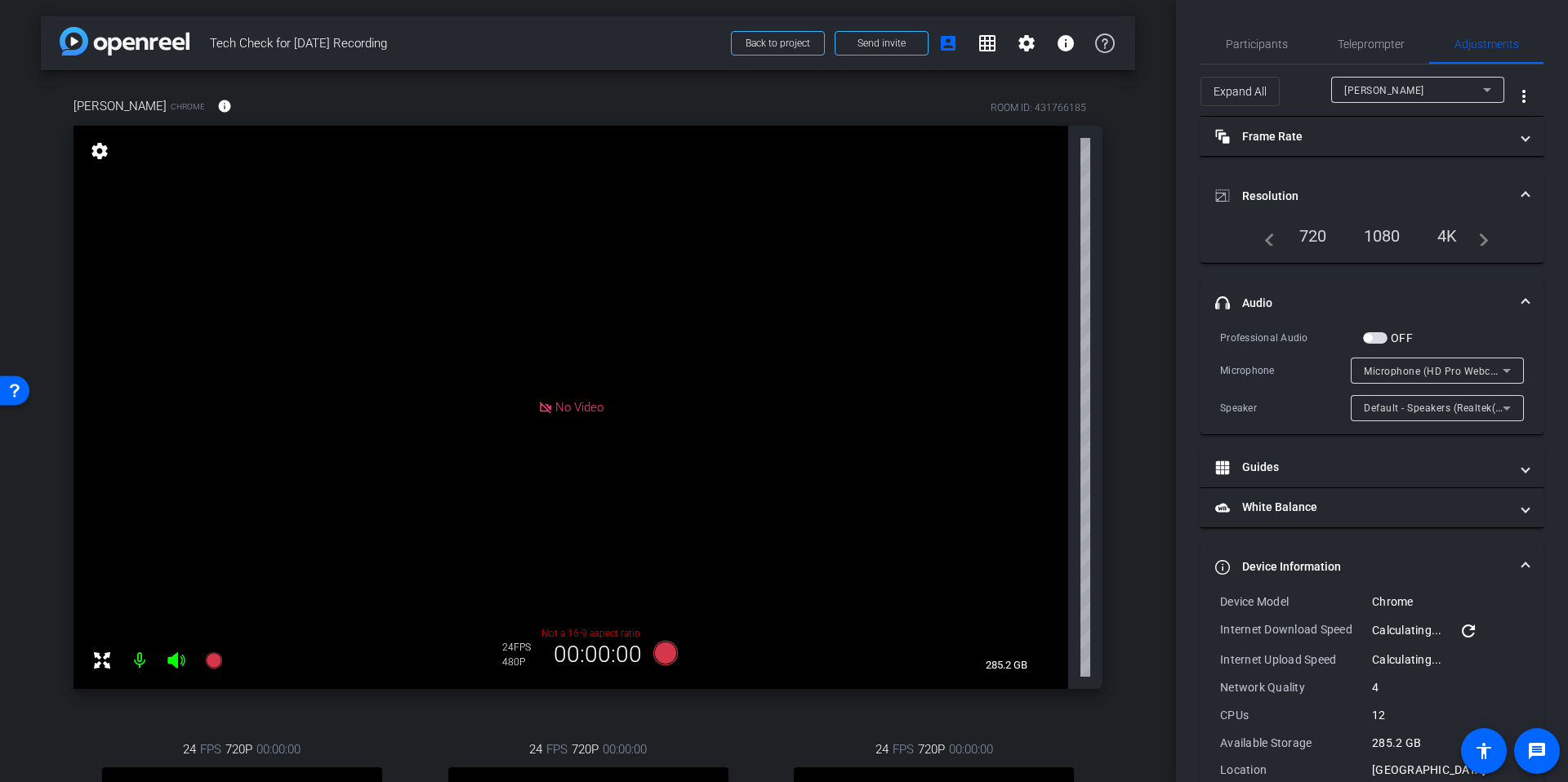
click at [1138, 328] on div "arrow_back Tech Check for Sept 22nd Recording Back to project Send invite accou…" at bounding box center [588, 391] width 1176 height 782
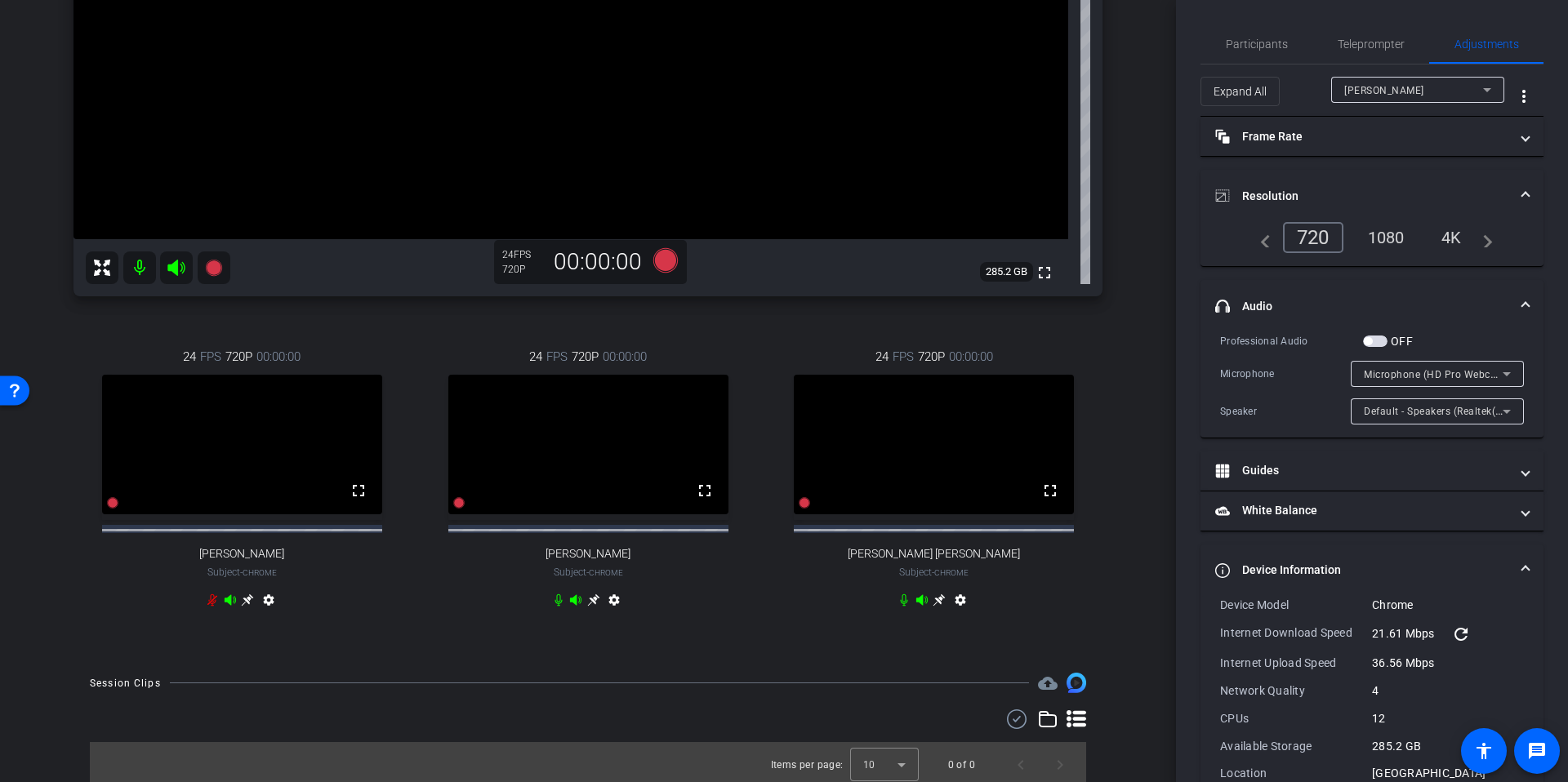
scroll to position [357, 0]
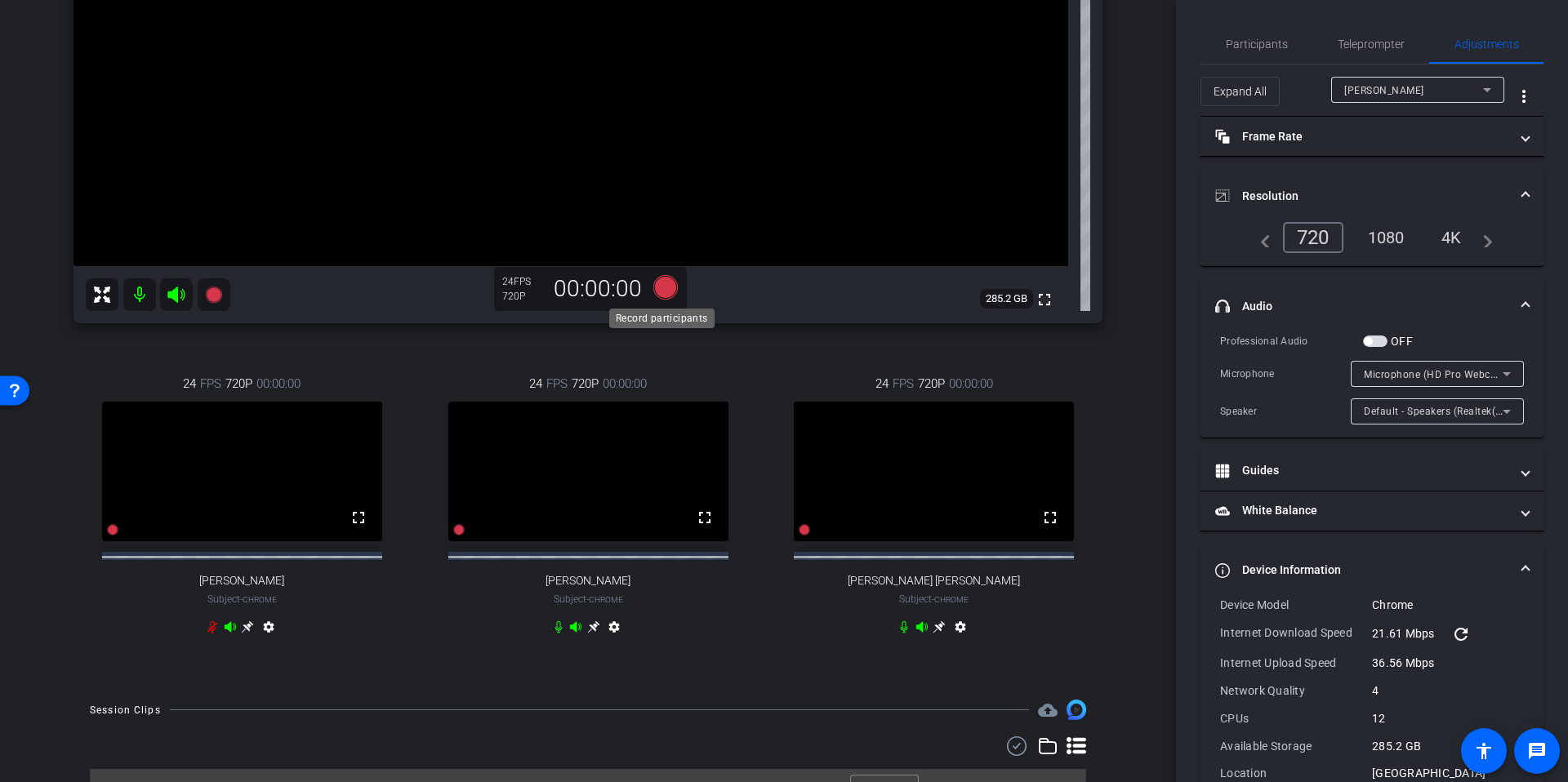
click at [665, 284] on icon at bounding box center [665, 287] width 25 height 25
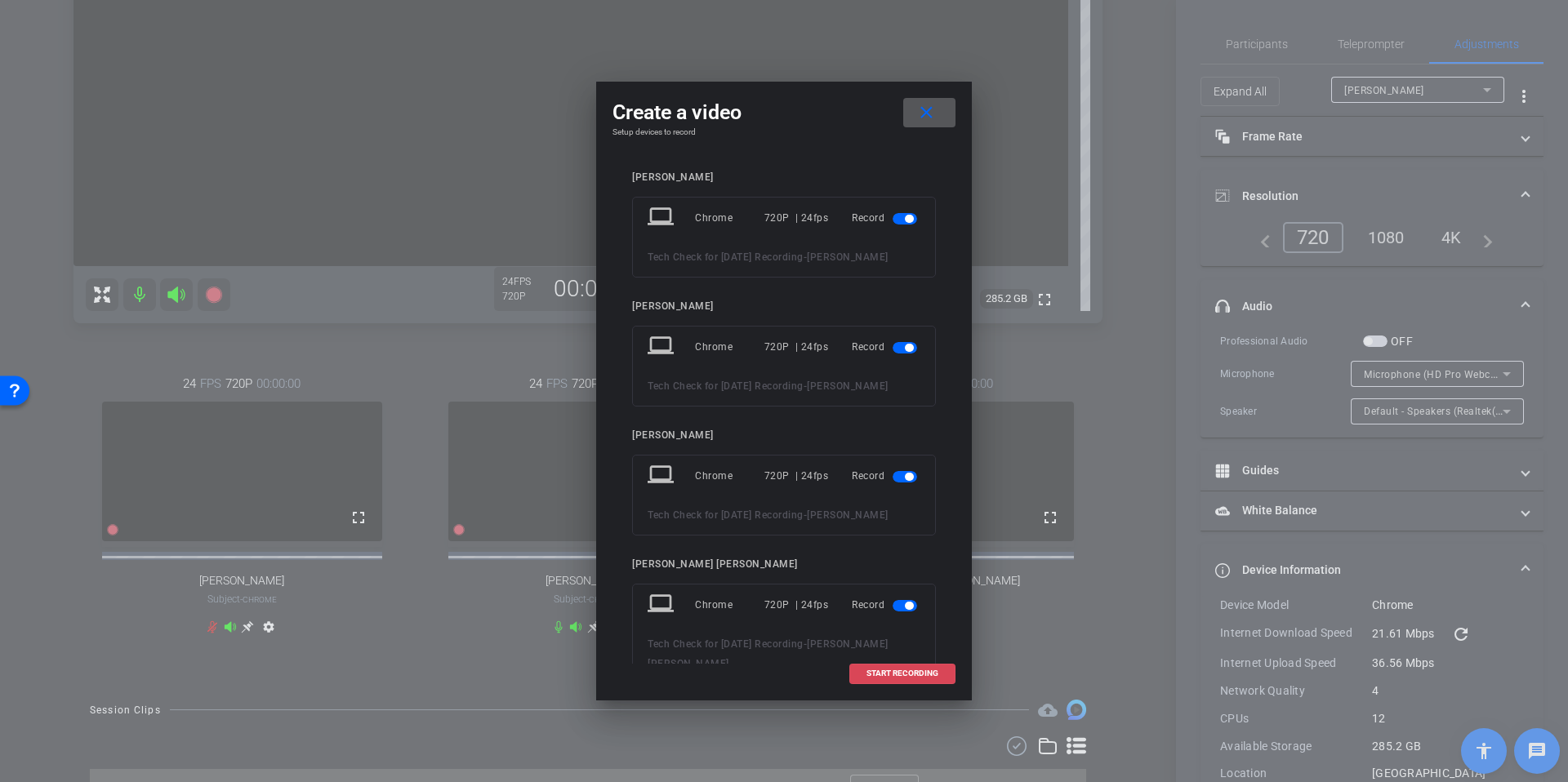
click at [903, 670] on span "START RECORDING" at bounding box center [902, 674] width 72 height 8
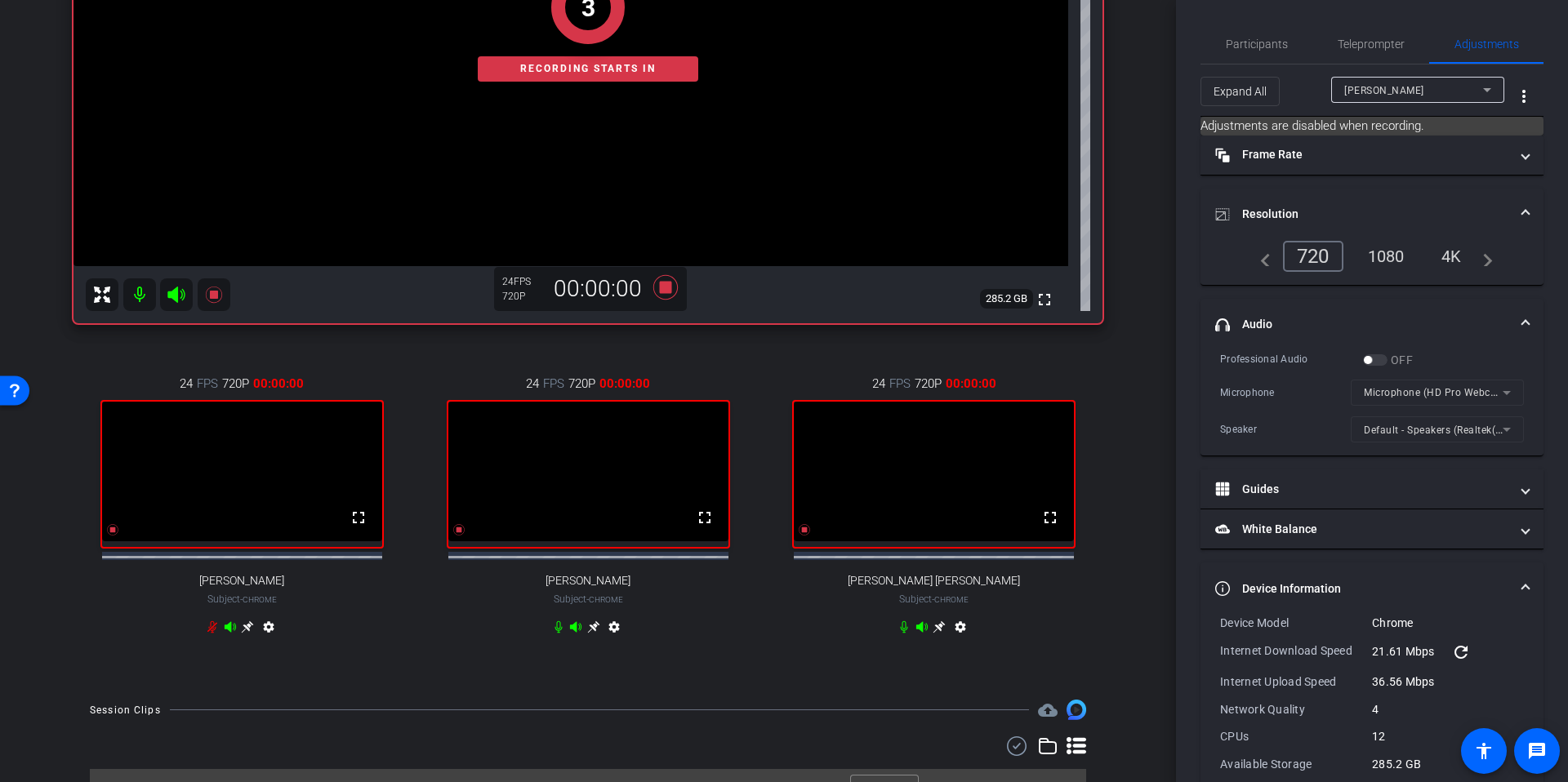
click at [1132, 349] on div "arrow_back Tech Check for Sept 22nd Recording Back to project Send invite accou…" at bounding box center [588, 34] width 1176 height 782
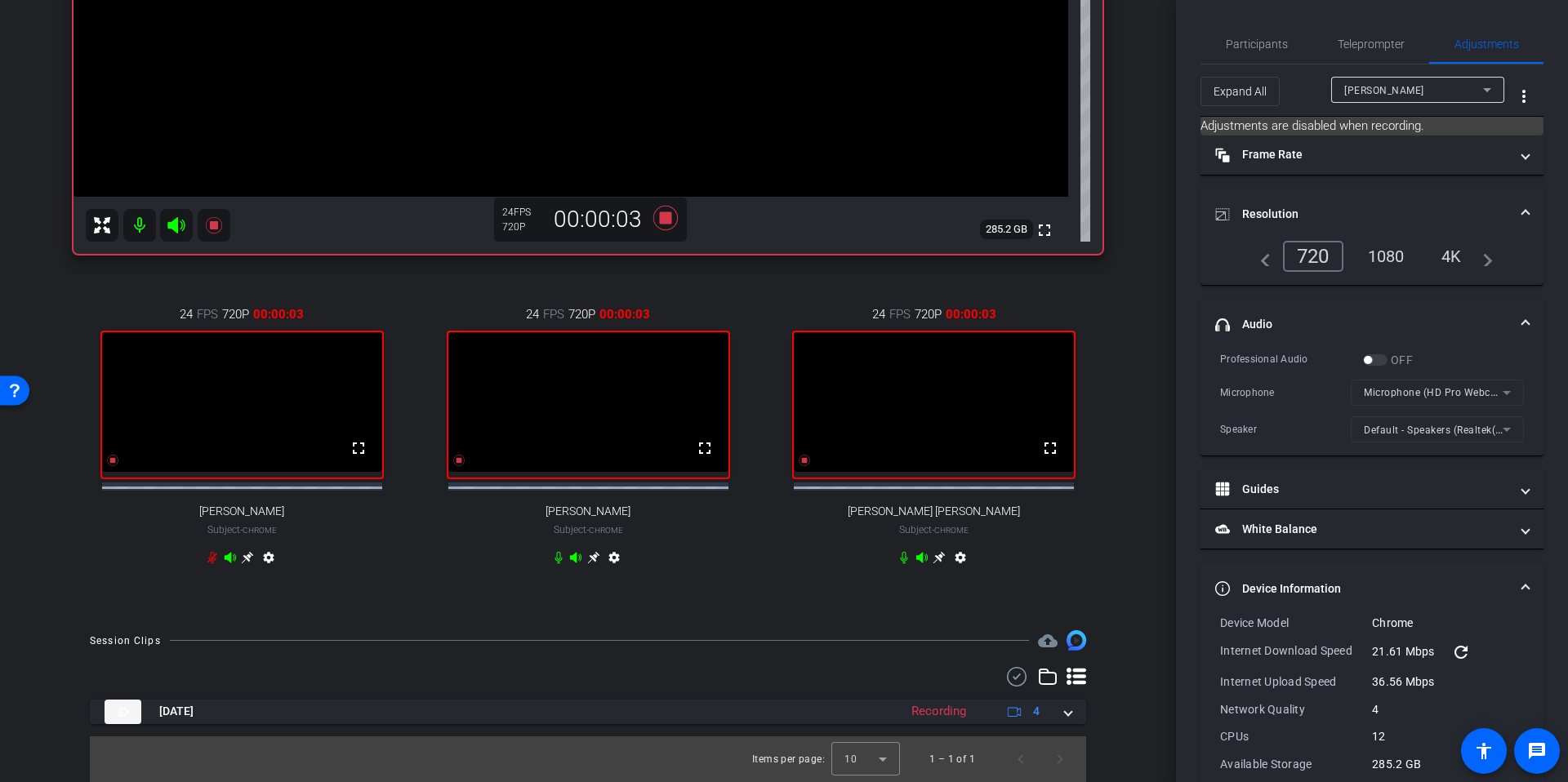
scroll to position [333, 0]
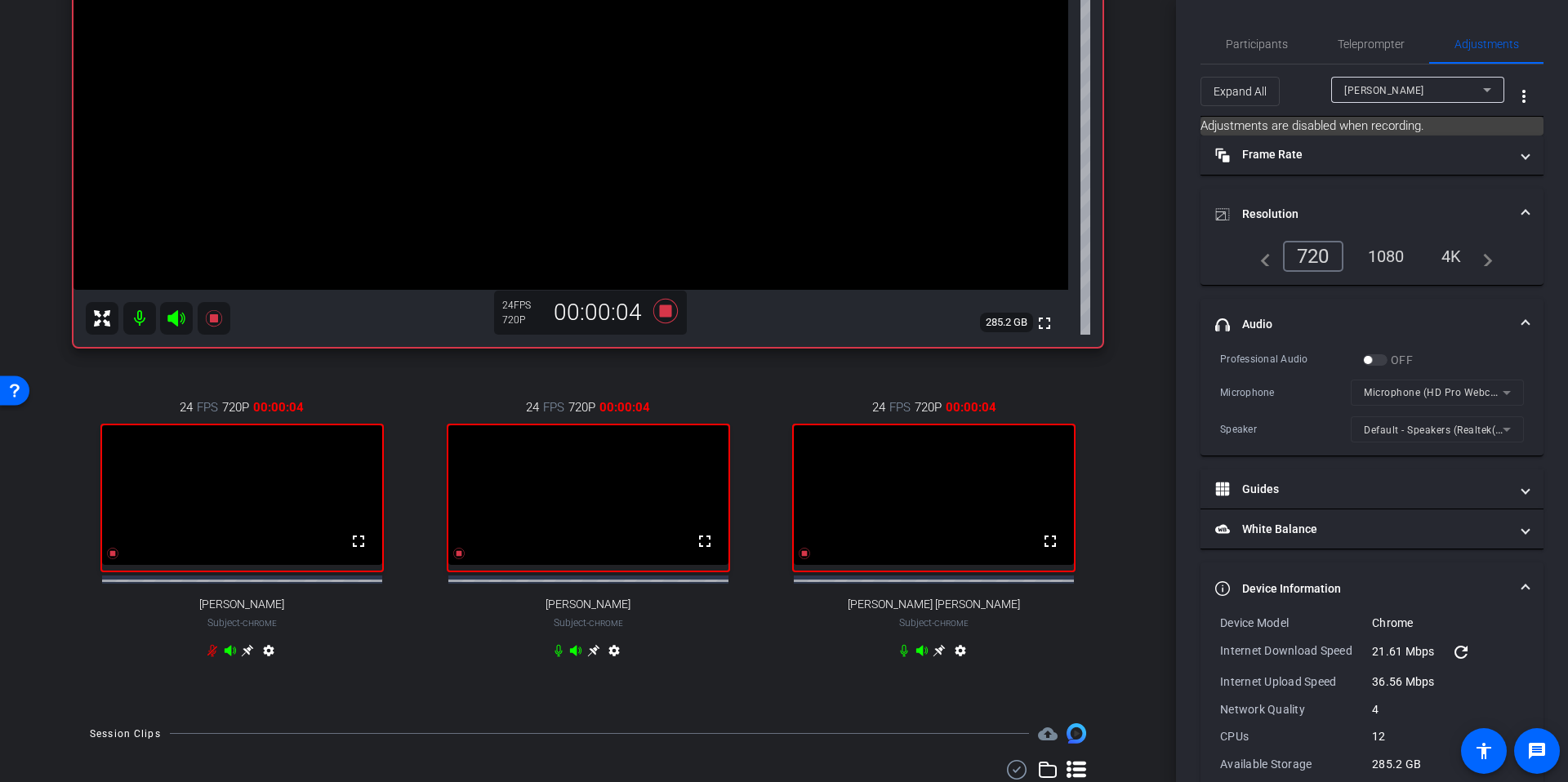
click at [1144, 298] on div "arrow_back Tech Check for Sept 22nd Recording Back to project Send invite accou…" at bounding box center [588, 57] width 1176 height 782
click at [1253, 40] on span "Participants" at bounding box center [1256, 44] width 62 height 12
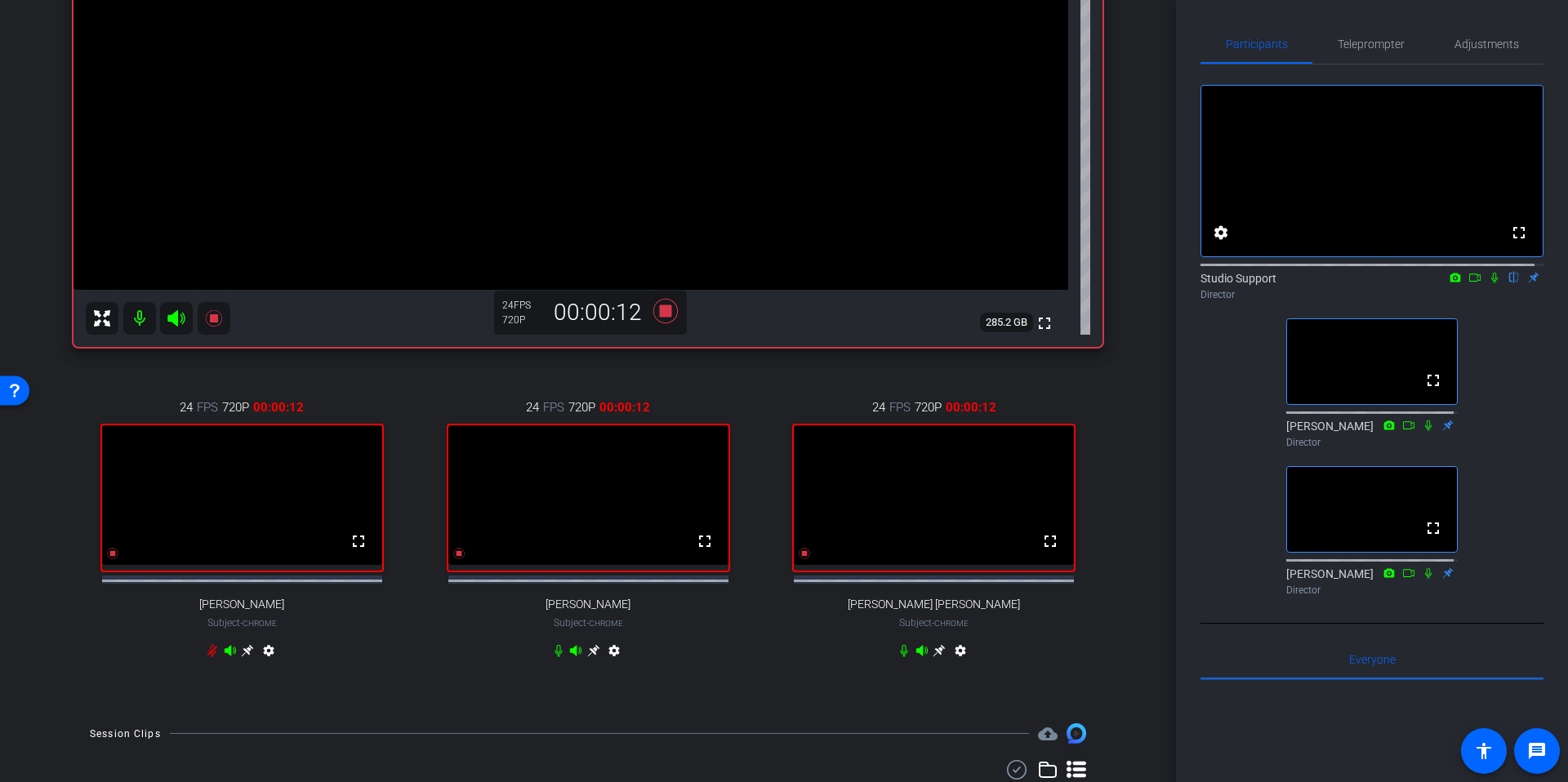
click at [1143, 281] on div "arrow_back Tech Check for Sept 22nd Recording Back to project Send invite accou…" at bounding box center [588, 57] width 1176 height 782
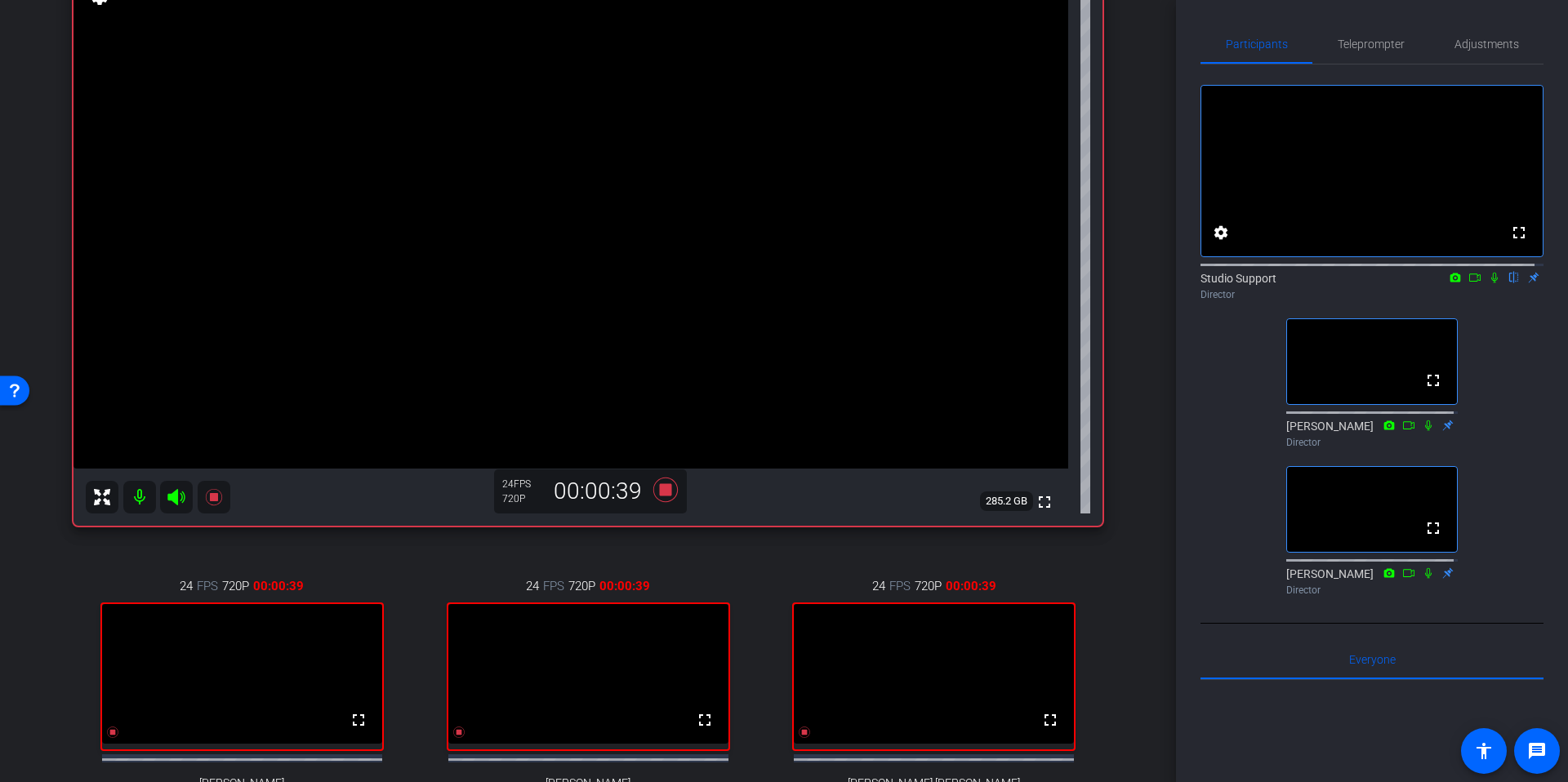
scroll to position [125, 0]
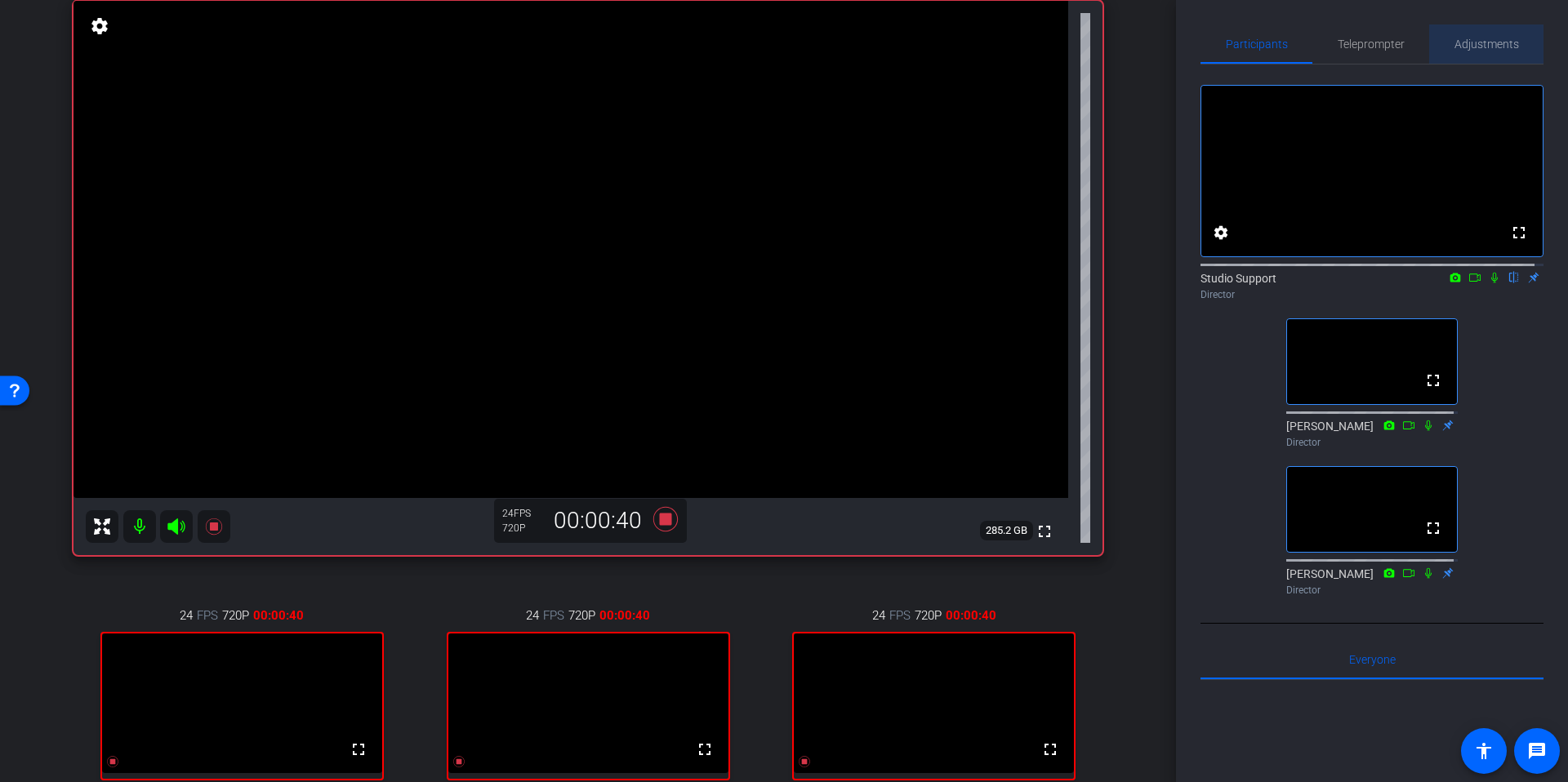
click at [1494, 40] on span "Adjustments" at bounding box center [1486, 44] width 64 height 12
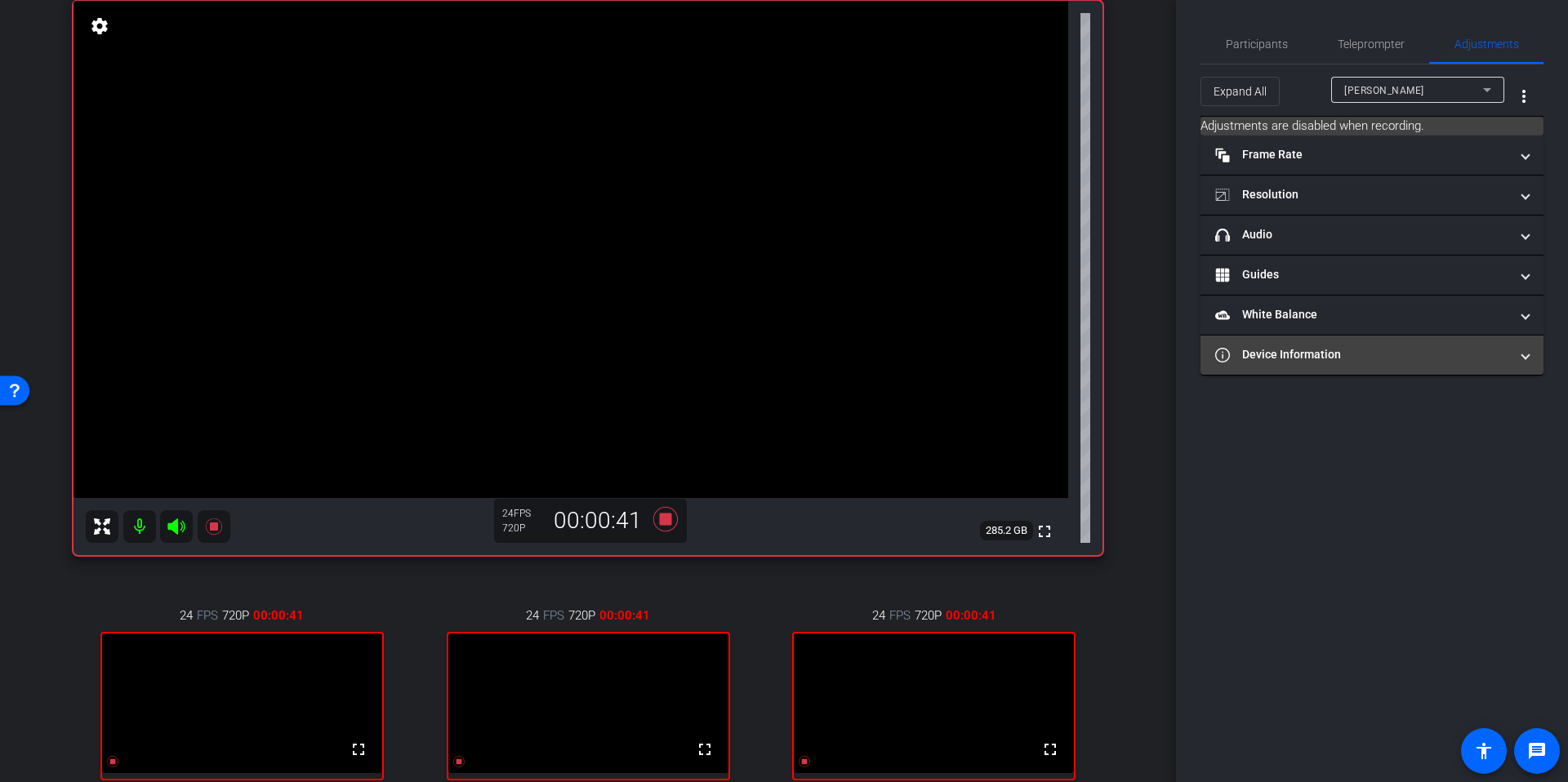
click at [1340, 365] on mat-expansion-panel-header "Device Information" at bounding box center [1371, 355] width 343 height 39
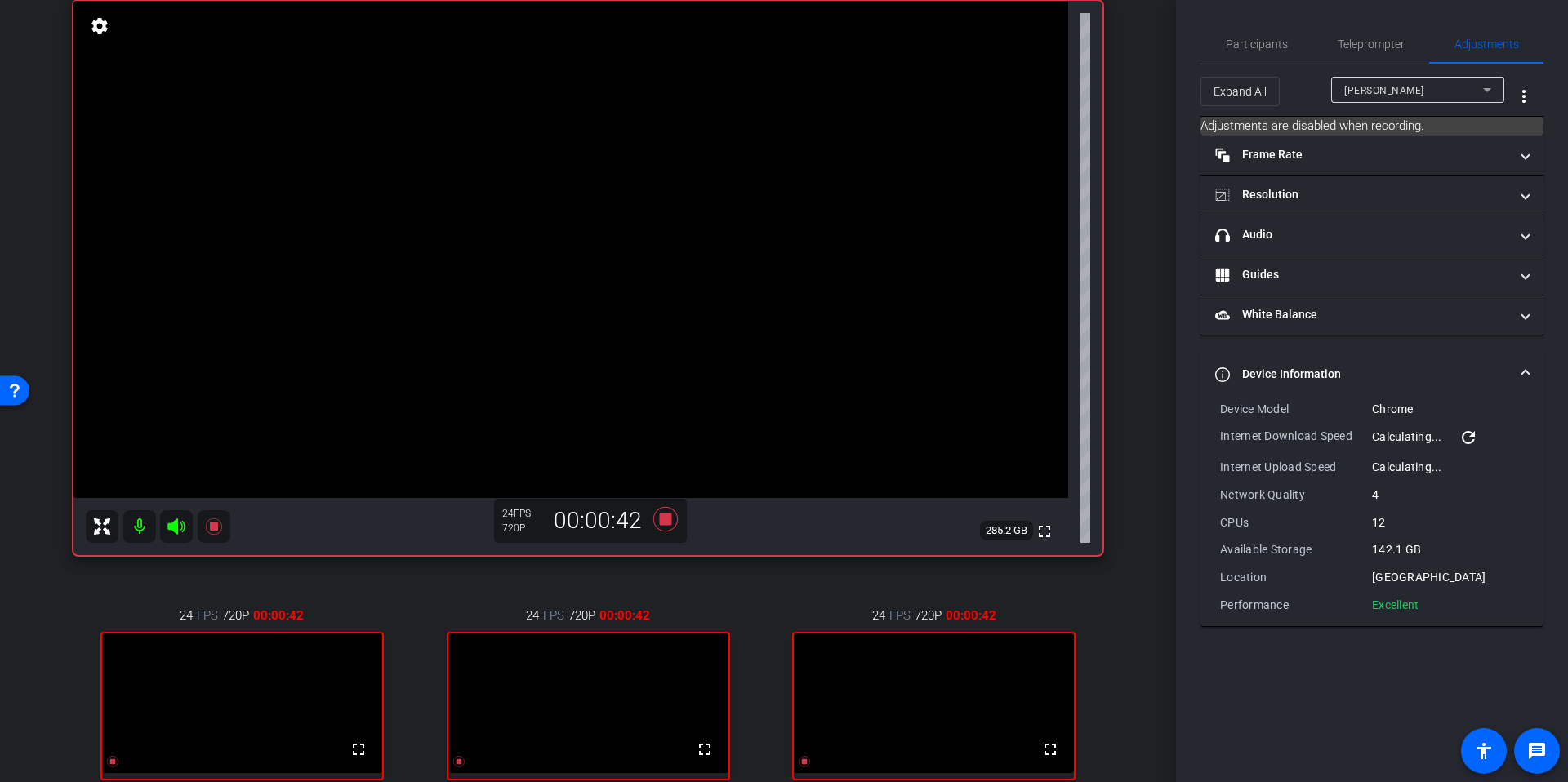
click at [1403, 89] on span "Janelle Quinn" at bounding box center [1384, 90] width 80 height 12
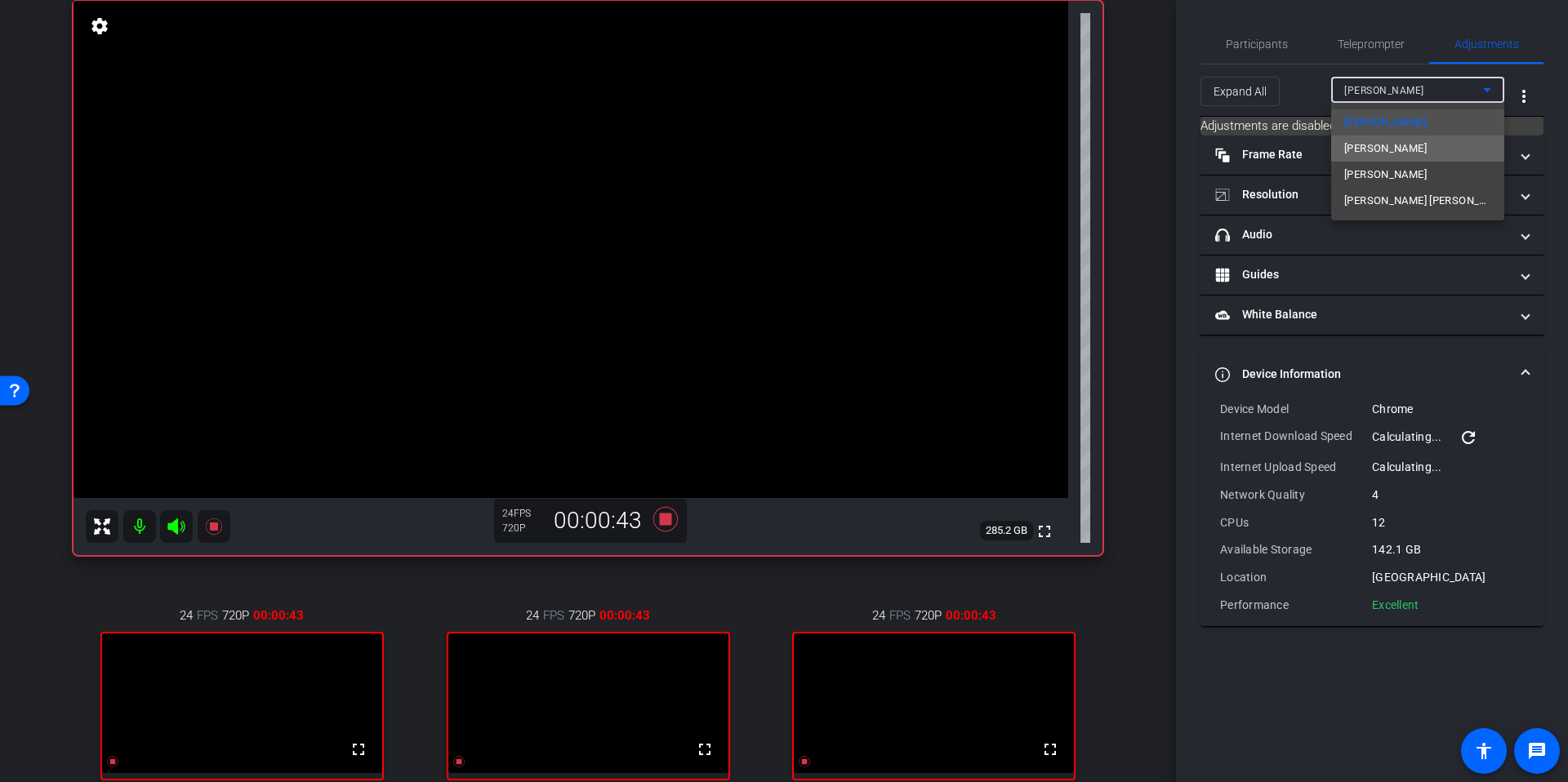
click at [1387, 141] on span "James Schmidt" at bounding box center [1385, 148] width 83 height 19
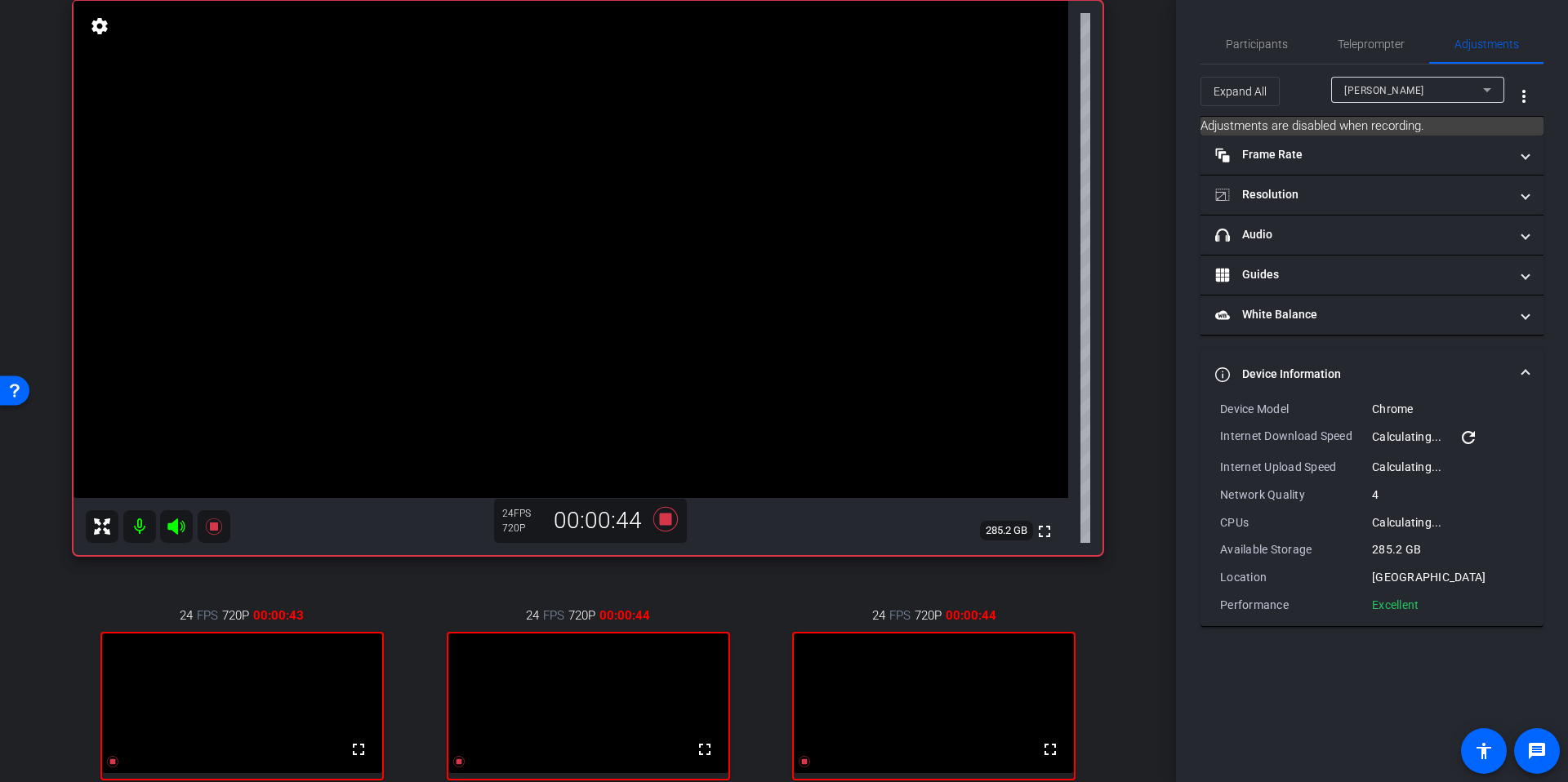
click at [1150, 314] on div "arrow_back Tech Check for Sept 22nd Recording Back to project Send invite accou…" at bounding box center [588, 265] width 1176 height 782
drag, startPoint x: 1444, startPoint y: 608, endPoint x: 1219, endPoint y: 413, distance: 297.7
click at [1220, 413] on div "Device Model Chrome Internet Download Speed 27.15 Mbps refresh Internet Upload …" at bounding box center [1371, 506] width 304 height 212
copy div "Device Model Chrome Internet Download Speed 27.15 Mbps refresh Internet Upload …"
click at [1147, 553] on div "arrow_back Tech Check for Sept 22nd Recording Back to project Send invite accou…" at bounding box center [588, 265] width 1176 height 782
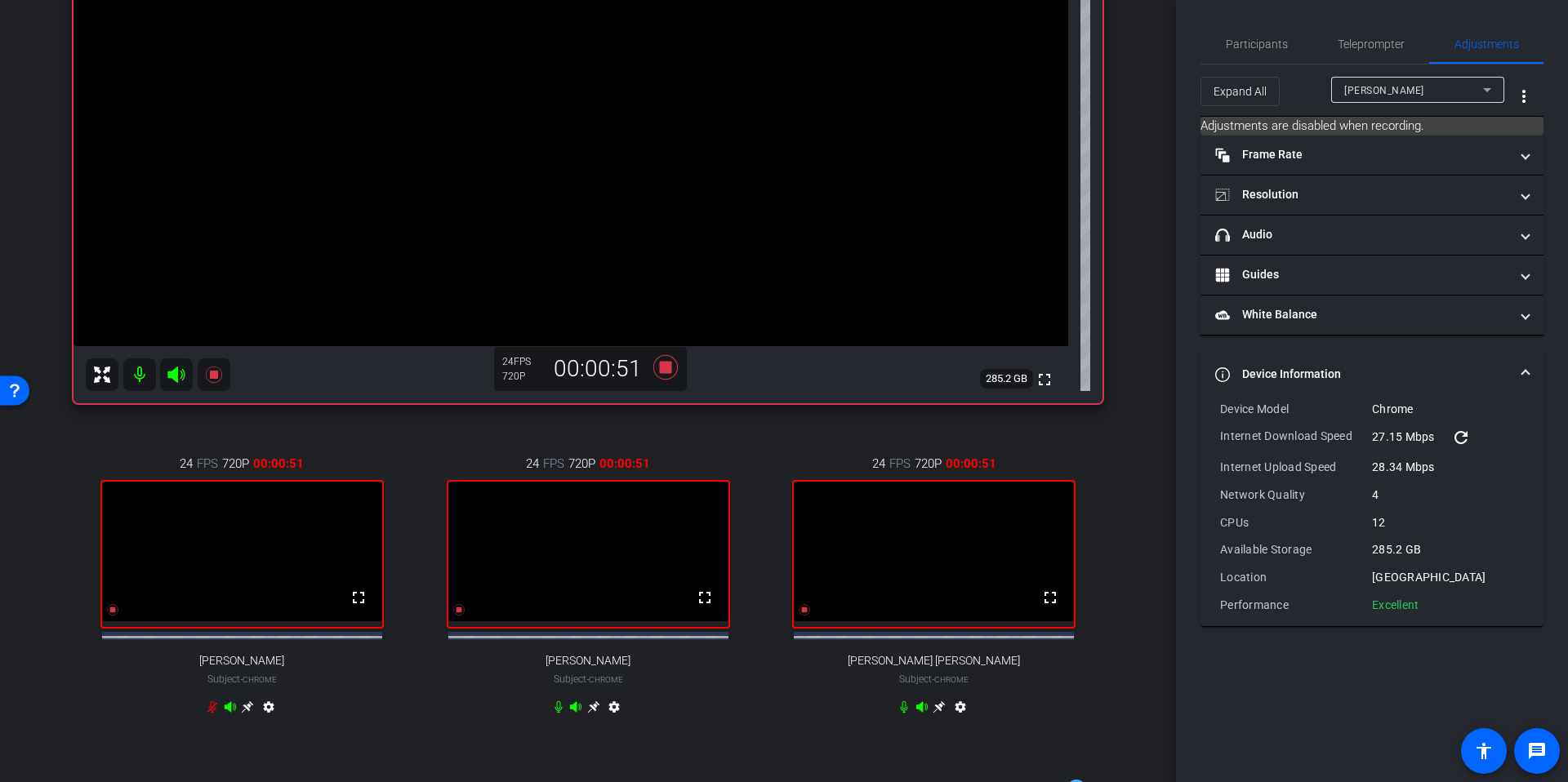
scroll to position [304, 0]
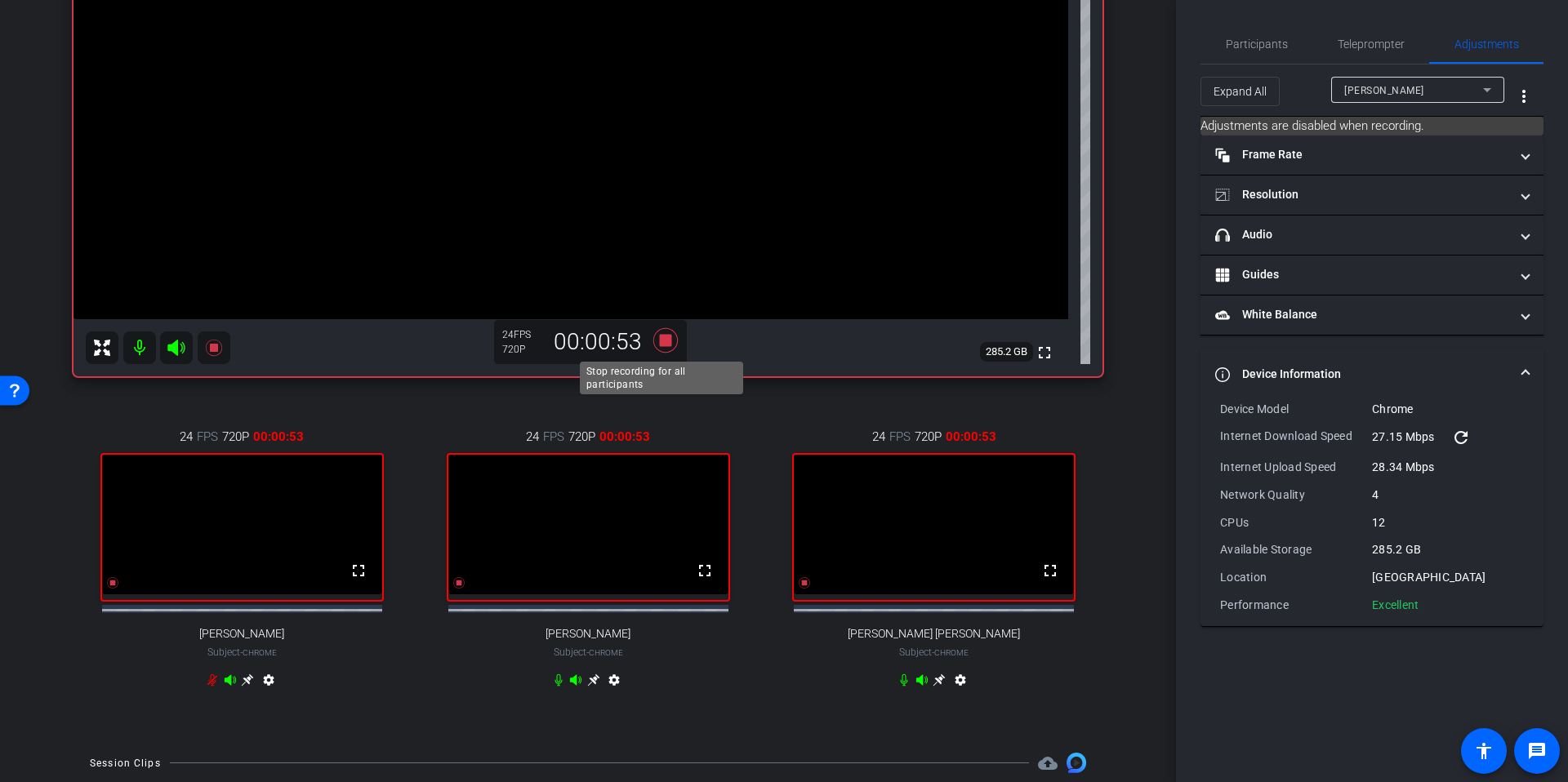
click at [658, 342] on icon at bounding box center [665, 340] width 25 height 25
click at [1151, 361] on div "arrow_back Tech Check for Sept 22nd Recording Back to project Send invite accou…" at bounding box center [588, 87] width 1176 height 782
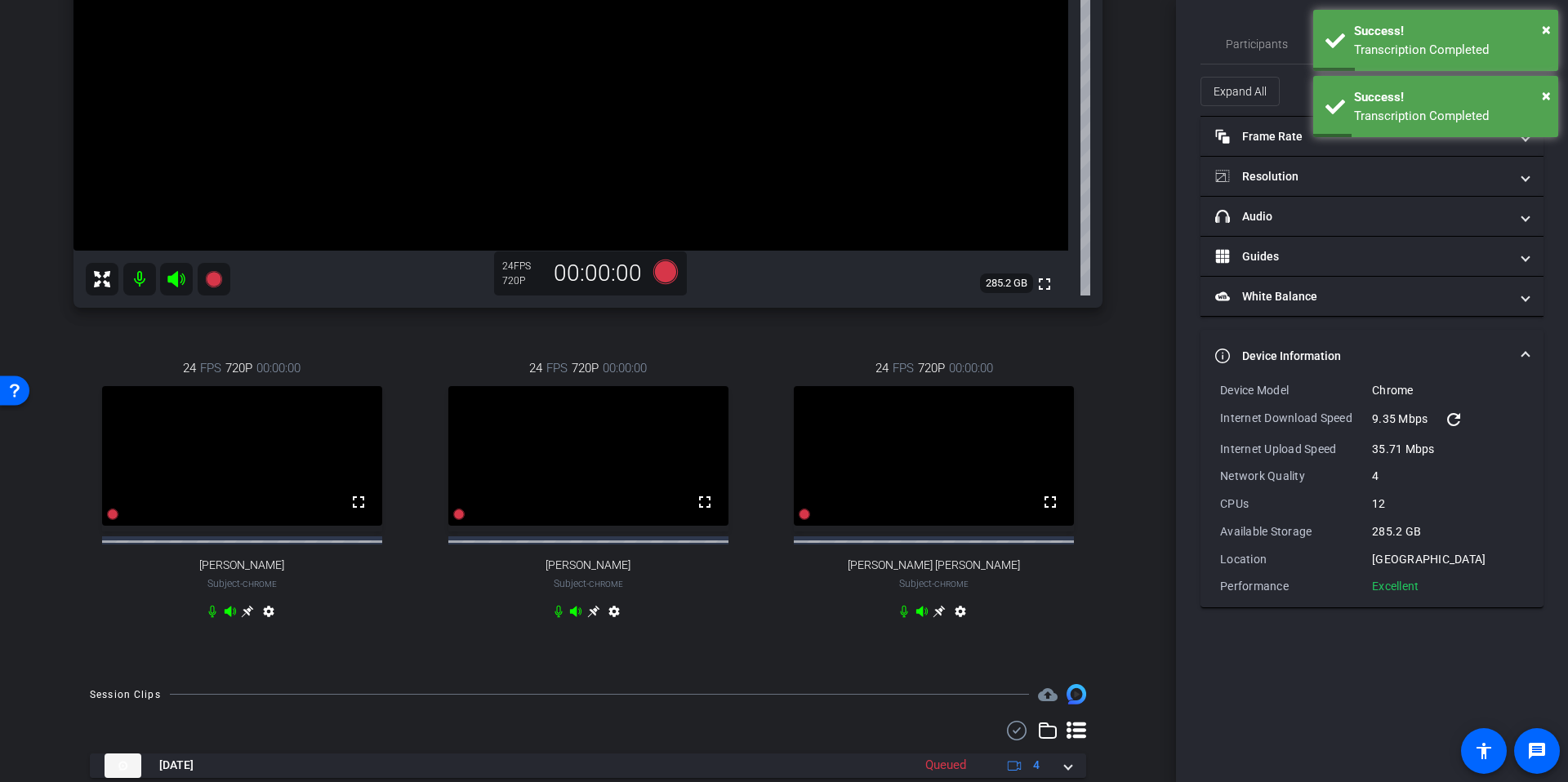
scroll to position [443, 0]
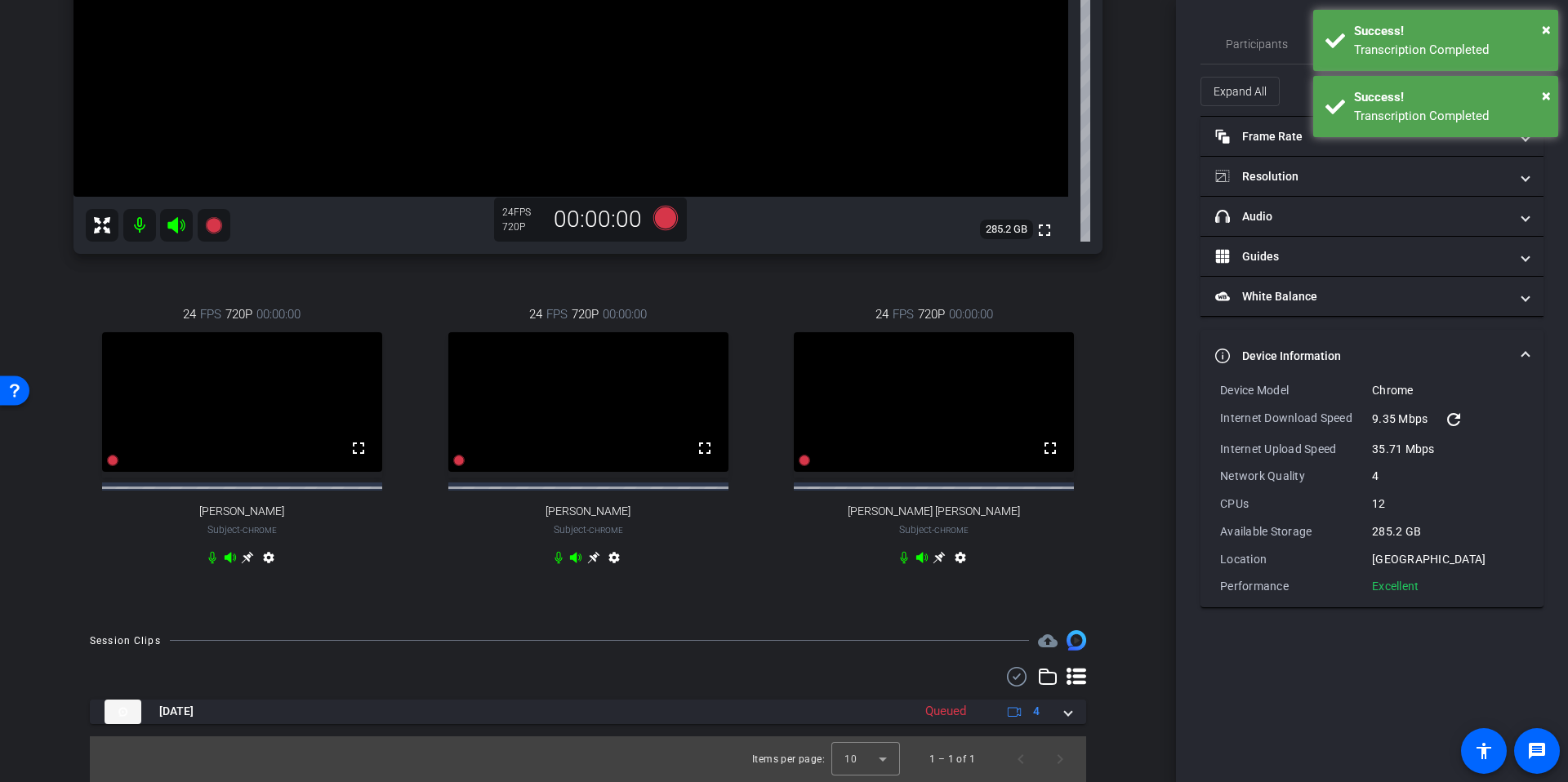
drag, startPoint x: 1065, startPoint y: 708, endPoint x: 1100, endPoint y: 599, distance: 114.5
click at [1065, 708] on mat-expansion-panel-header "Sep 9, 2025 Queued 4" at bounding box center [588, 711] width 996 height 25
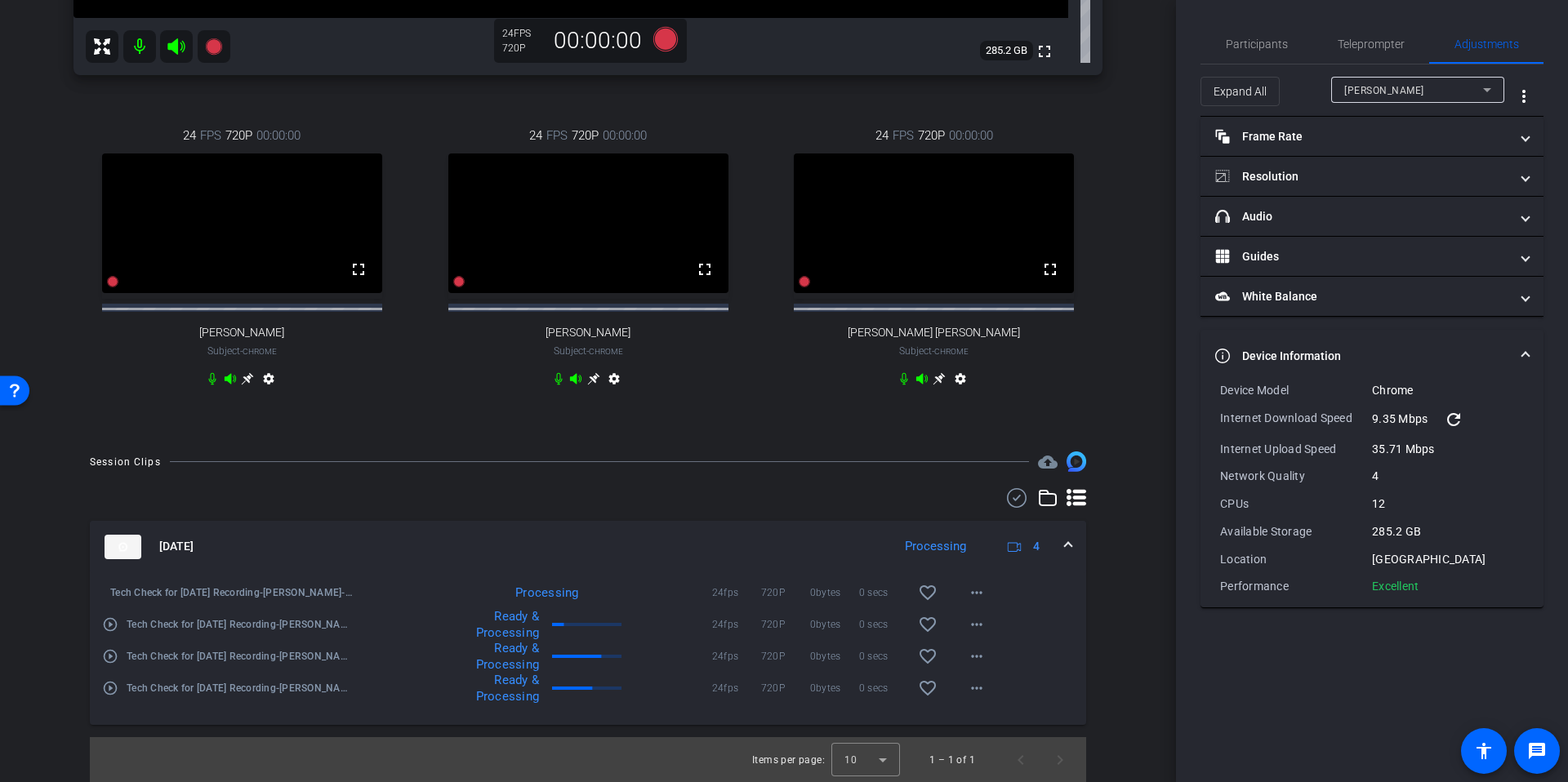
scroll to position [604, 0]
click at [1422, 82] on div "James Schmidt" at bounding box center [1413, 90] width 139 height 20
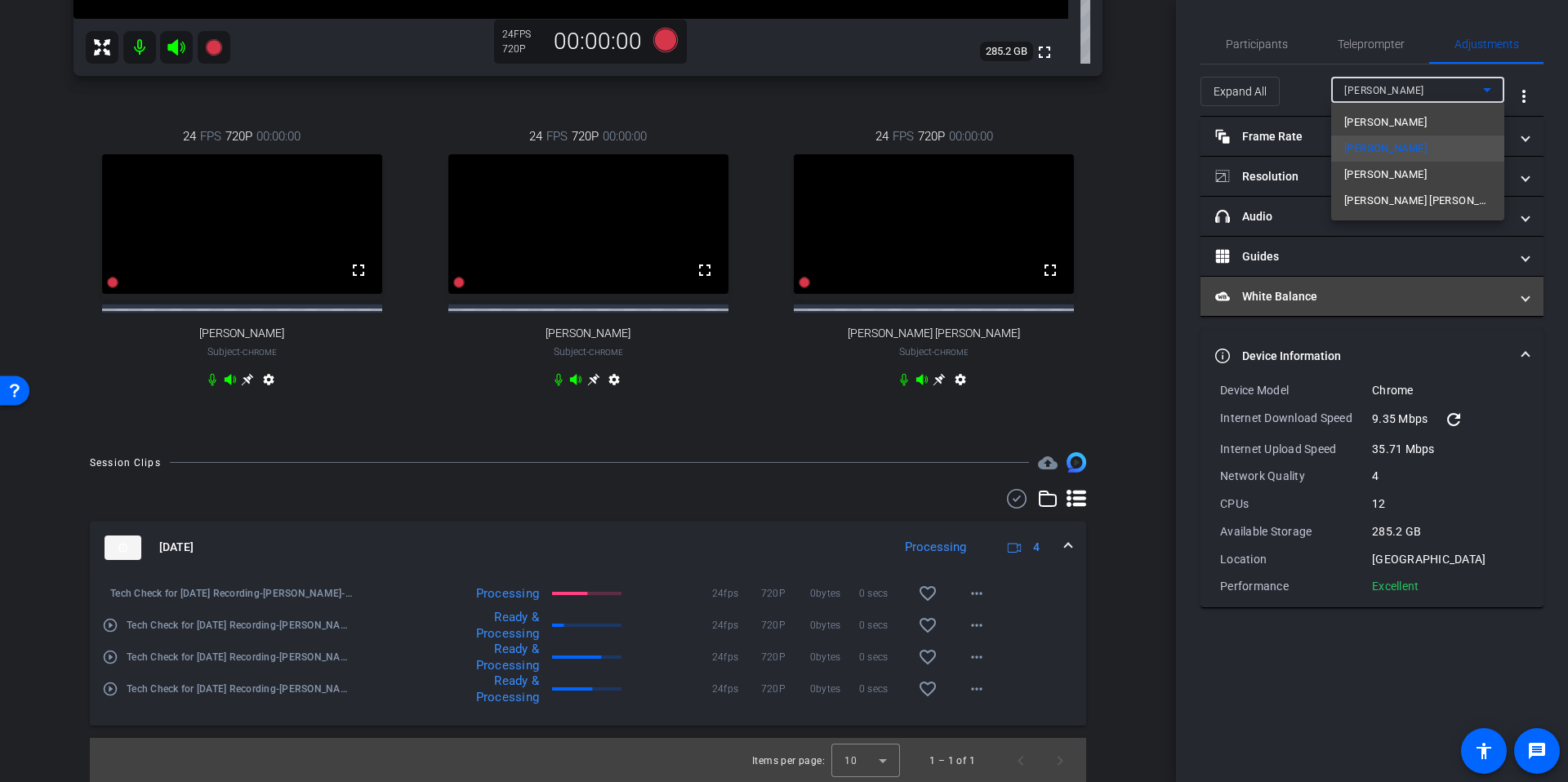
drag, startPoint x: 1422, startPoint y: 202, endPoint x: 1298, endPoint y: 279, distance: 146.0
click at [1422, 202] on span "Stephanie Smith Fowler" at bounding box center [1417, 200] width 147 height 19
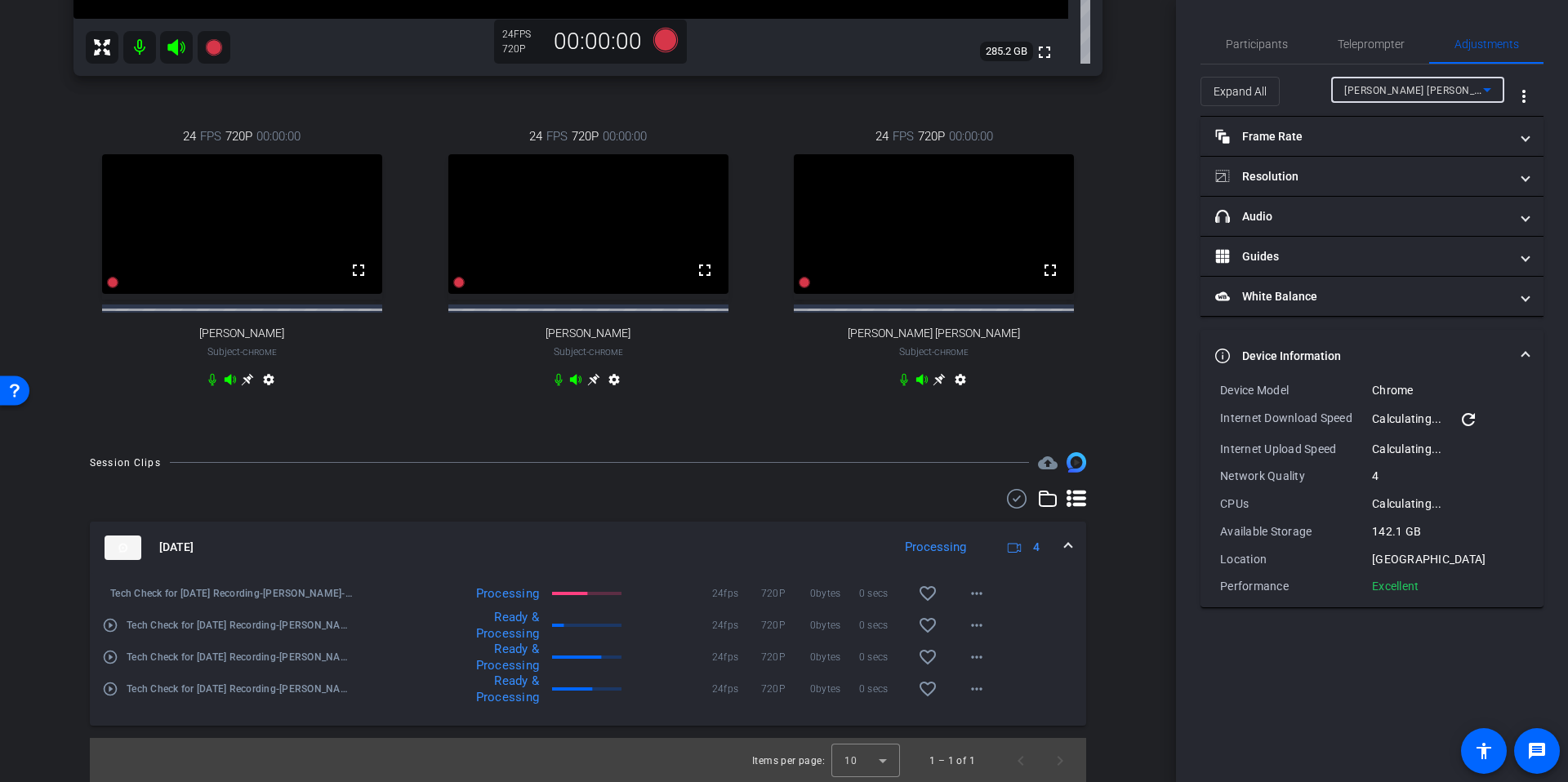
drag, startPoint x: 1138, startPoint y: 440, endPoint x: 1349, endPoint y: 596, distance: 262.4
click at [1138, 440] on div "arrow_back Tech Check for Sept 22nd Recording Back to project Send invite accou…" at bounding box center [588, 391] width 1176 height 782
drag, startPoint x: 1449, startPoint y: 593, endPoint x: 1212, endPoint y: 396, distance: 308.2
click at [1212, 396] on div "Device Model Chrome Internet Download Speed 30.66 Mbps refresh Internet Upload …" at bounding box center [1371, 495] width 343 height 225
copy div "Device Model Chrome Internet Download Speed 30.66 Mbps refresh Internet Upload …"
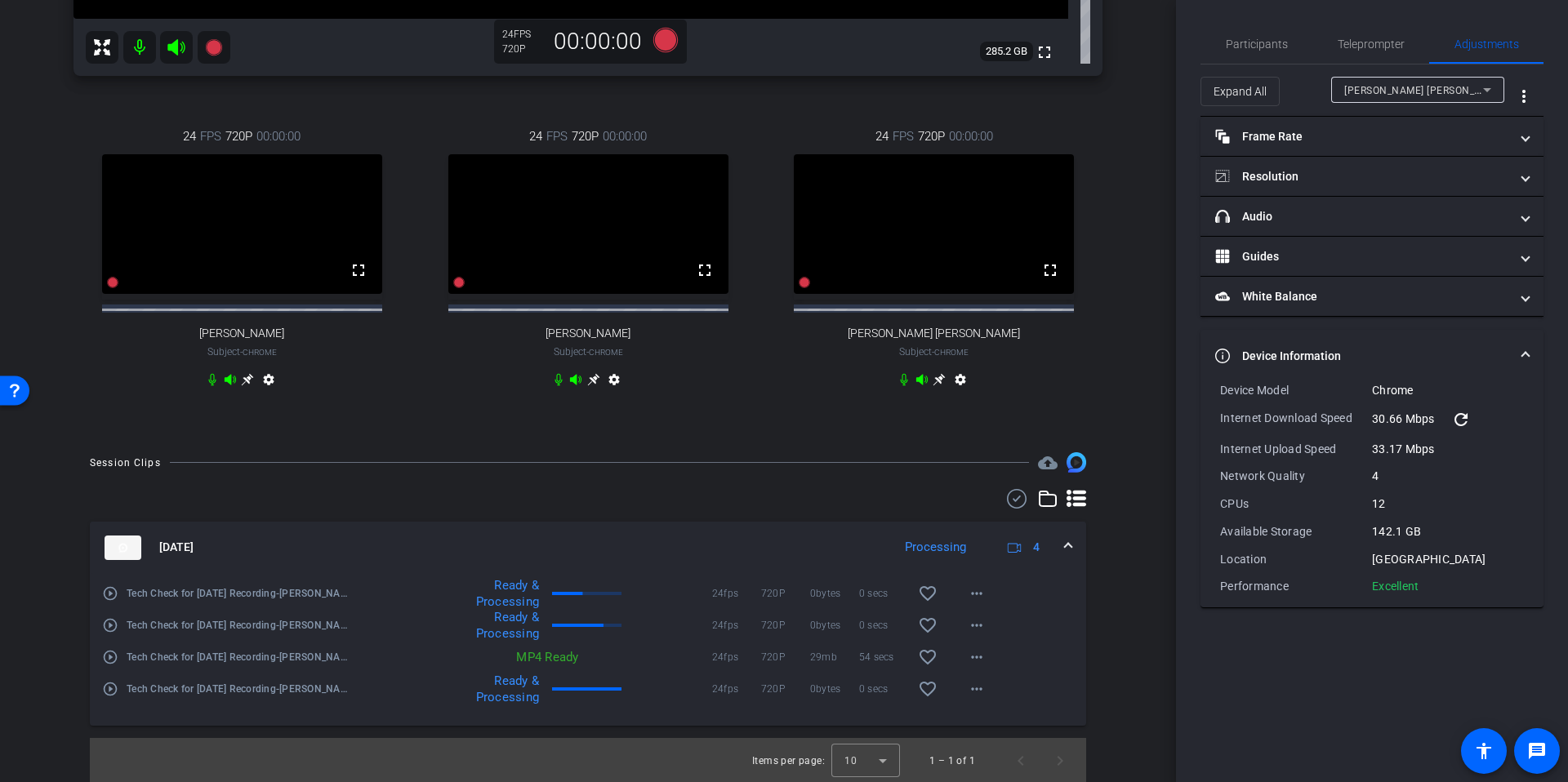
click at [1146, 486] on div "arrow_back Tech Check for Sept 22nd Recording Back to project Send invite accou…" at bounding box center [588, 391] width 1176 height 782
click at [1409, 87] on span "Stephanie Smith Fowler" at bounding box center [1425, 89] width 162 height 13
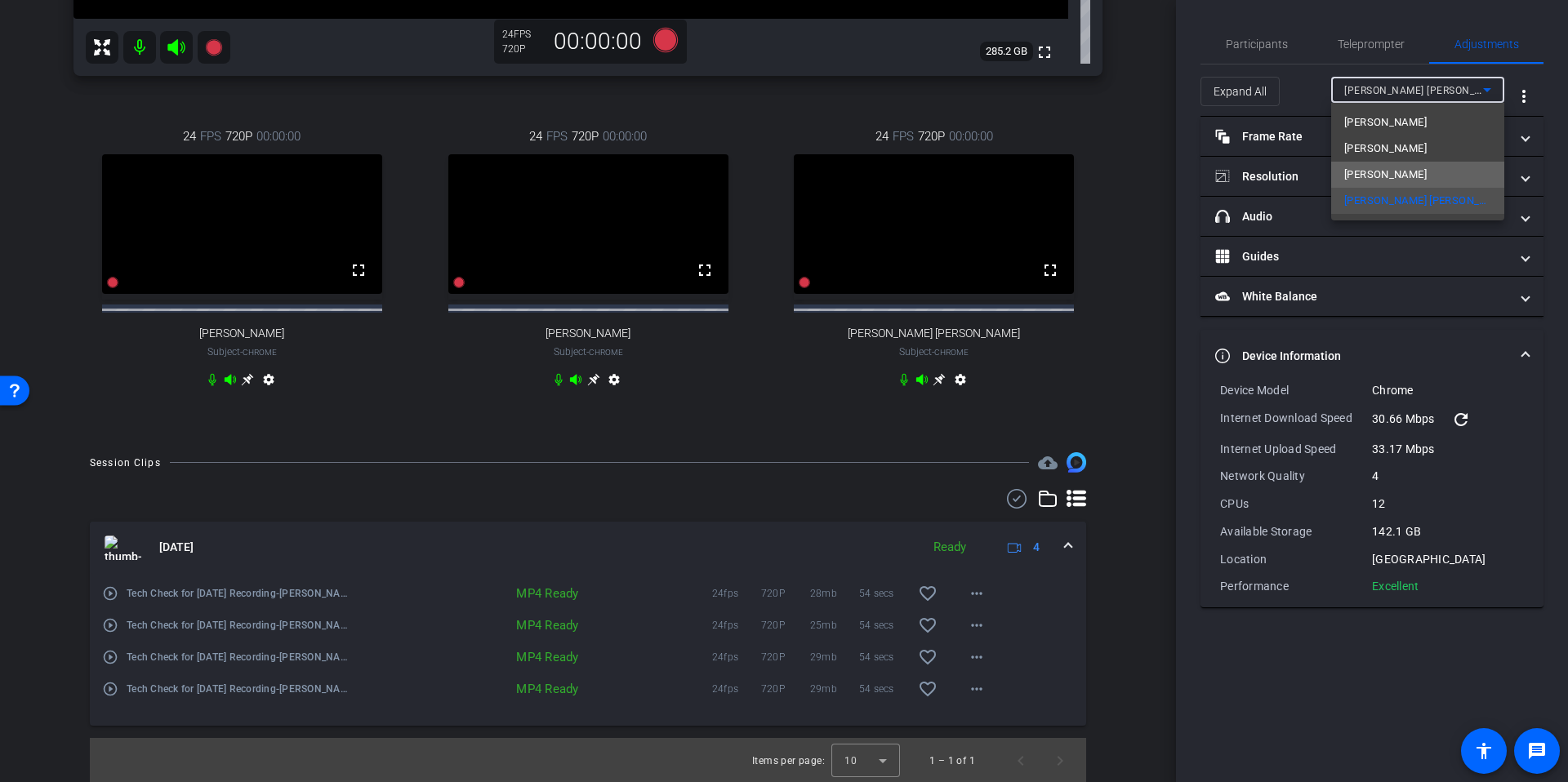
click at [1422, 168] on mat-option "Ryan Fleming" at bounding box center [1417, 174] width 173 height 26
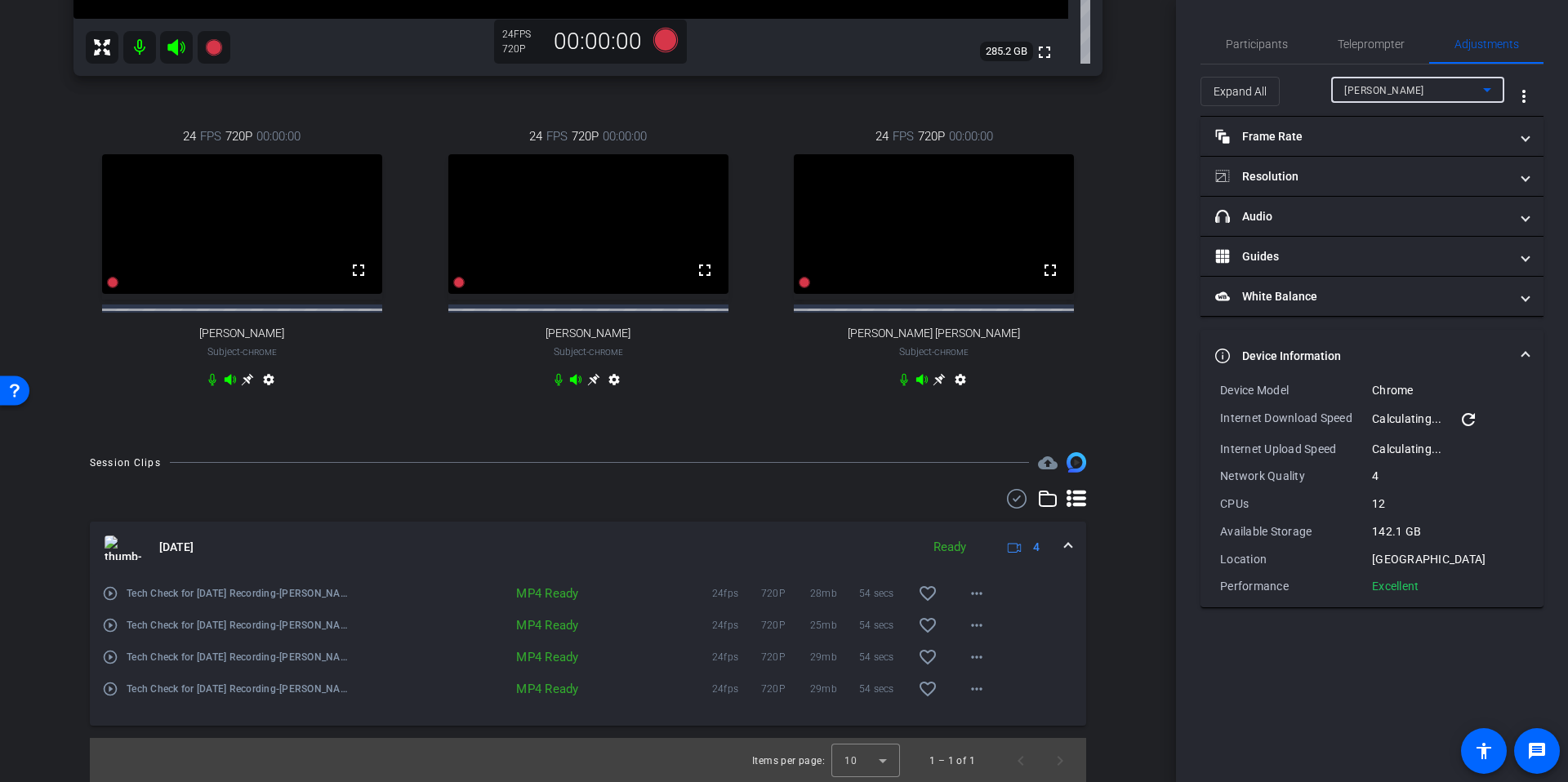
click at [1138, 574] on div "arrow_back Tech Check for Sept 22nd Recording Back to project Send invite accou…" at bounding box center [588, 391] width 1176 height 782
drag, startPoint x: 1458, startPoint y: 593, endPoint x: 1208, endPoint y: 395, distance: 318.9
click at [1208, 395] on div "Device Model Chrome Internet Download Speed 60.66 Mbps refresh Internet Upload …" at bounding box center [1371, 495] width 343 height 225
copy div "Device Model Chrome Internet Download Speed 60.66 Mbps refresh Internet Upload …"
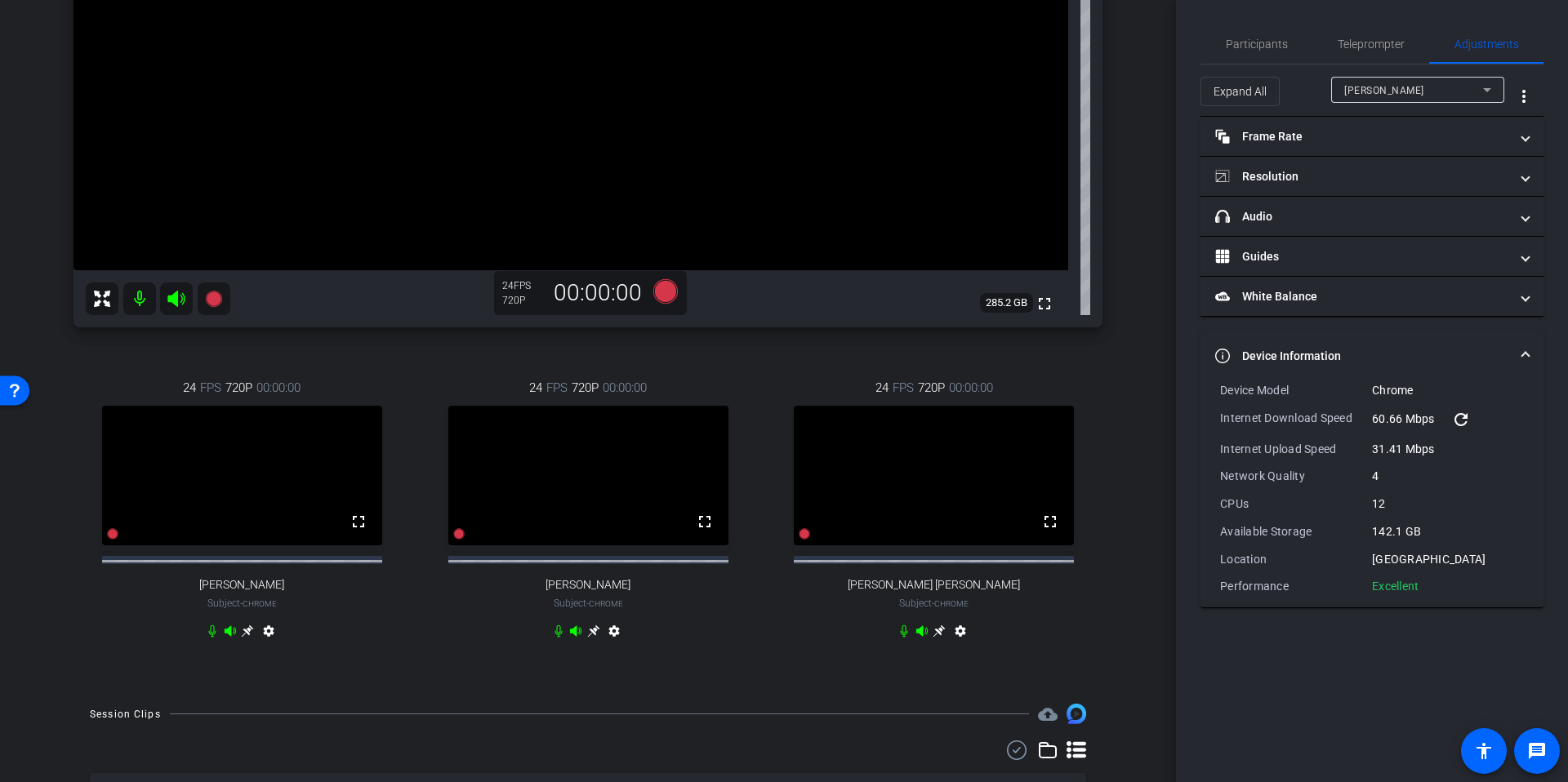
scroll to position [349, 0]
click at [1138, 468] on div "arrow_back Tech Check for Sept 22nd Recording Back to project Send invite accou…" at bounding box center [588, 391] width 1176 height 782
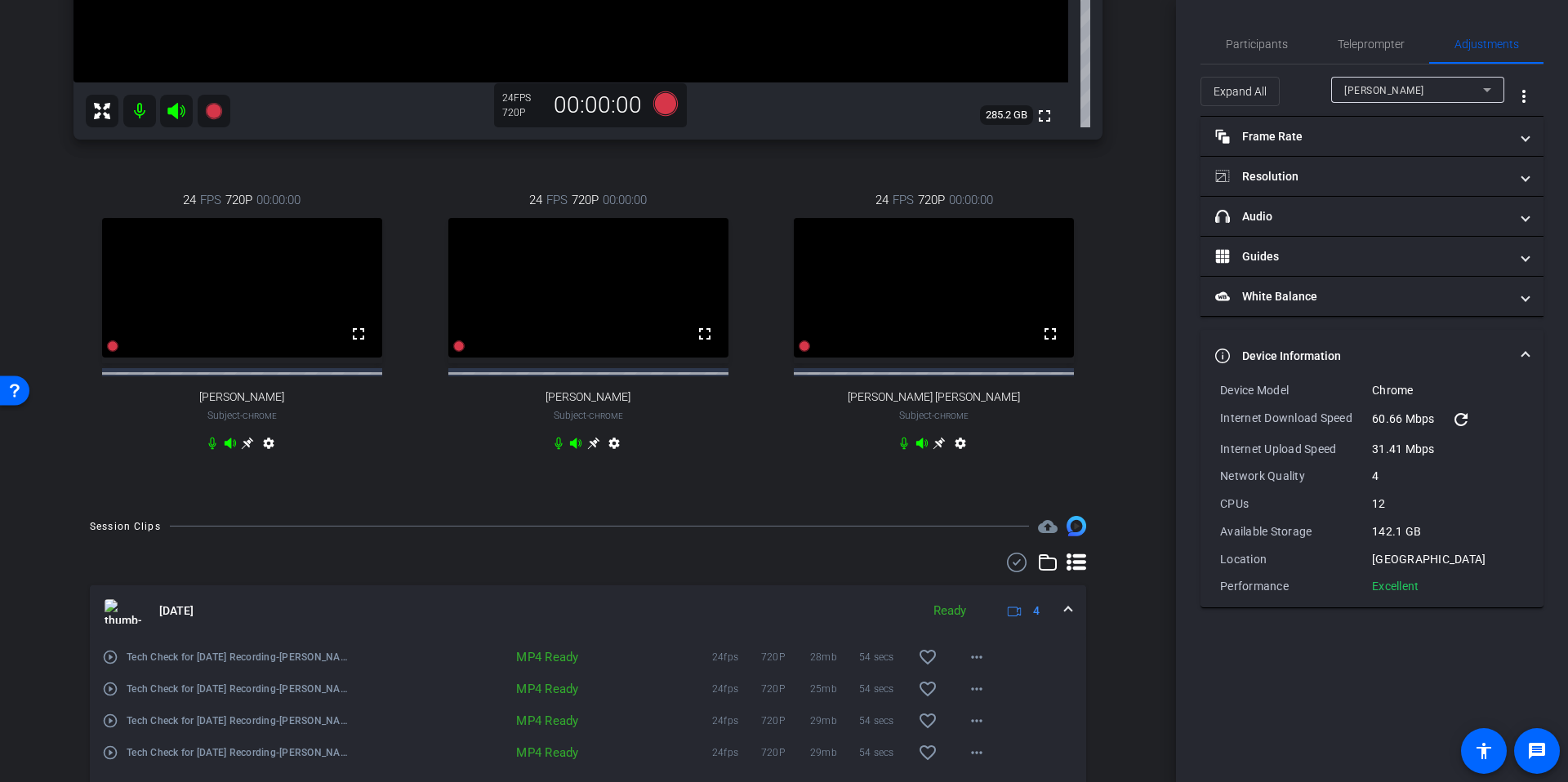
scroll to position [623, 0]
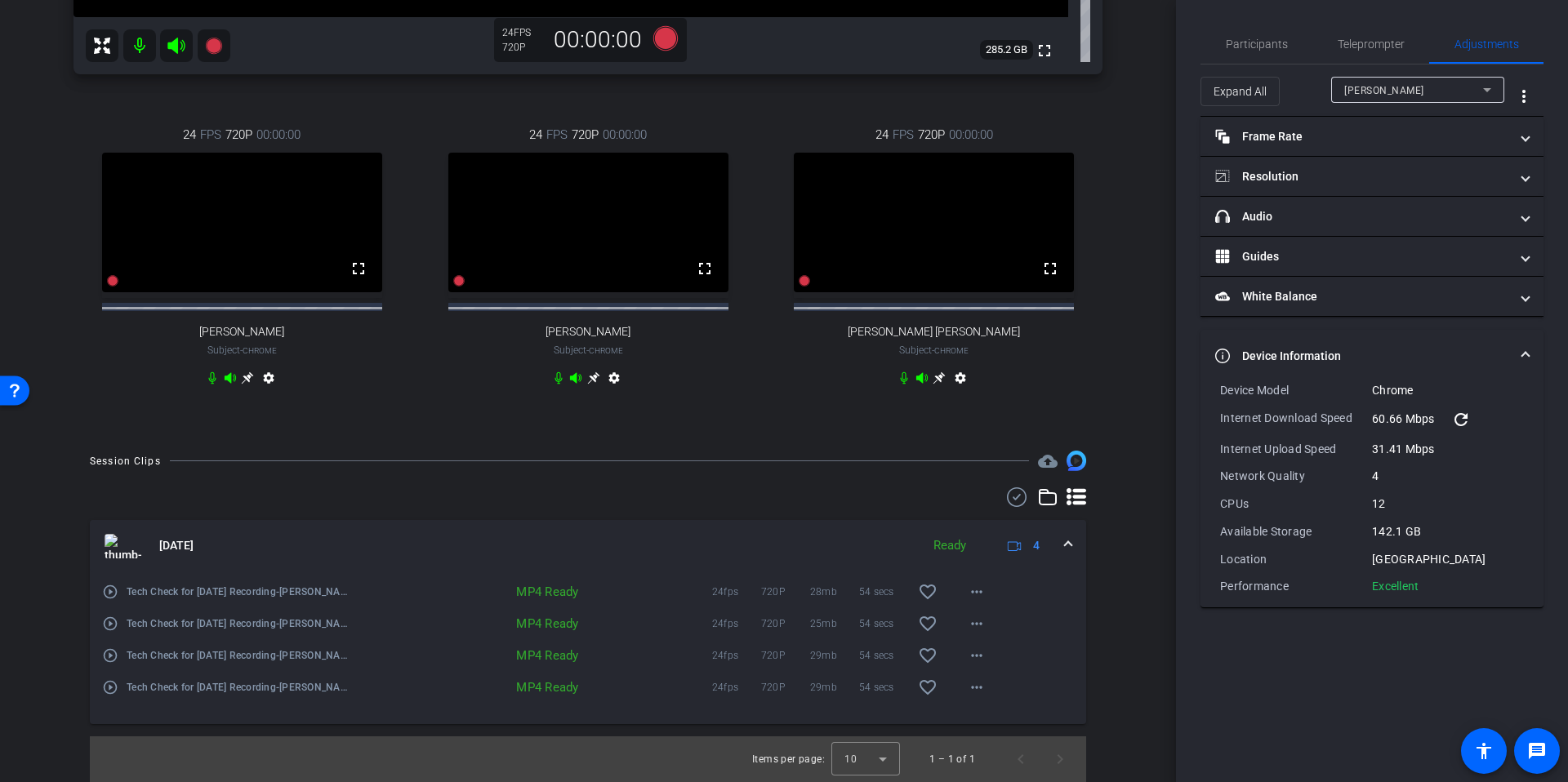
click at [1132, 604] on div "arrow_back Tech Check for Sept 22nd Recording Back to project Send invite accou…" at bounding box center [588, 391] width 1176 height 782
click at [1381, 103] on div at bounding box center [1417, 112] width 173 height 18
click at [1384, 95] on span "Ryan Fleming" at bounding box center [1384, 90] width 80 height 12
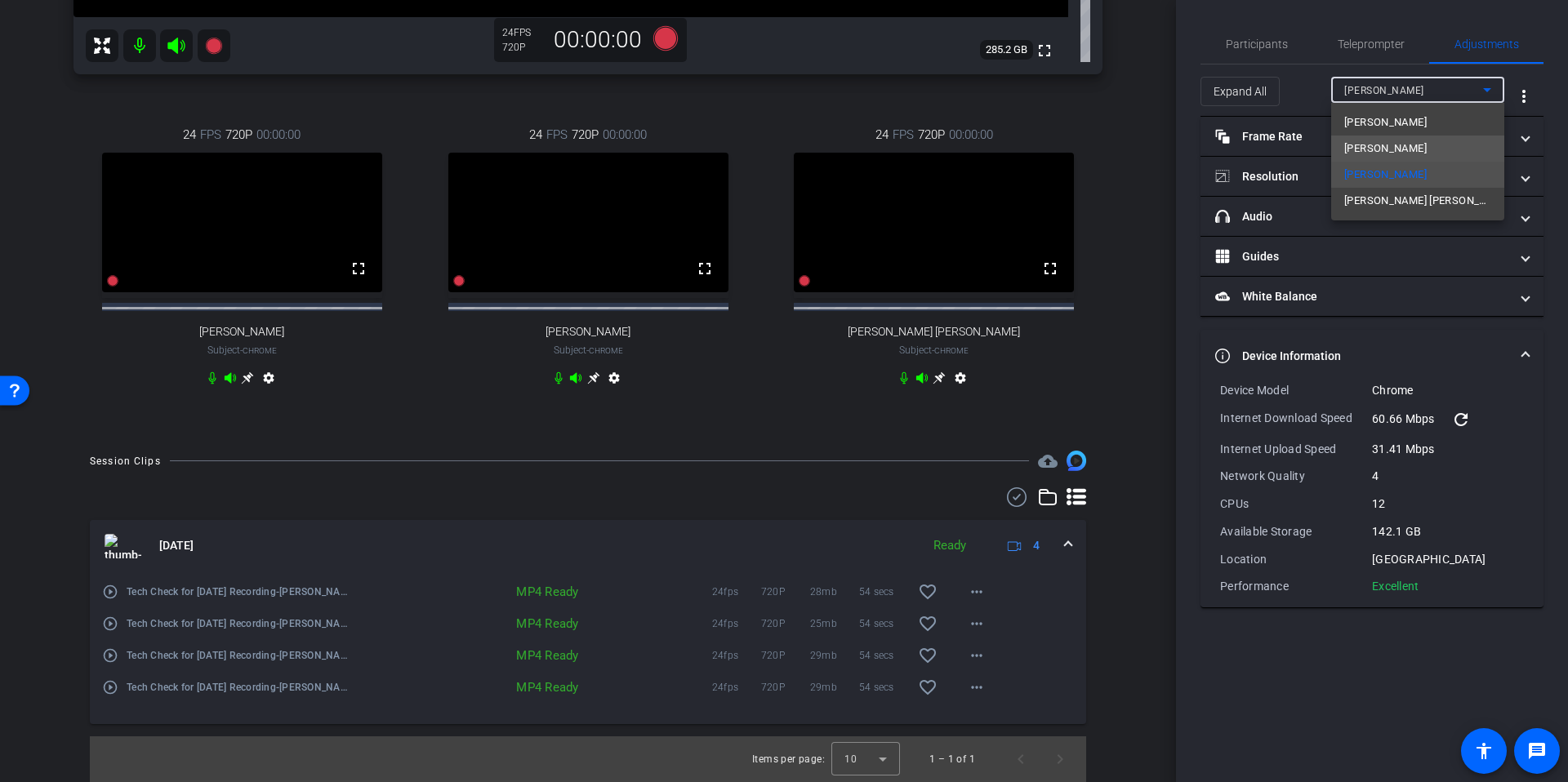
click at [1356, 151] on span "James Schmidt" at bounding box center [1385, 148] width 83 height 19
type input "11000"
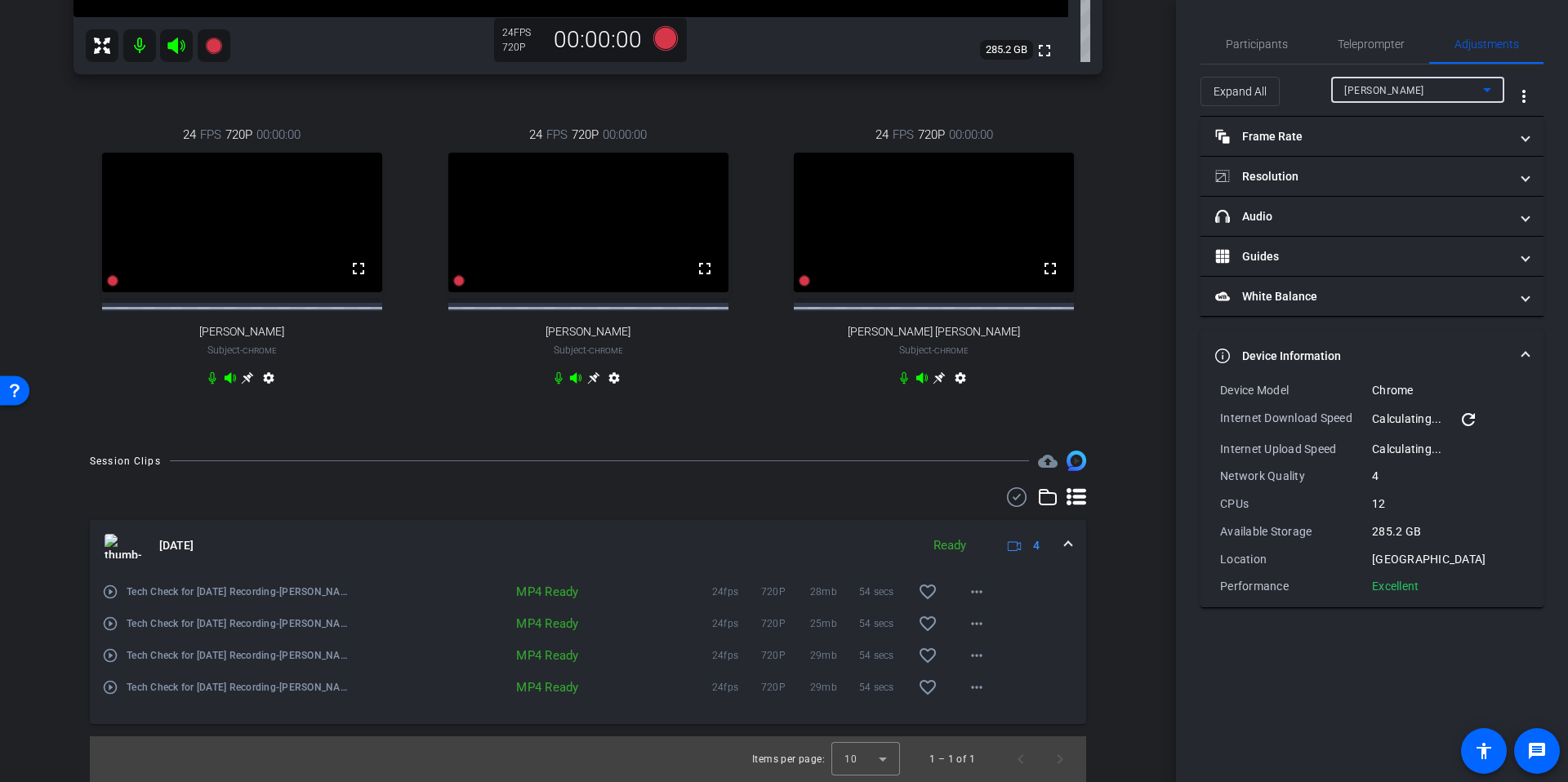
click at [1383, 89] on span "James Schmidt" at bounding box center [1384, 90] width 80 height 12
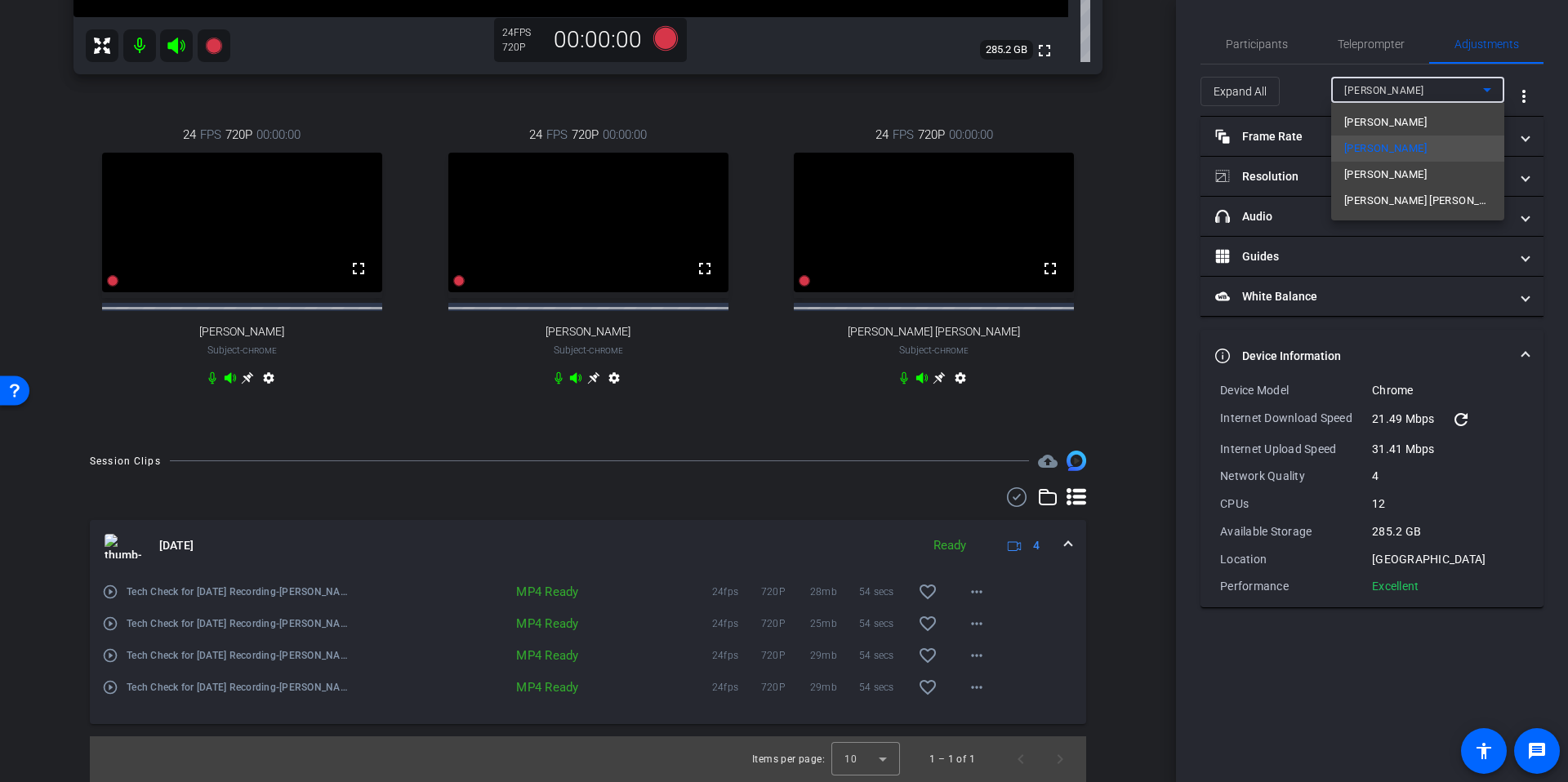
click at [1122, 154] on div at bounding box center [784, 391] width 1568 height 782
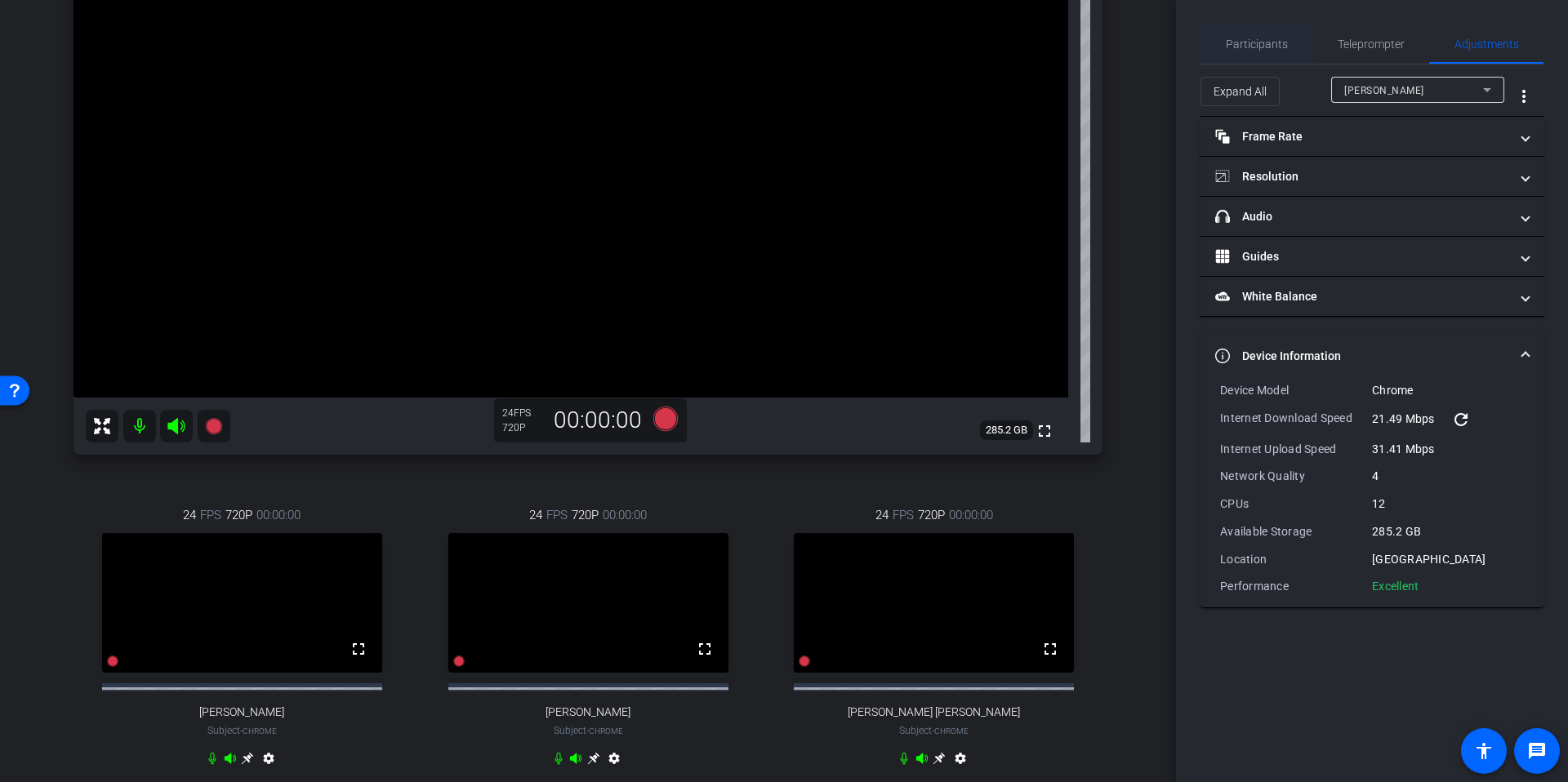
scroll to position [211, 0]
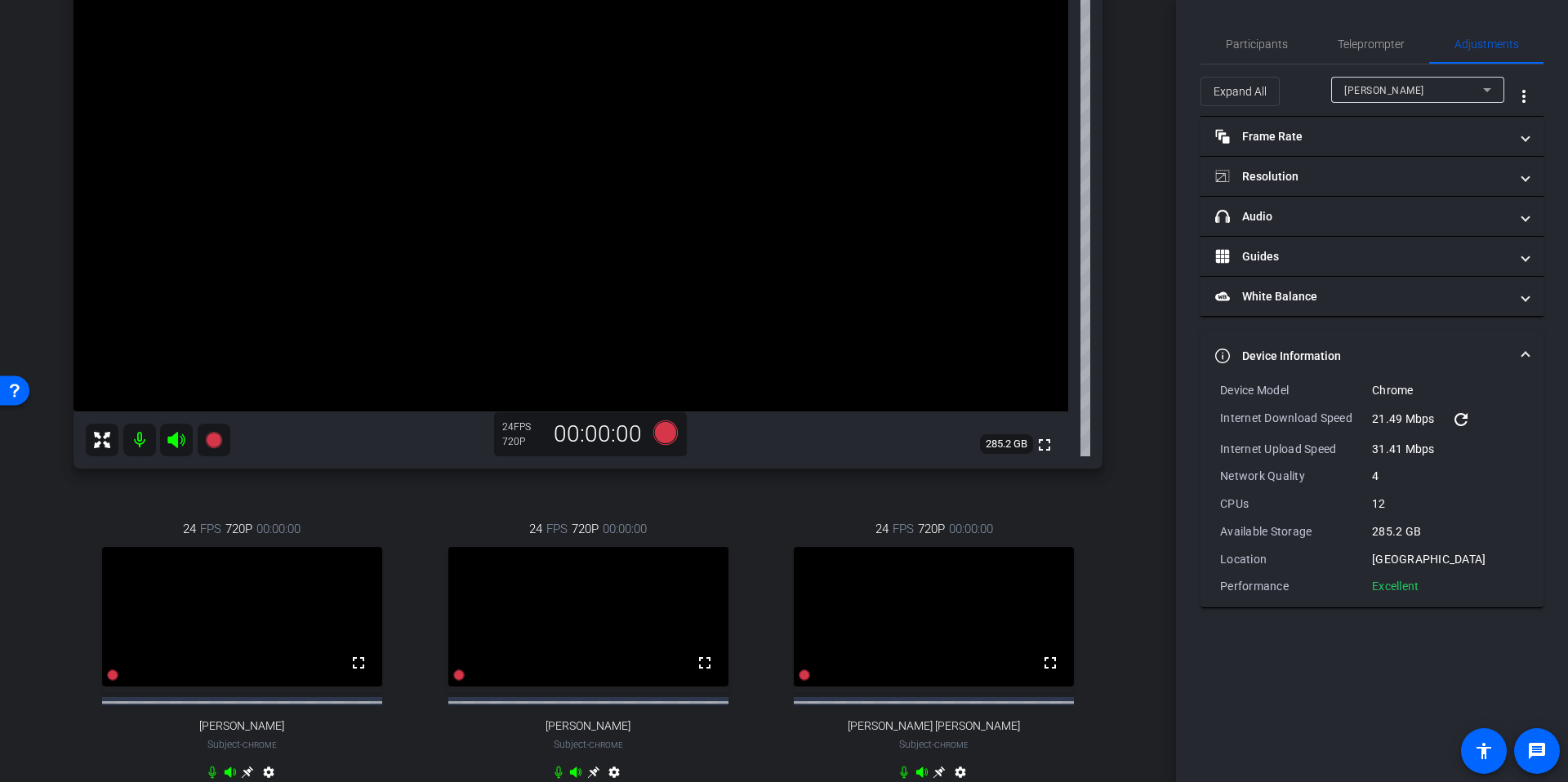
click at [1261, 41] on span "Participants" at bounding box center [1256, 44] width 62 height 12
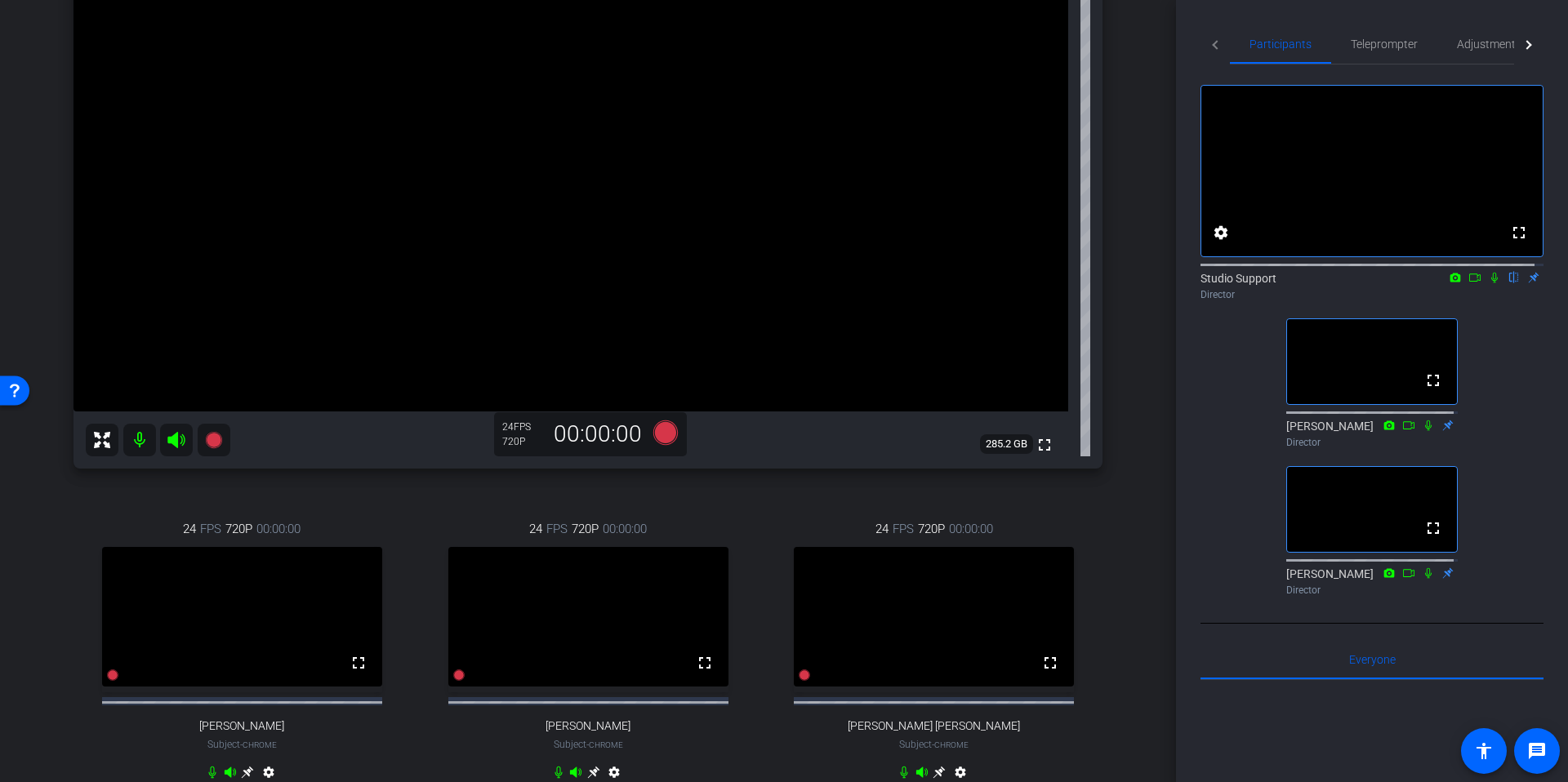
click at [1139, 250] on div "arrow_back Tech Check for Sept 22nd Recording Back to project Send invite accou…" at bounding box center [588, 179] width 1176 height 782
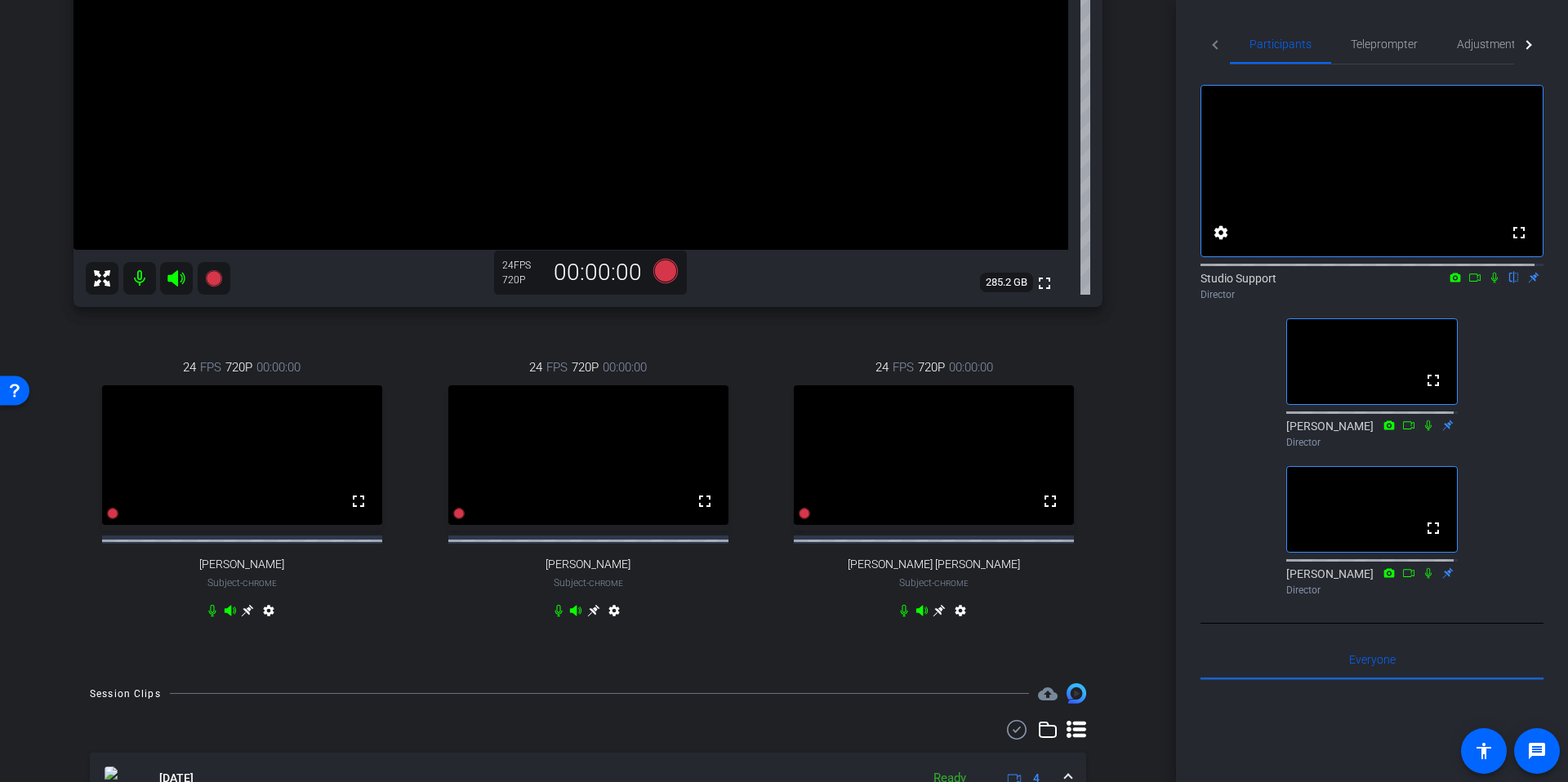
scroll to position [386, 0]
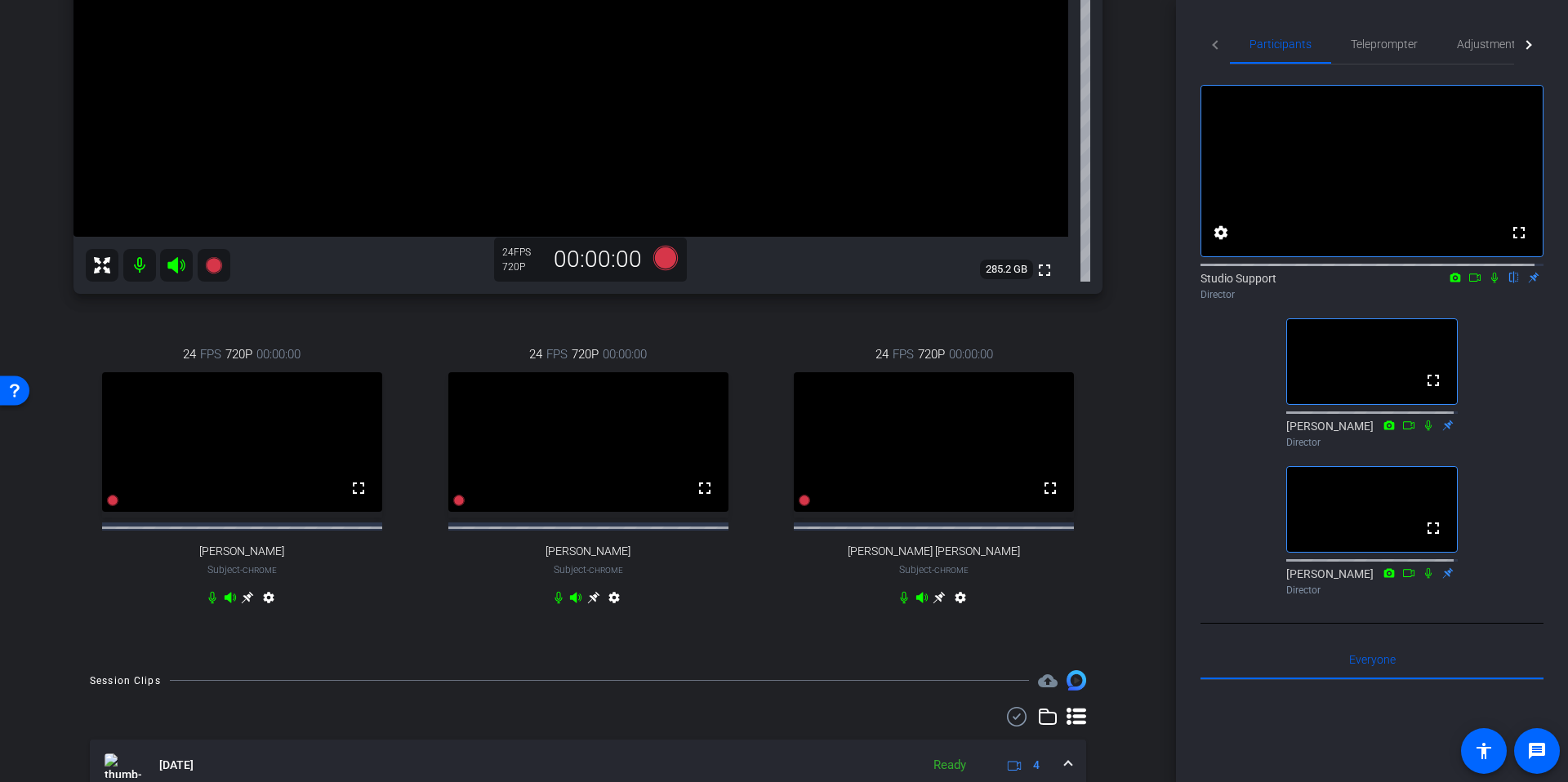
click at [1125, 496] on div "James Schmidt Chrome info ROOM ID: 431766185 fullscreen settings 285.2 GB 24 FP…" at bounding box center [588, 168] width 1094 height 970
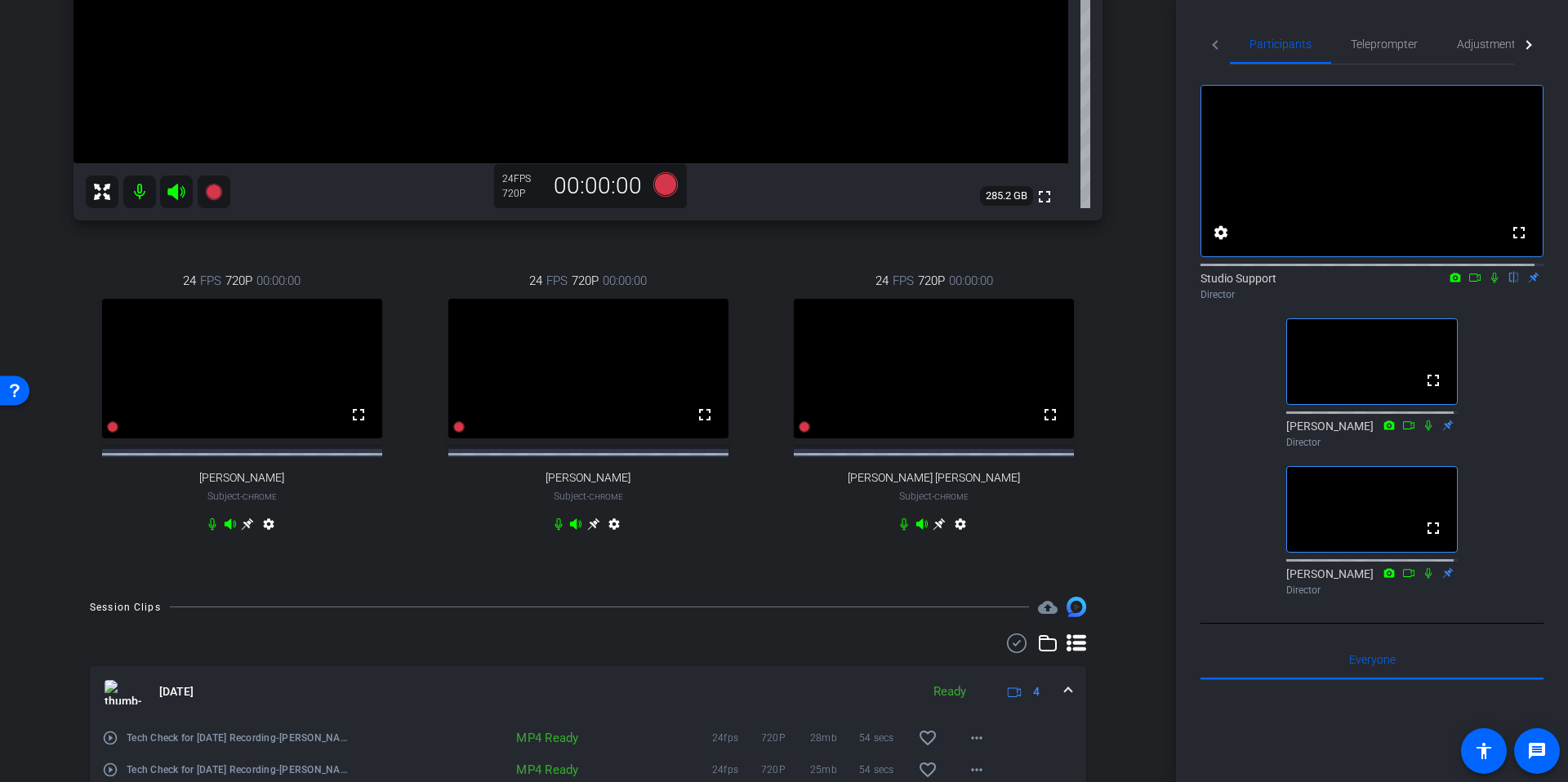
scroll to position [462, 0]
click at [591, 528] on icon at bounding box center [593, 522] width 12 height 12
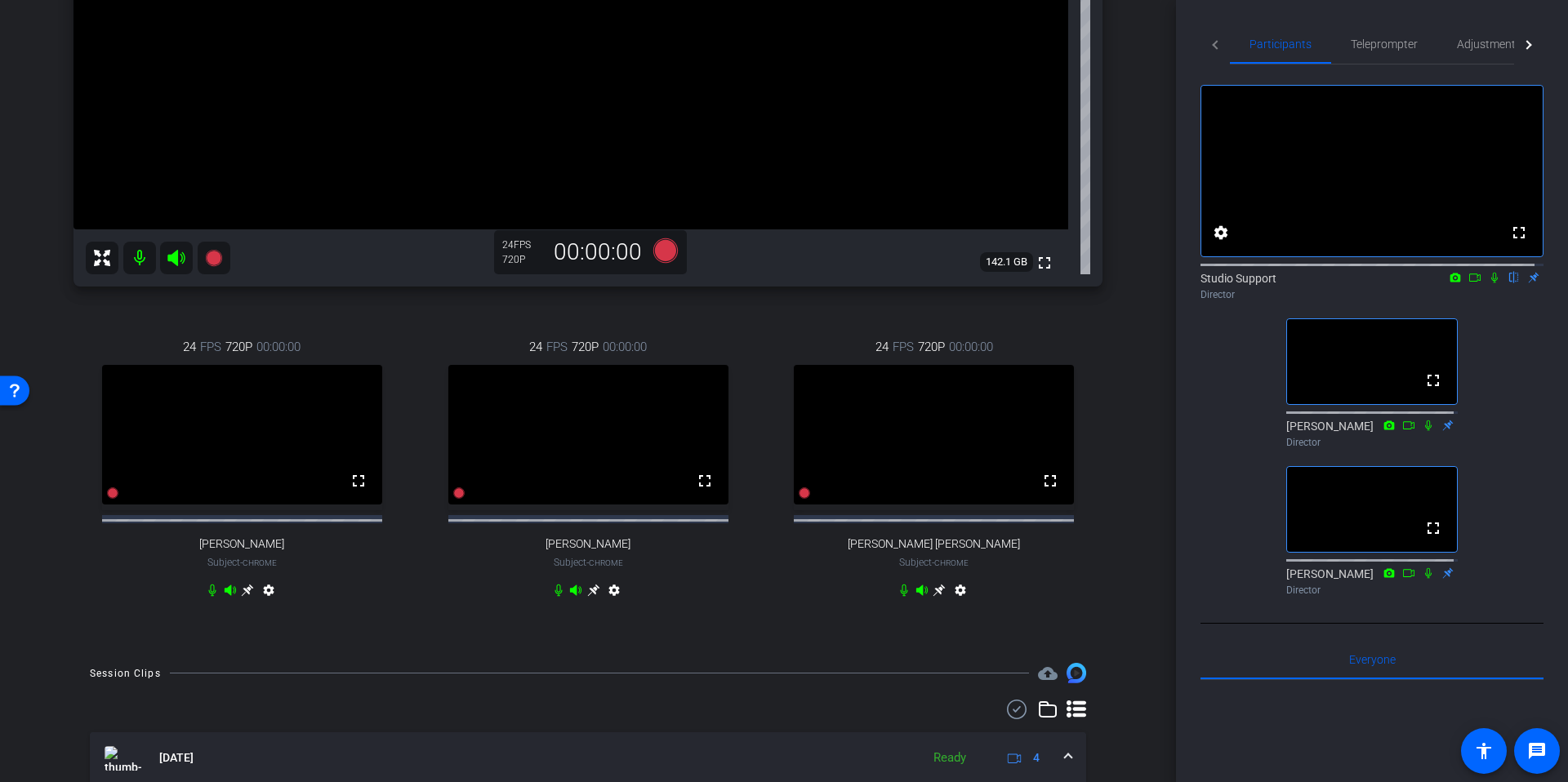
scroll to position [63, 0]
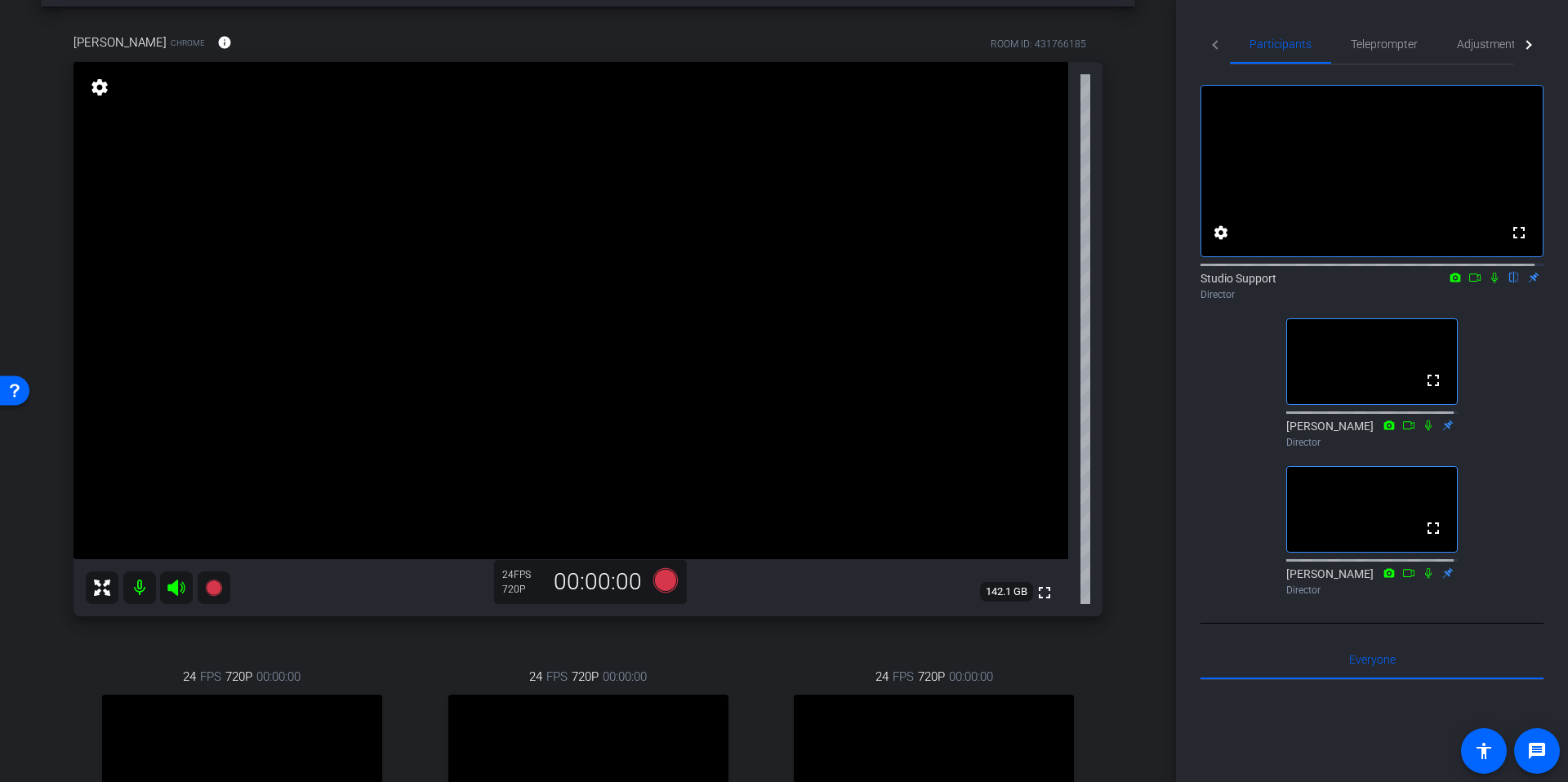
click at [1127, 255] on div "arrow_back Tech Check for Sept 22nd Recording Back to project Send invite accou…" at bounding box center [588, 327] width 1176 height 782
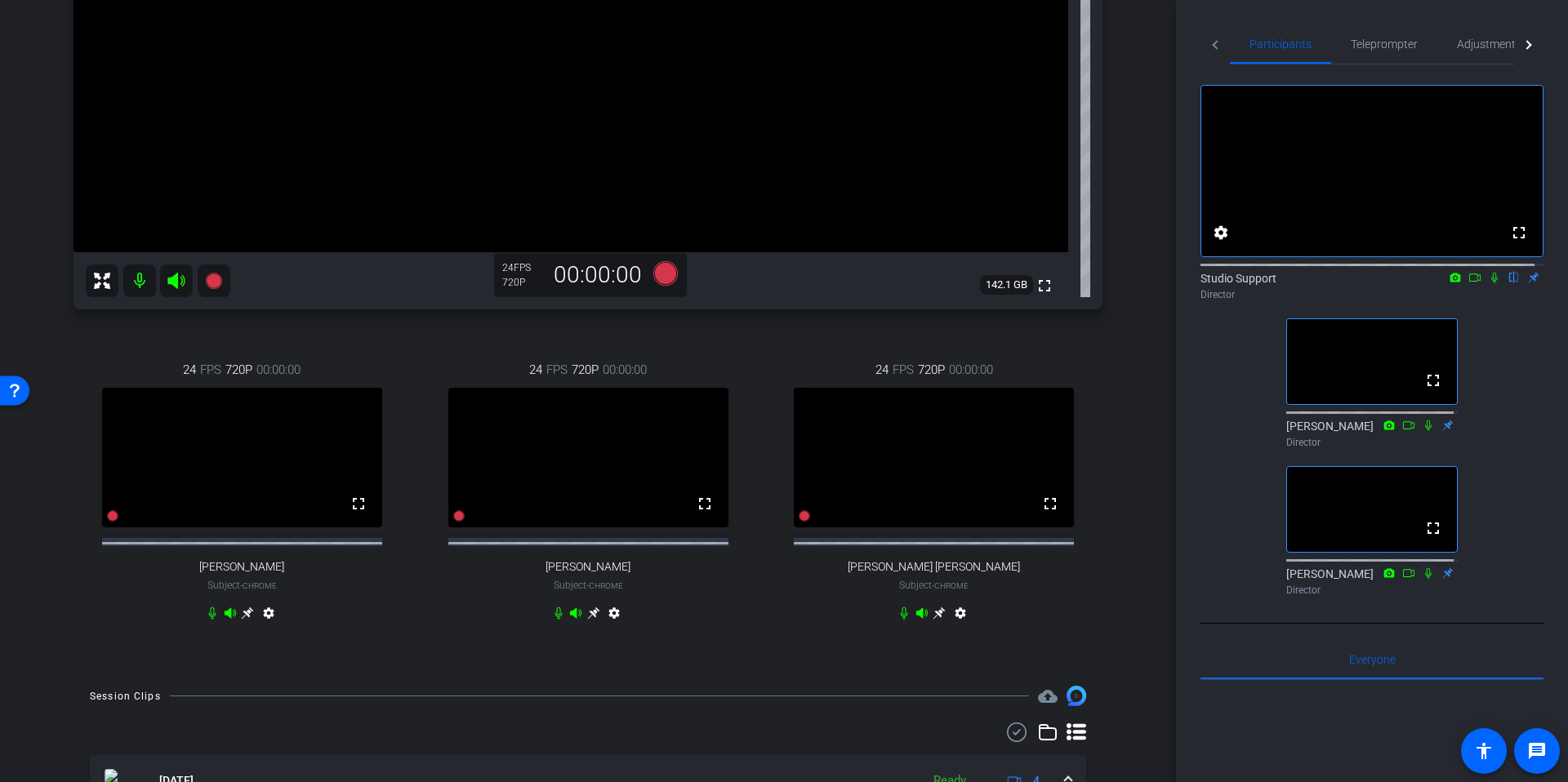
scroll to position [500, 0]
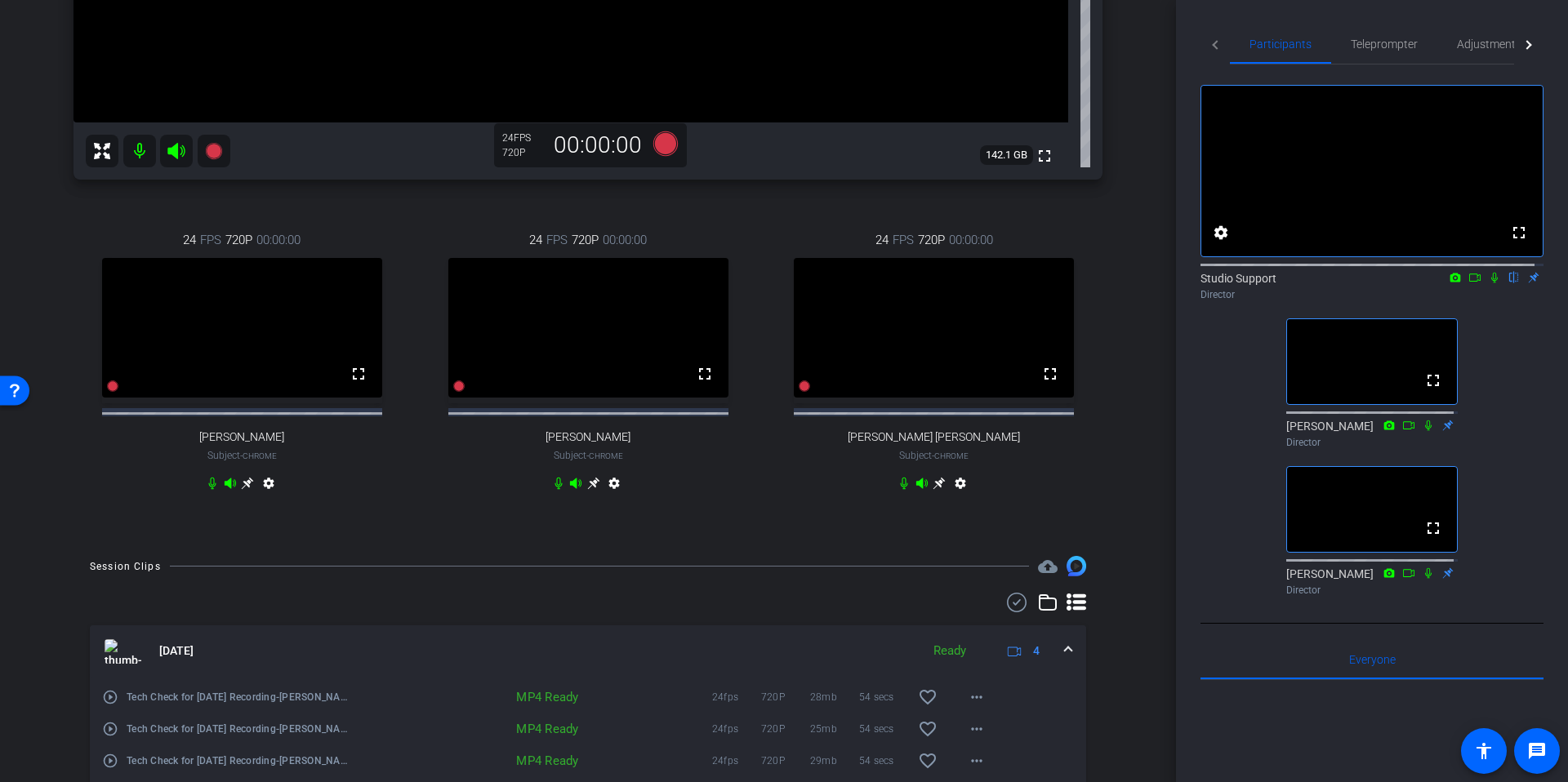
click at [1125, 261] on div "Ryan Fleming Chrome info ROOM ID: 431766185 fullscreen settings 142.1 GB 24 FPS…" at bounding box center [588, 54] width 1094 height 970
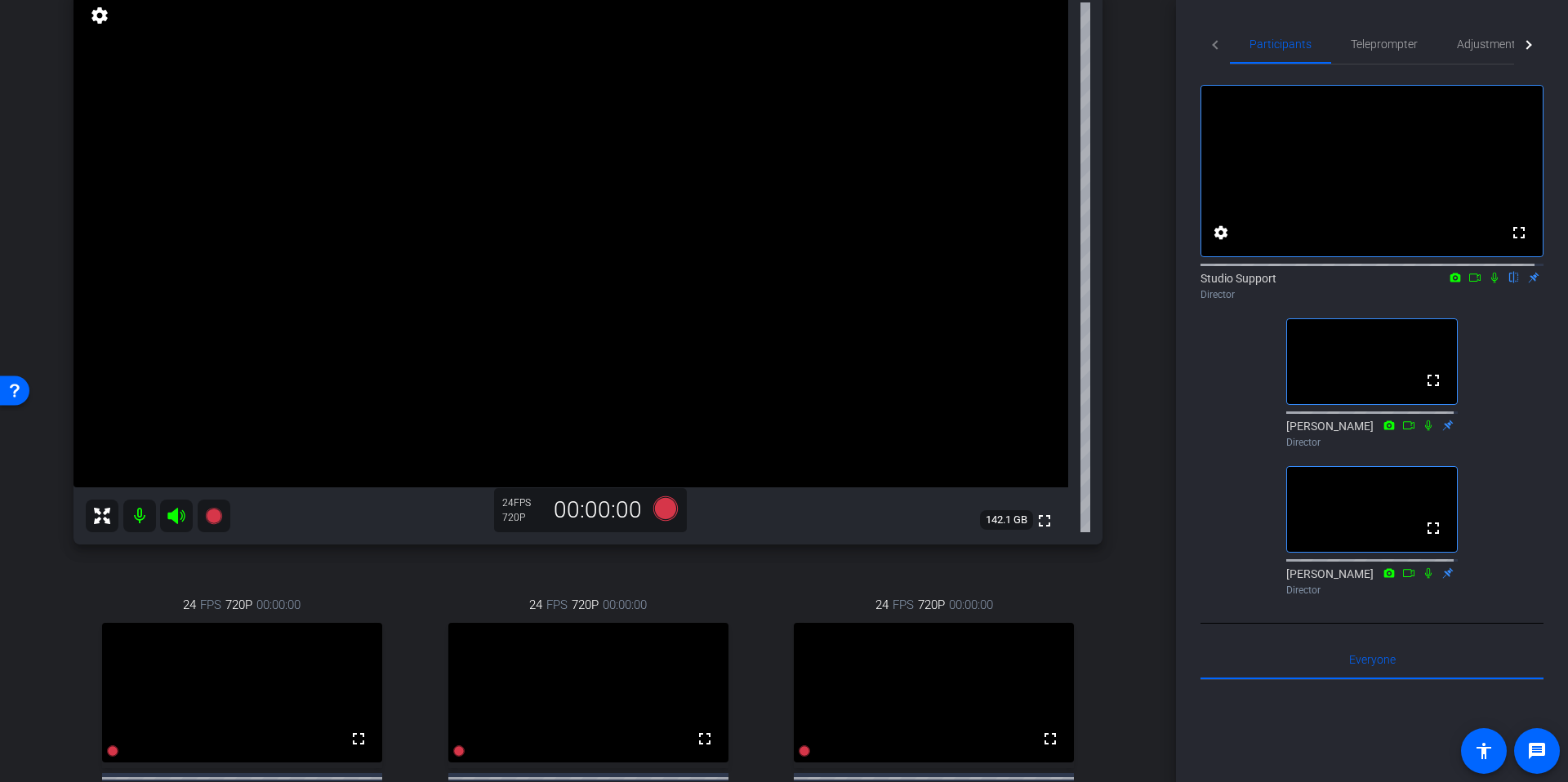
scroll to position [133, 0]
click at [1142, 283] on div "arrow_back Tech Check for Sept 22nd Recording Back to project Send invite accou…" at bounding box center [588, 258] width 1176 height 782
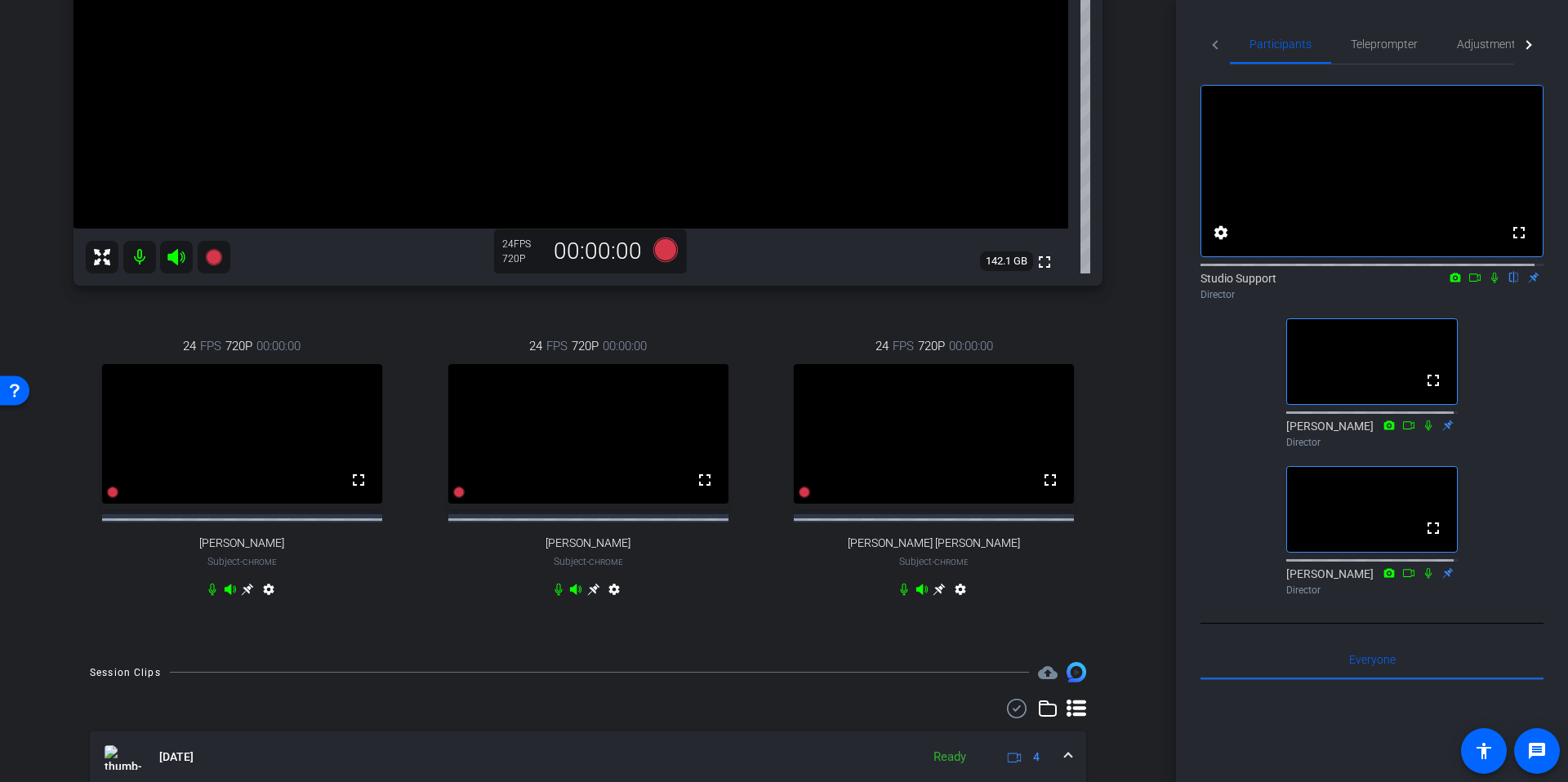
scroll to position [397, 0]
click at [588, 593] on icon at bounding box center [593, 585] width 13 height 13
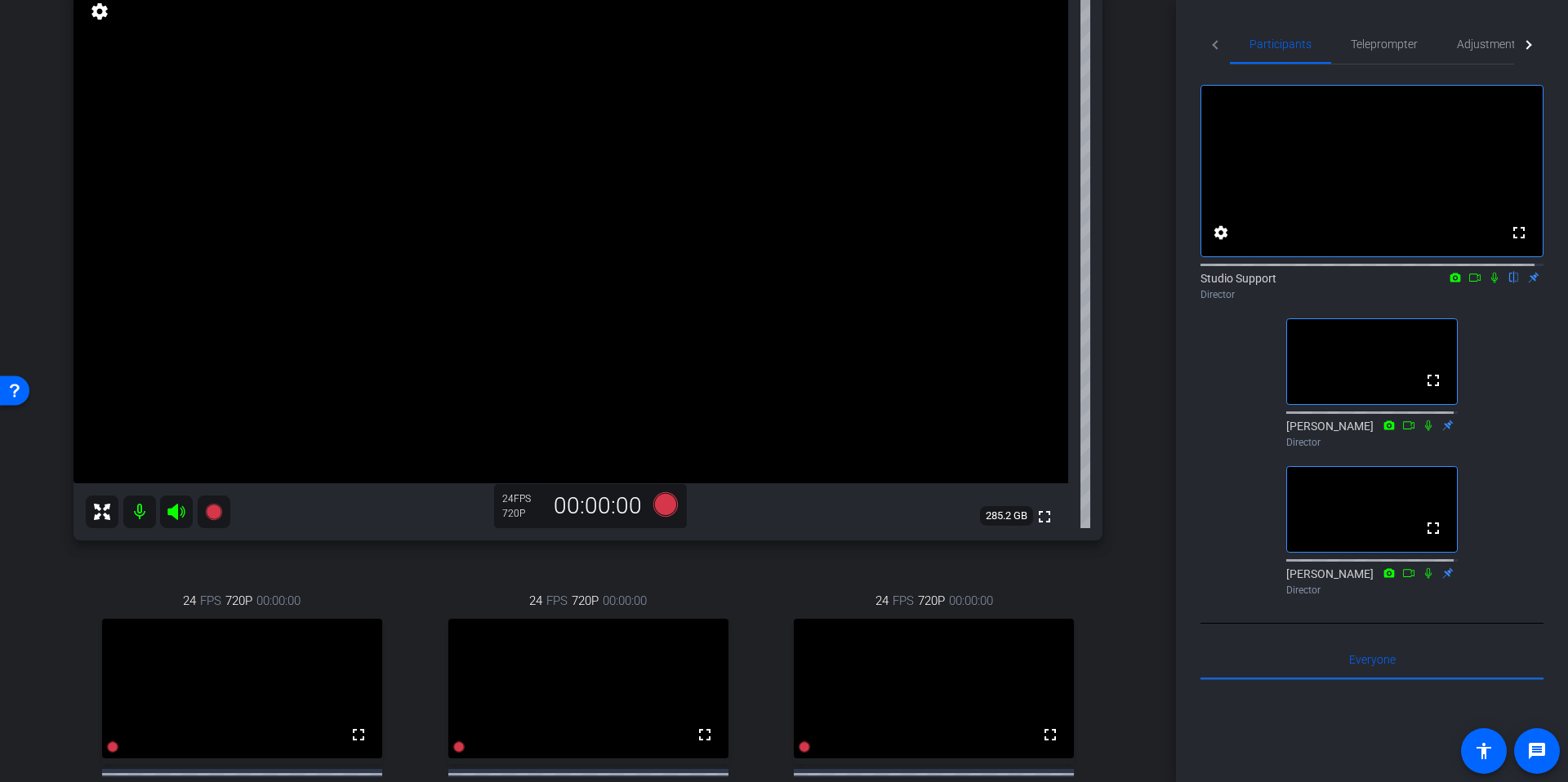
click at [1143, 379] on div "arrow_back Tech Check for Sept 22nd Recording Back to project Send invite accou…" at bounding box center [588, 251] width 1176 height 782
click at [1159, 379] on div "arrow_back Tech Check for Sept 22nd Recording Back to project Send invite accou…" at bounding box center [588, 251] width 1176 height 782
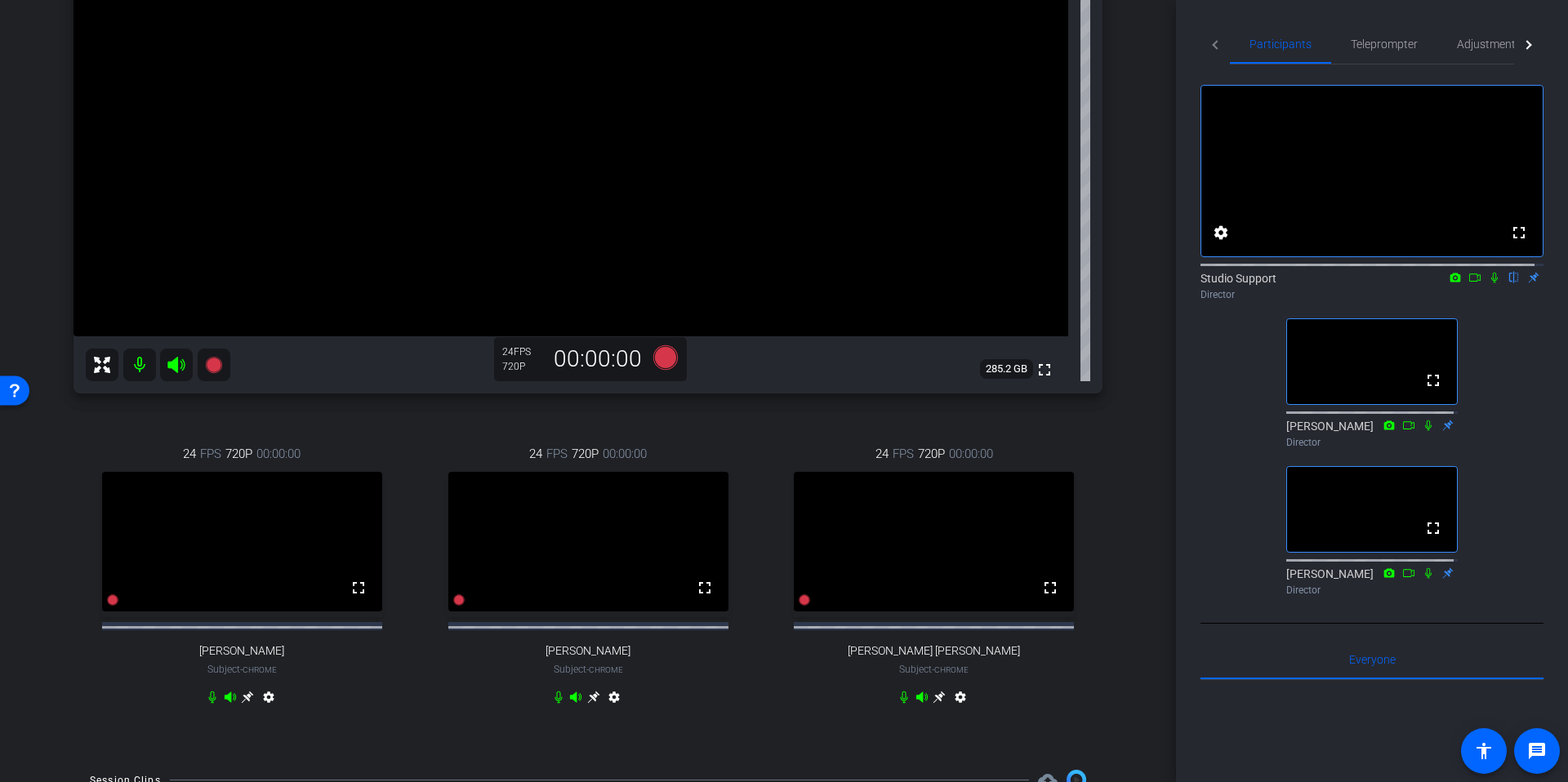
scroll to position [287, 0]
click at [249, 703] on icon at bounding box center [247, 696] width 13 height 13
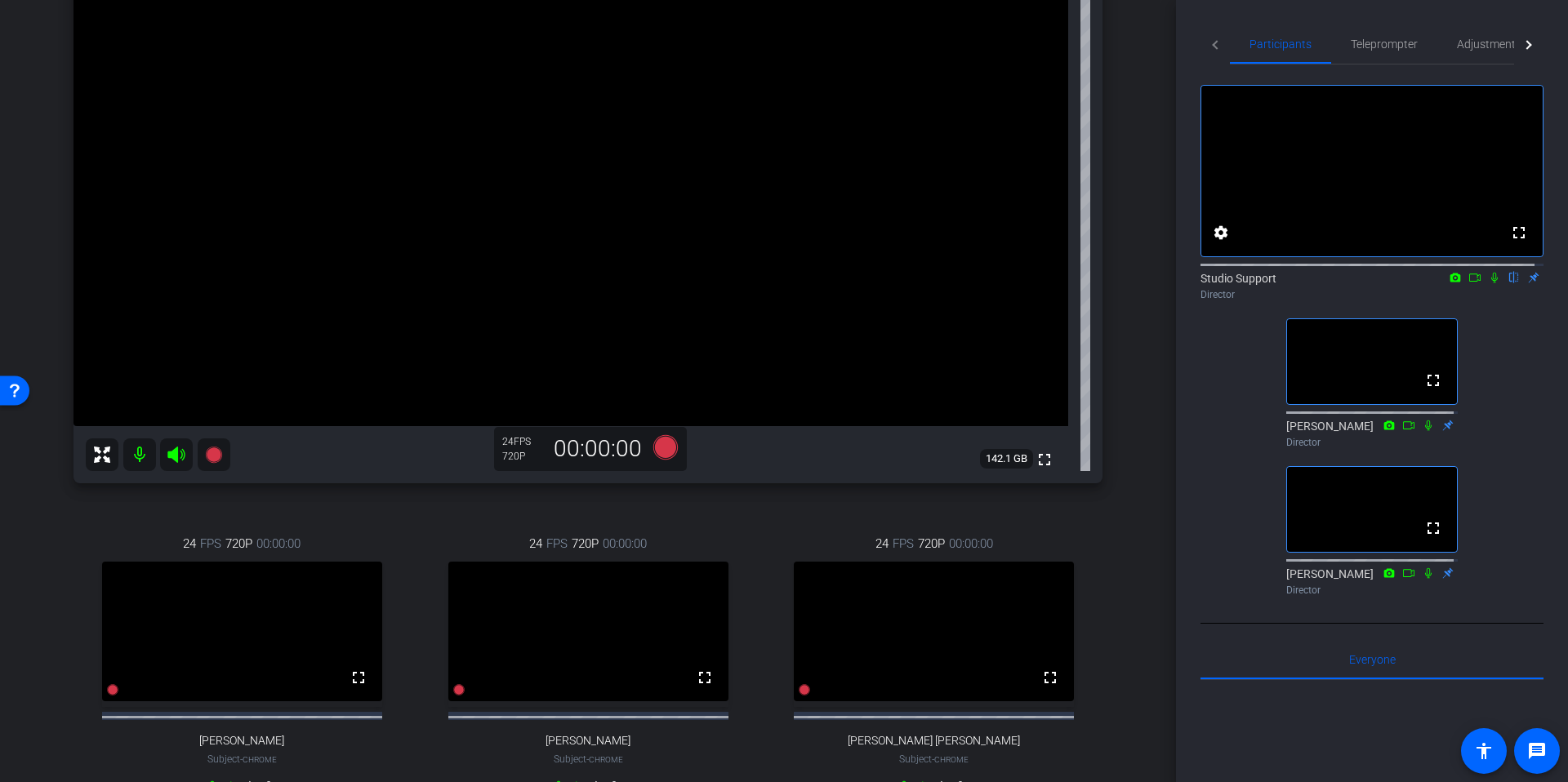
click at [1138, 284] on div "arrow_back Tech Check for Sept 22nd Recording Back to project Send invite accou…" at bounding box center [588, 194] width 1176 height 782
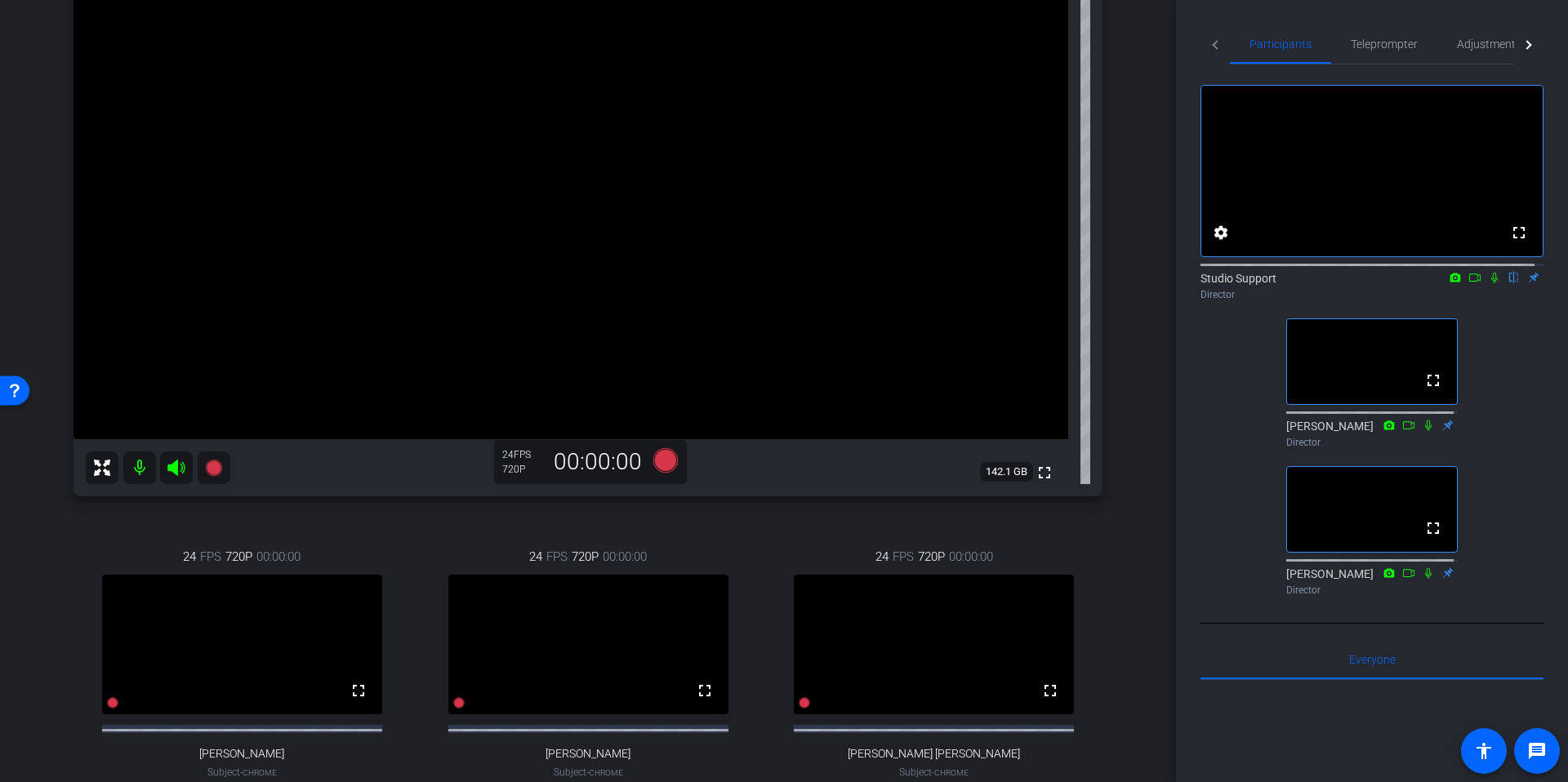
scroll to position [205, 0]
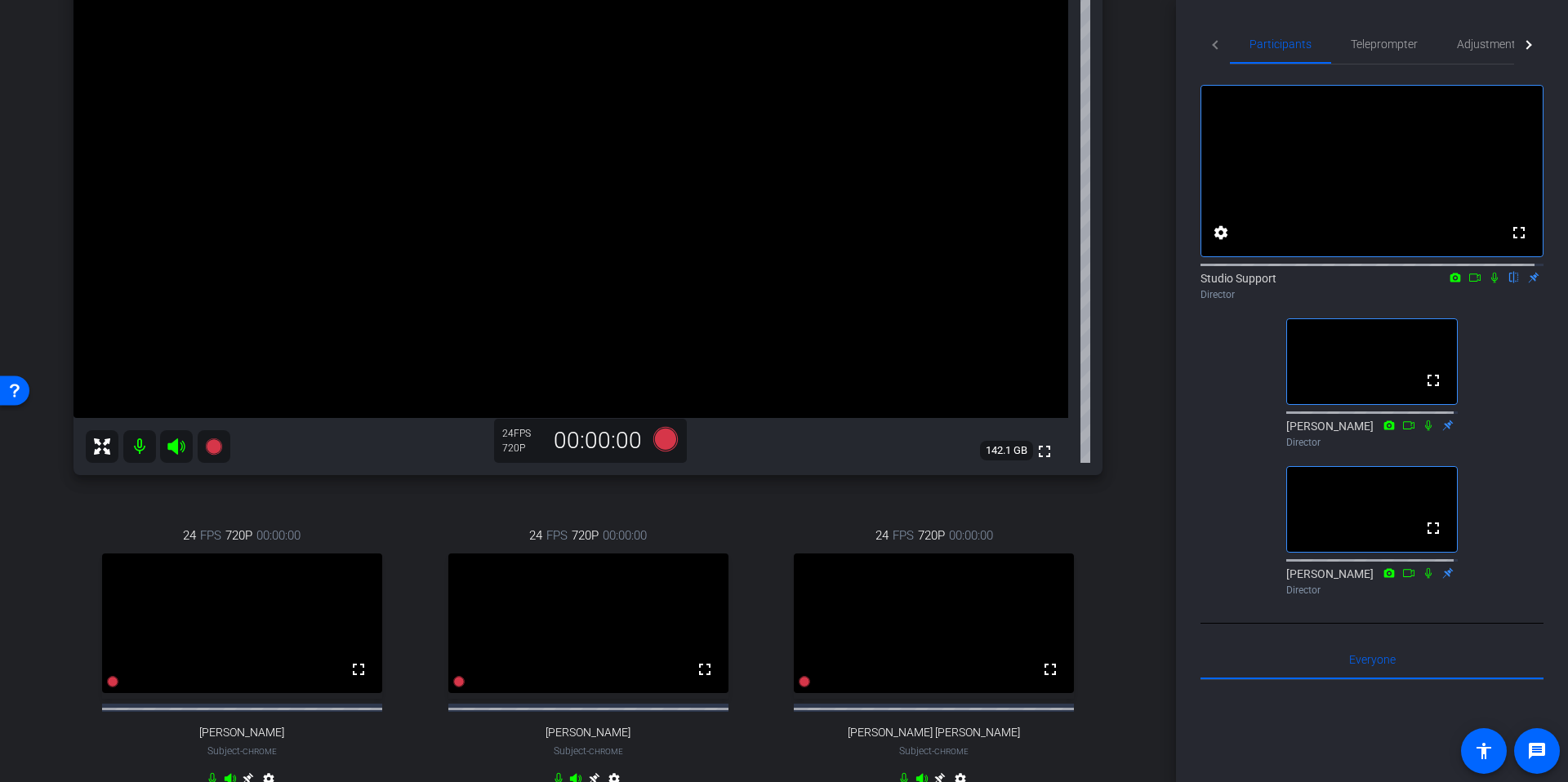
click at [1138, 284] on div "arrow_back Tech Check for Sept 22nd Recording Back to project Send invite accou…" at bounding box center [588, 186] width 1176 height 782
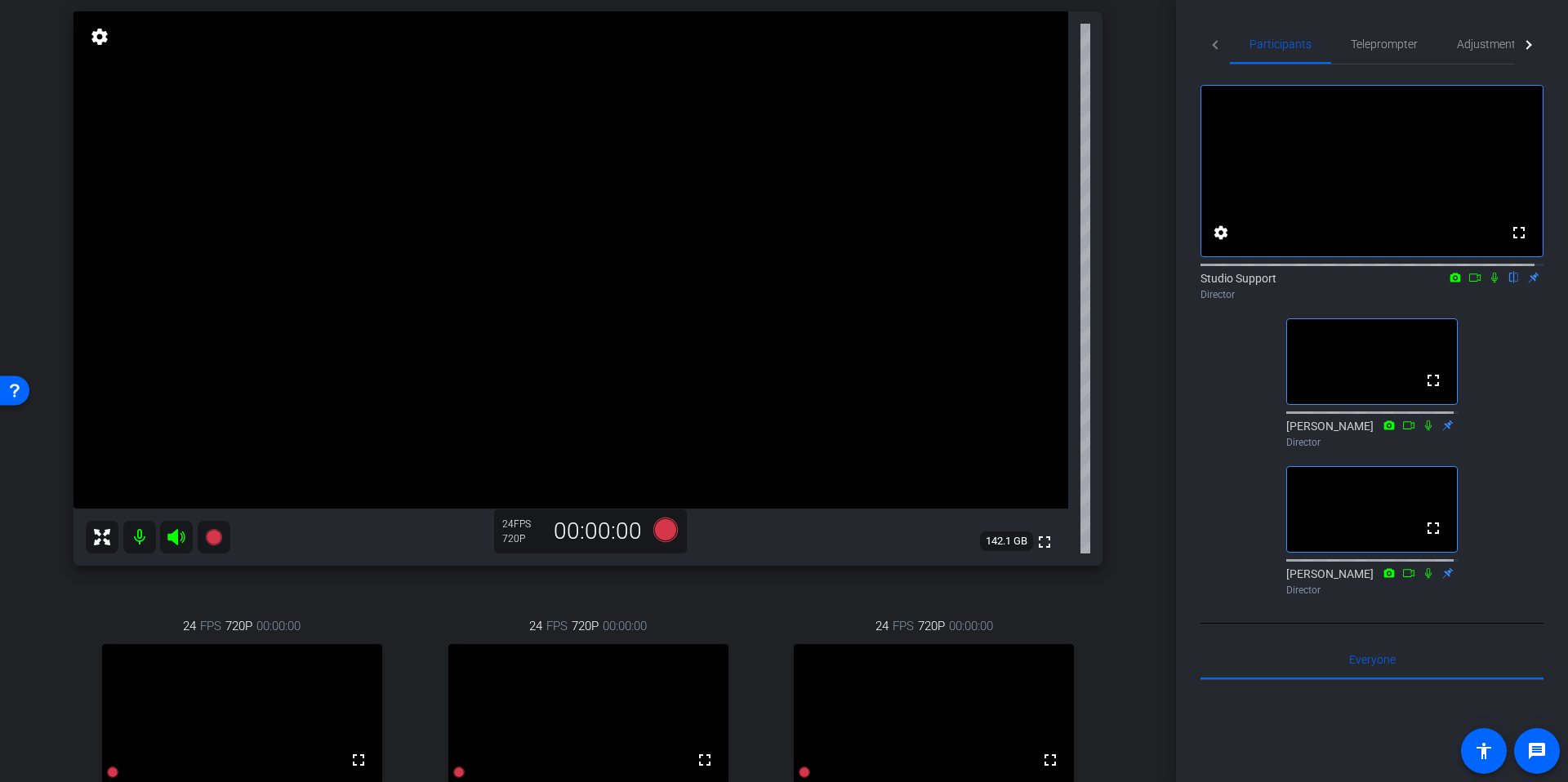
scroll to position [112, 0]
click at [1477, 49] on span "Adjustments" at bounding box center [1489, 44] width 64 height 12
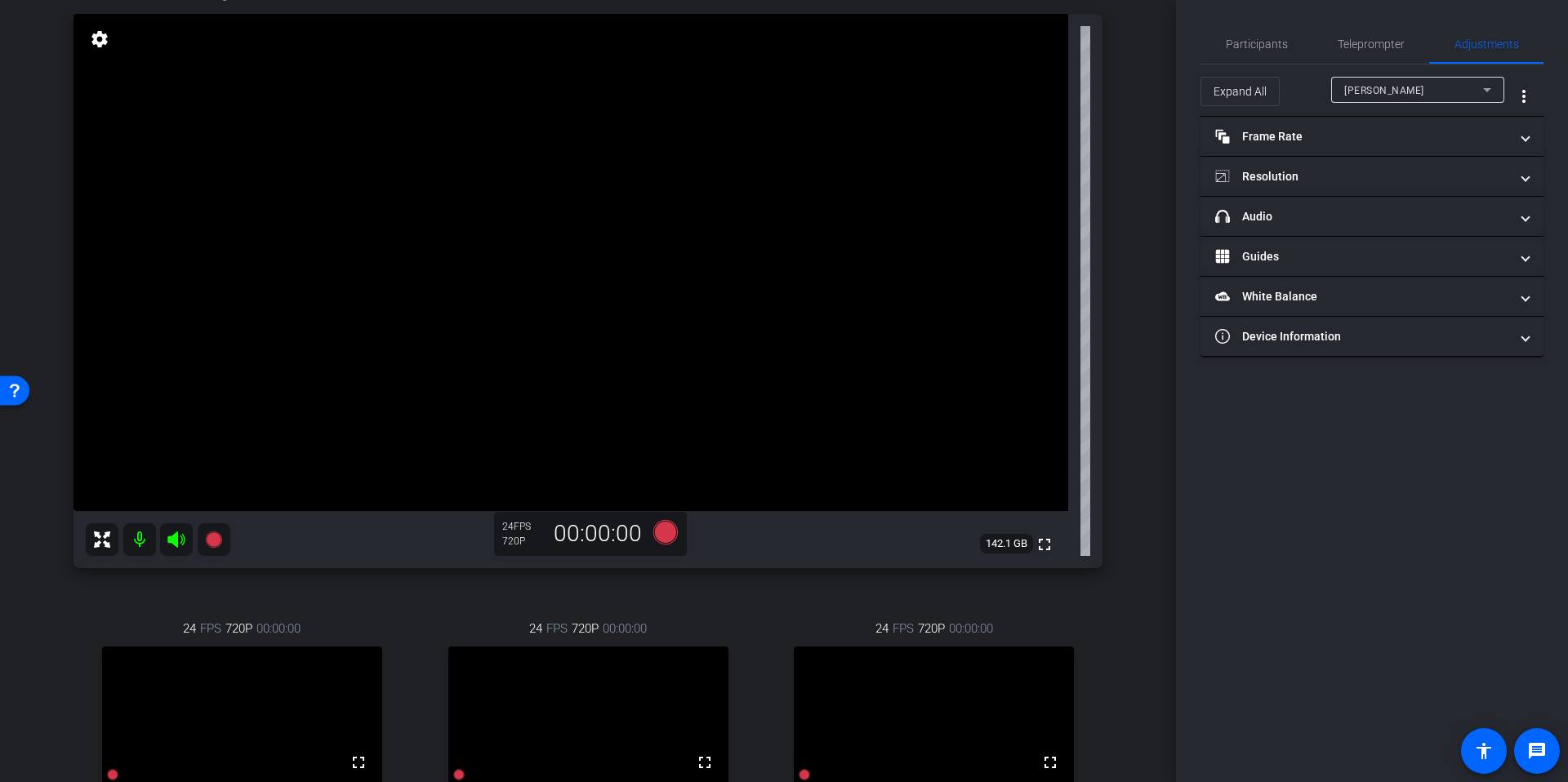
click at [1313, 83] on div "Expand All" at bounding box center [1265, 91] width 130 height 30
click at [1116, 409] on div "Janelle Quinn Chrome info ROOM ID: 431766185 fullscreen settings 142.1 GB 24 FP…" at bounding box center [588, 443] width 1094 height 970
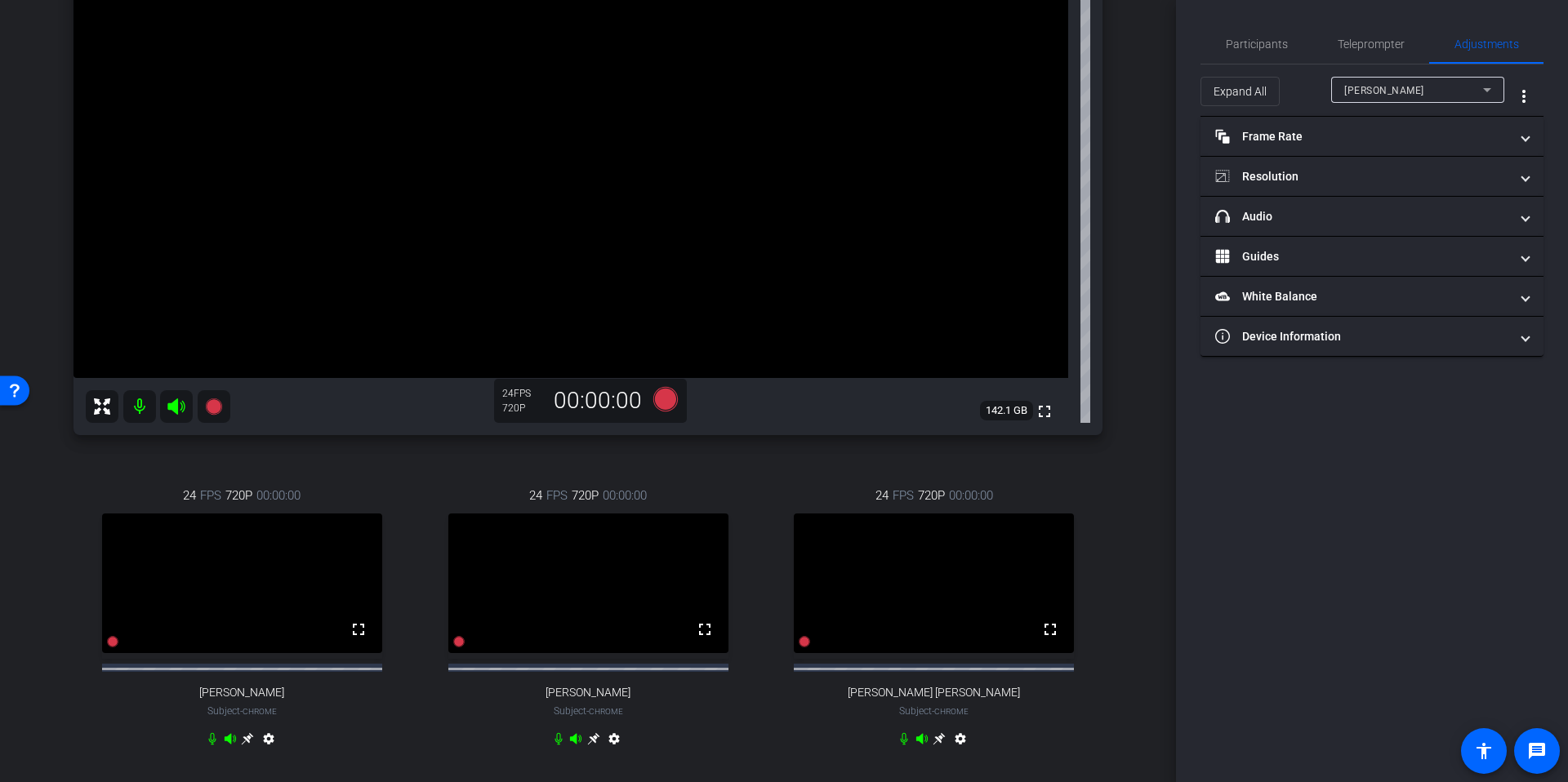
scroll to position [254, 0]
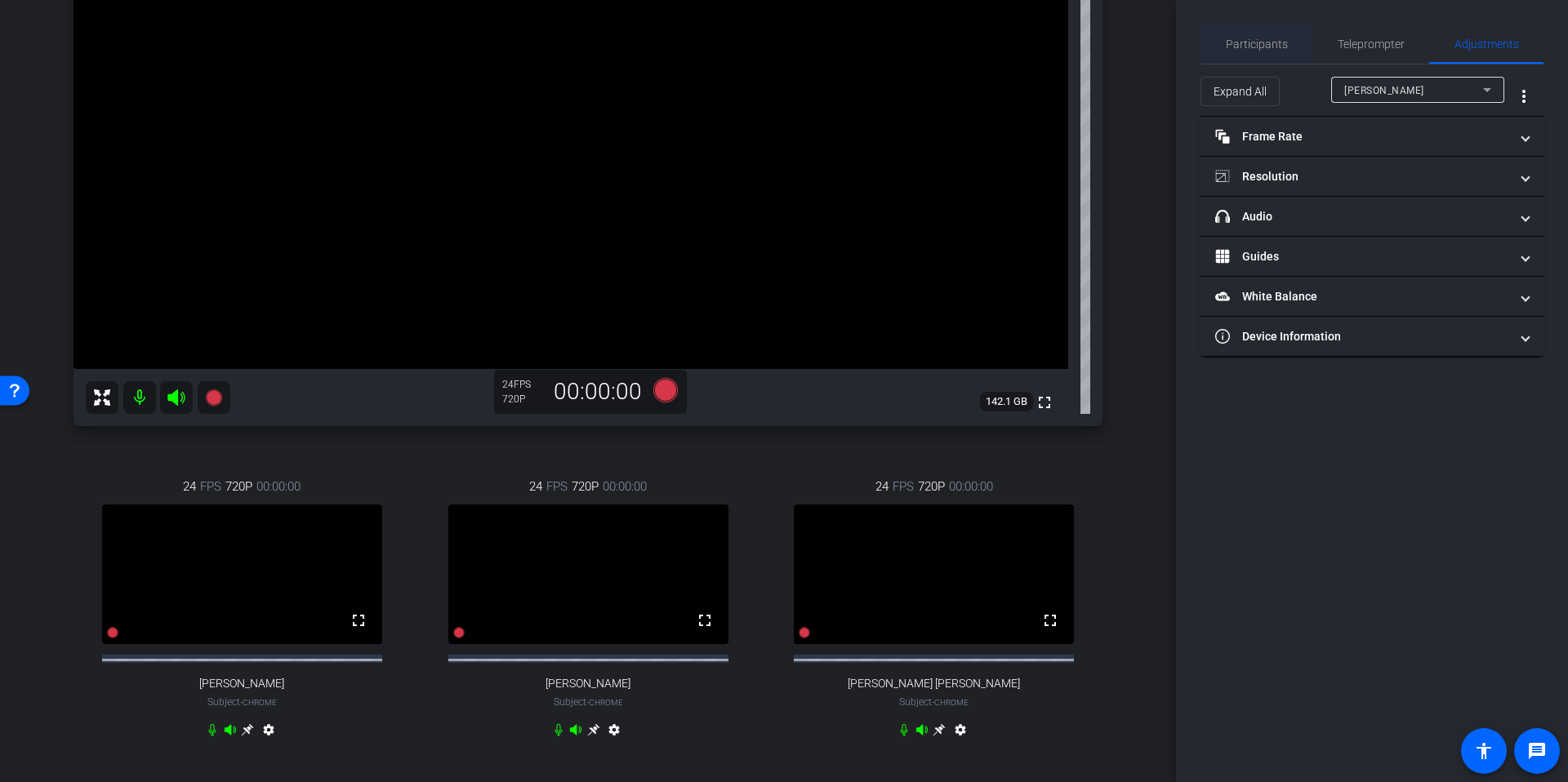
click at [1247, 38] on span "Participants" at bounding box center [1256, 44] width 62 height 12
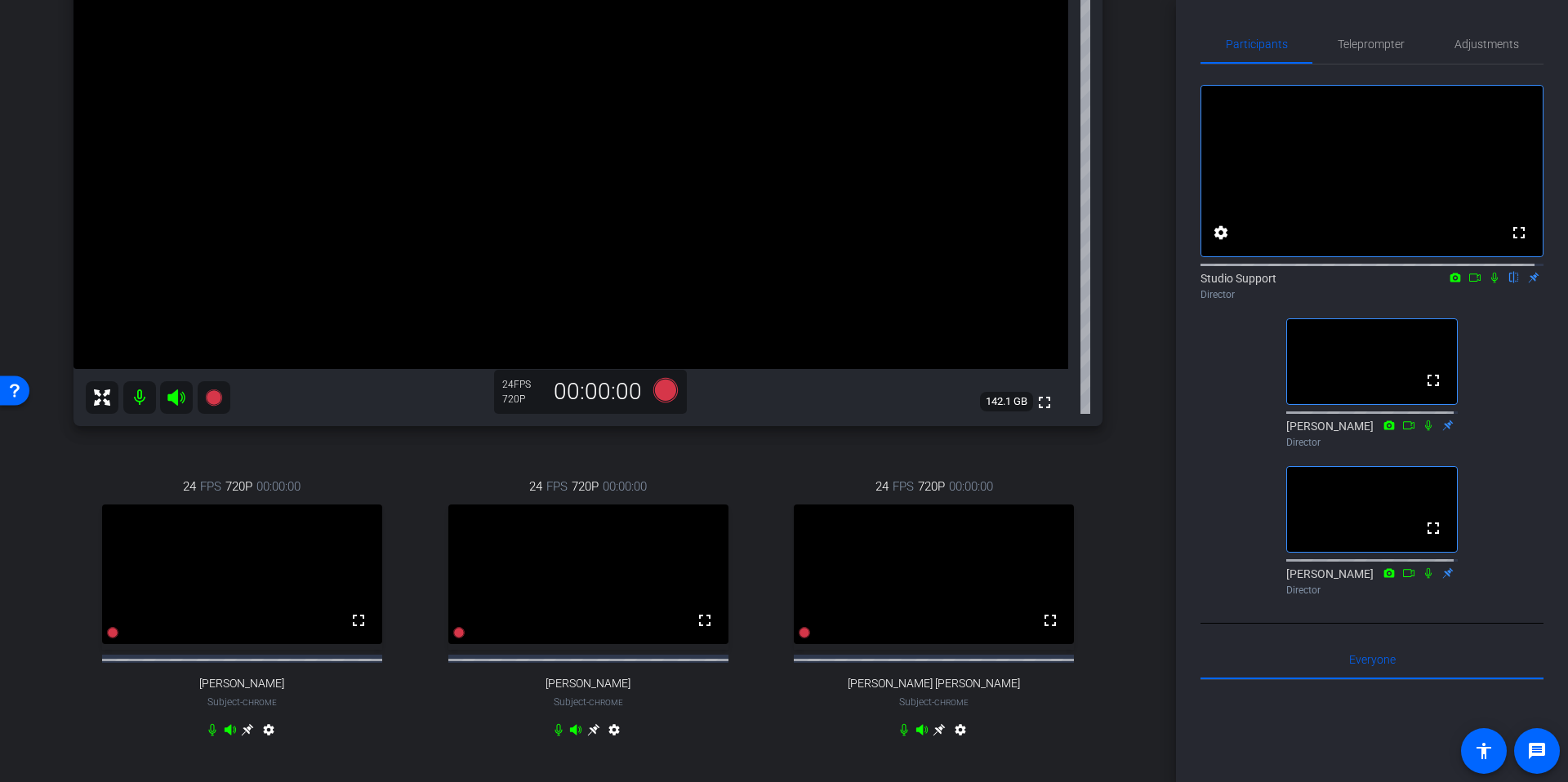
click at [1145, 526] on div "arrow_back Tech Check for Sept 22nd Recording Back to project Send invite accou…" at bounding box center [588, 137] width 1176 height 782
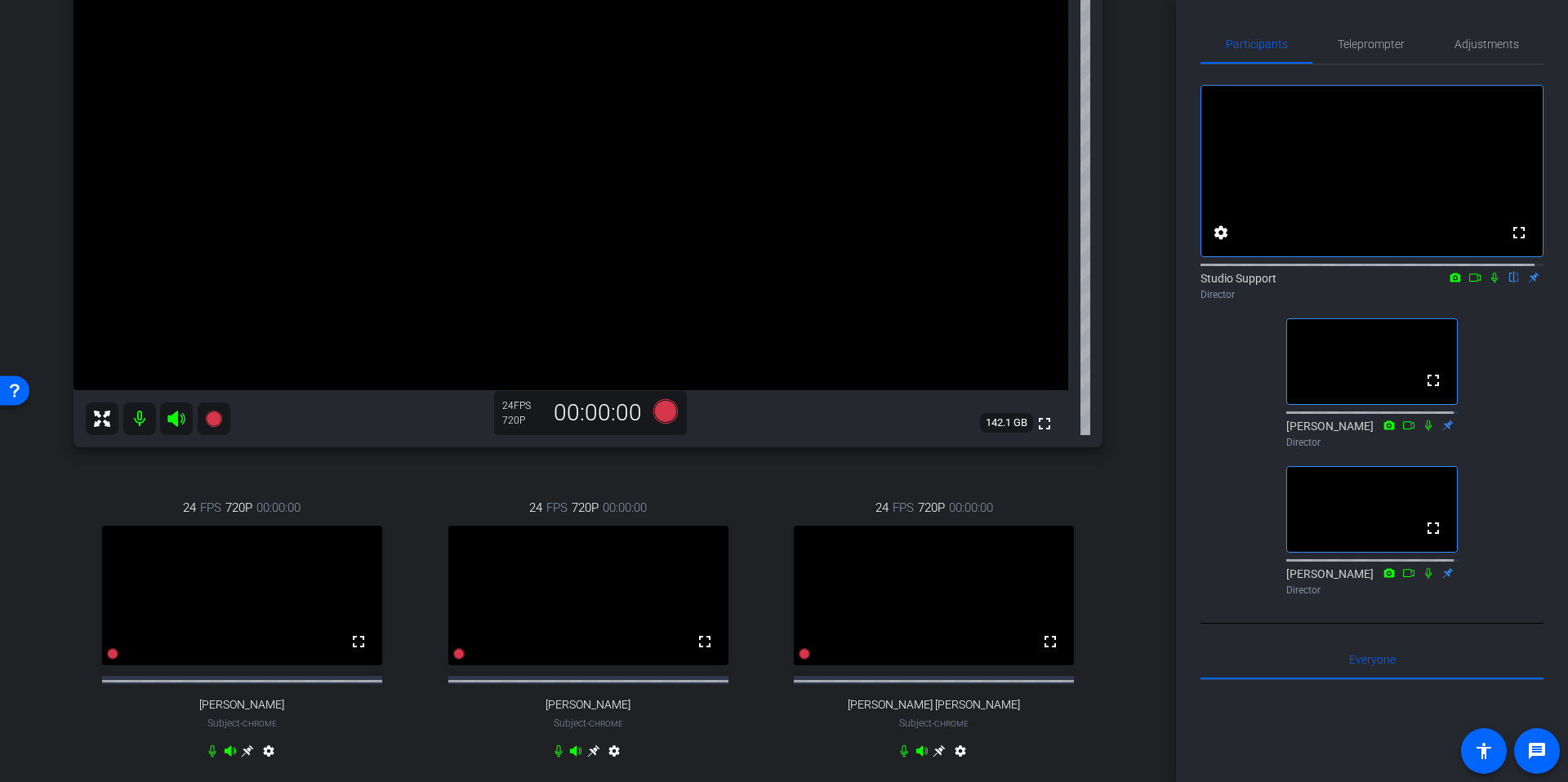
scroll to position [220, 0]
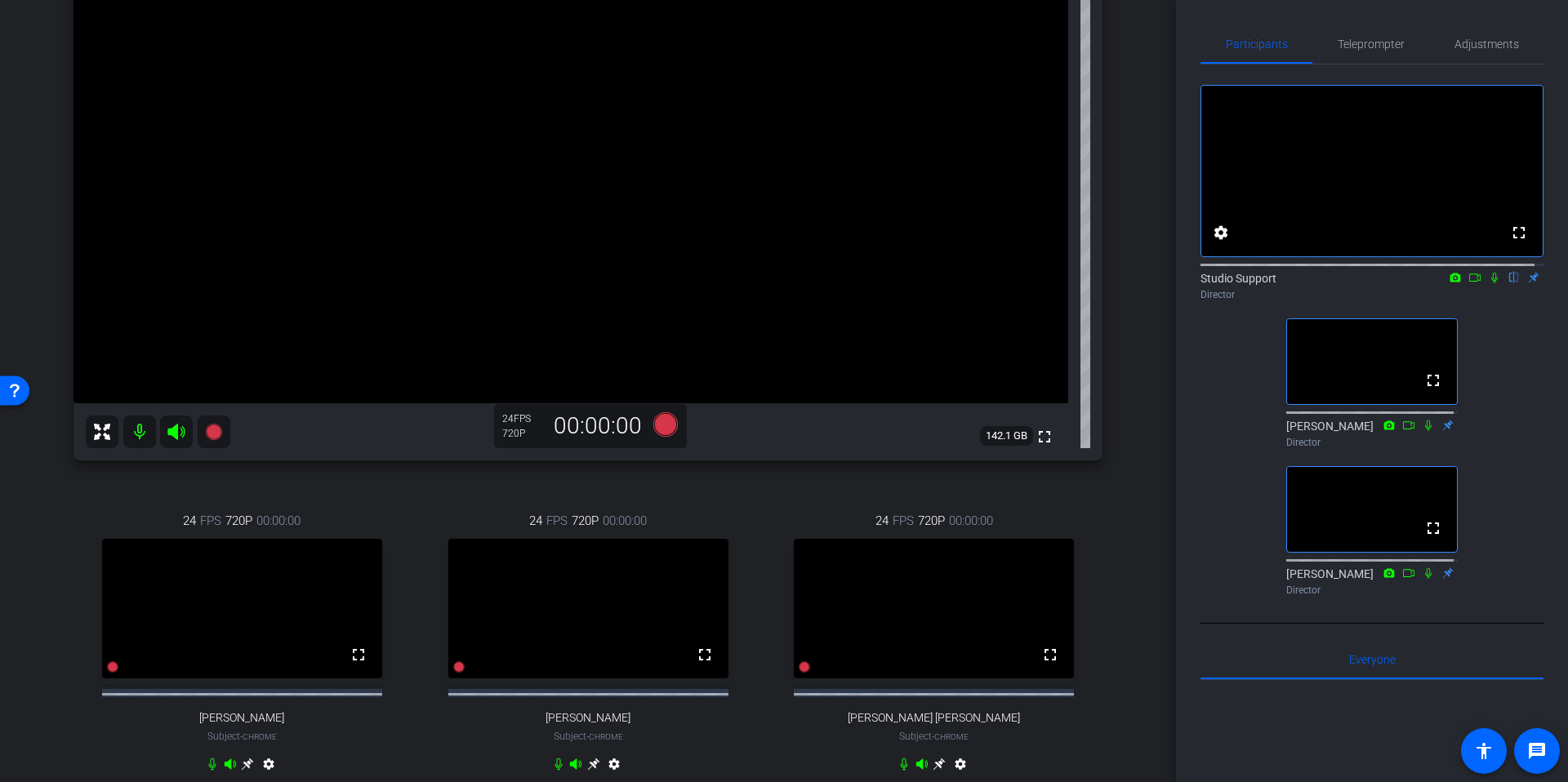
click at [1147, 418] on div "arrow_back Tech Check for Sept 22nd Recording Back to project Send invite accou…" at bounding box center [588, 171] width 1176 height 782
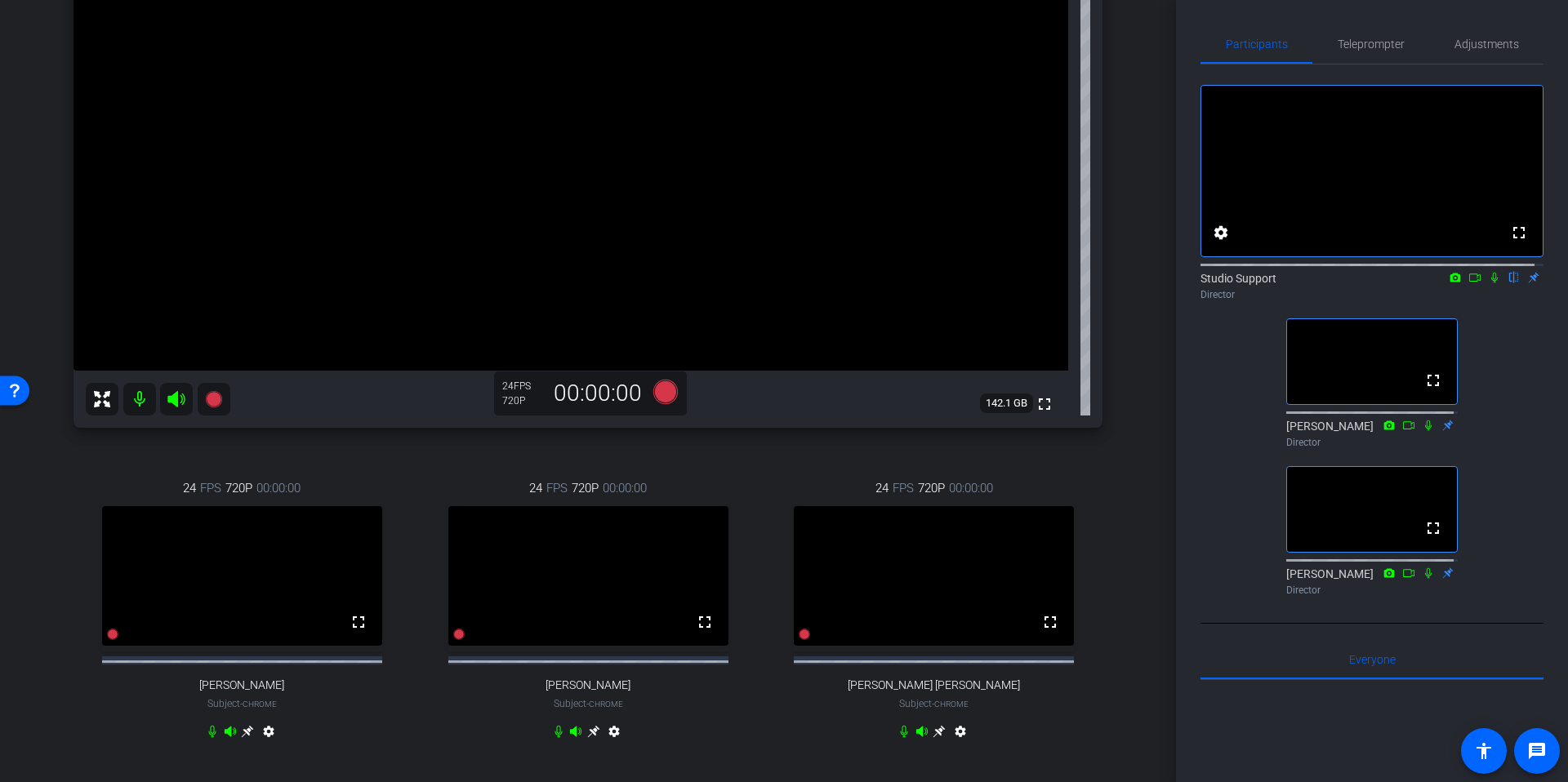
scroll to position [255, 0]
click at [1149, 420] on div "arrow_back Tech Check for Sept 22nd Recording Back to project Send invite accou…" at bounding box center [588, 135] width 1176 height 782
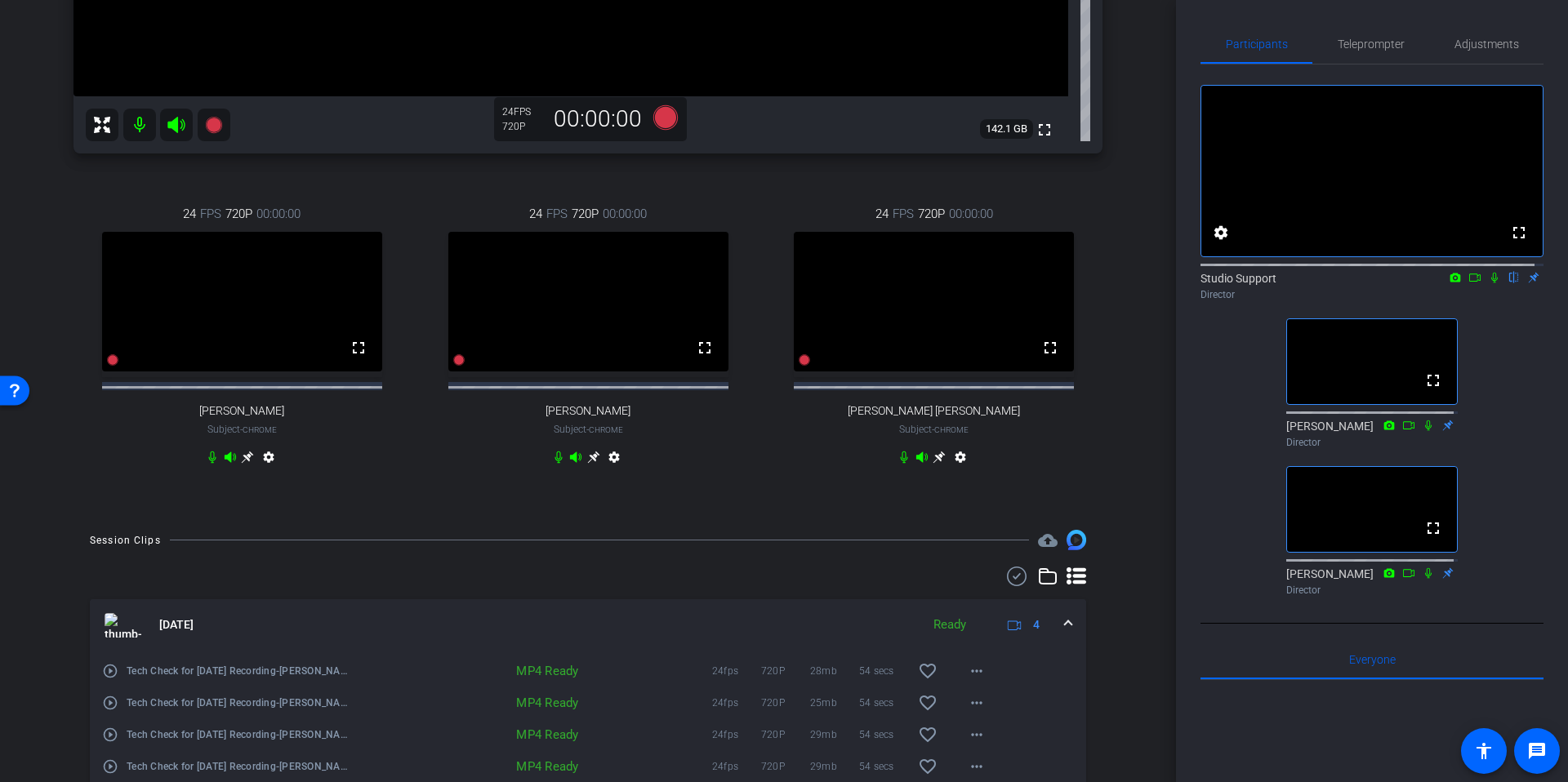
scroll to position [545, 0]
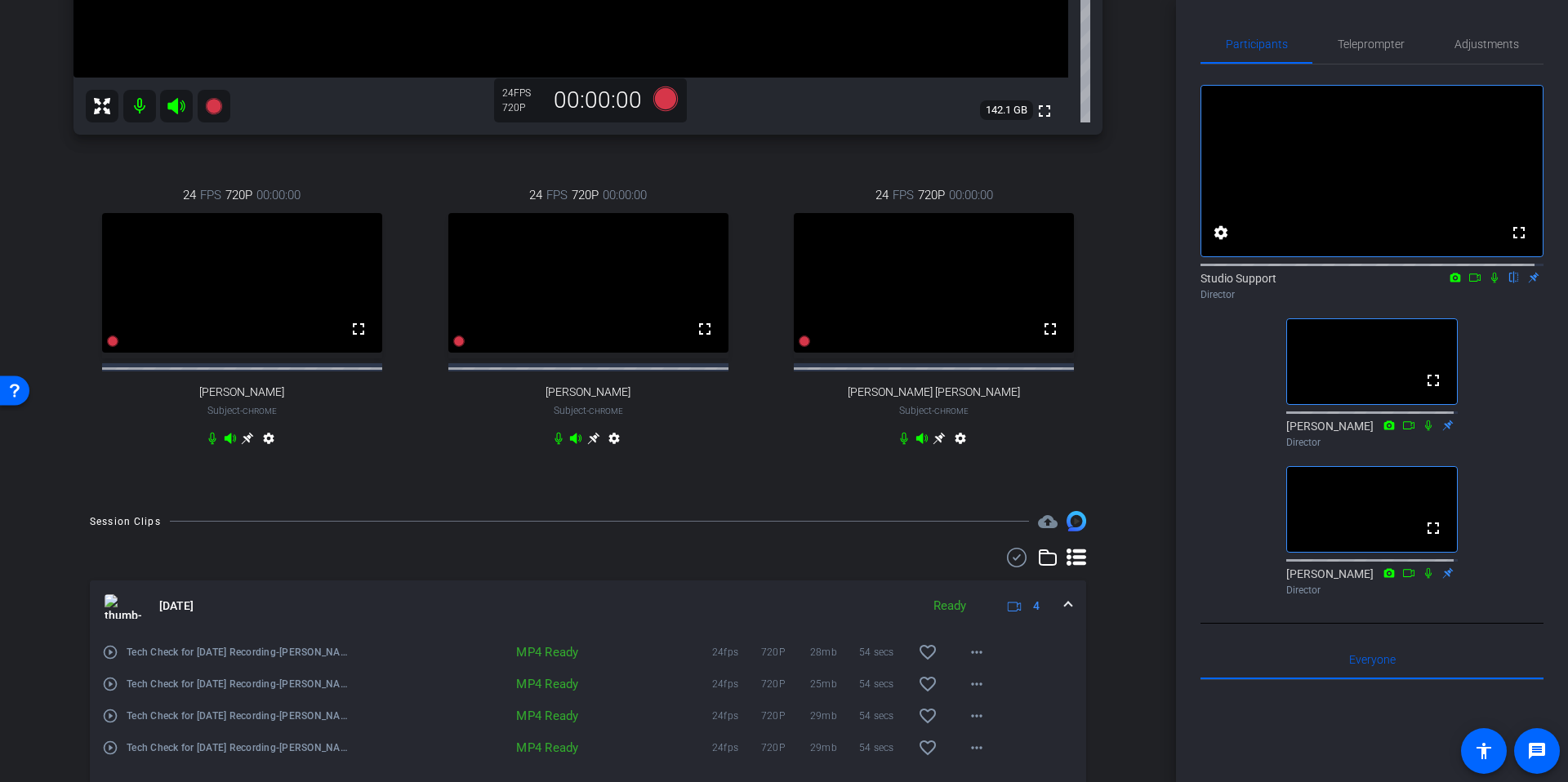
click at [1130, 539] on div "arrow_back Tech Check for Sept 22nd Recording Back to project Send invite accou…" at bounding box center [588, 391] width 1176 height 782
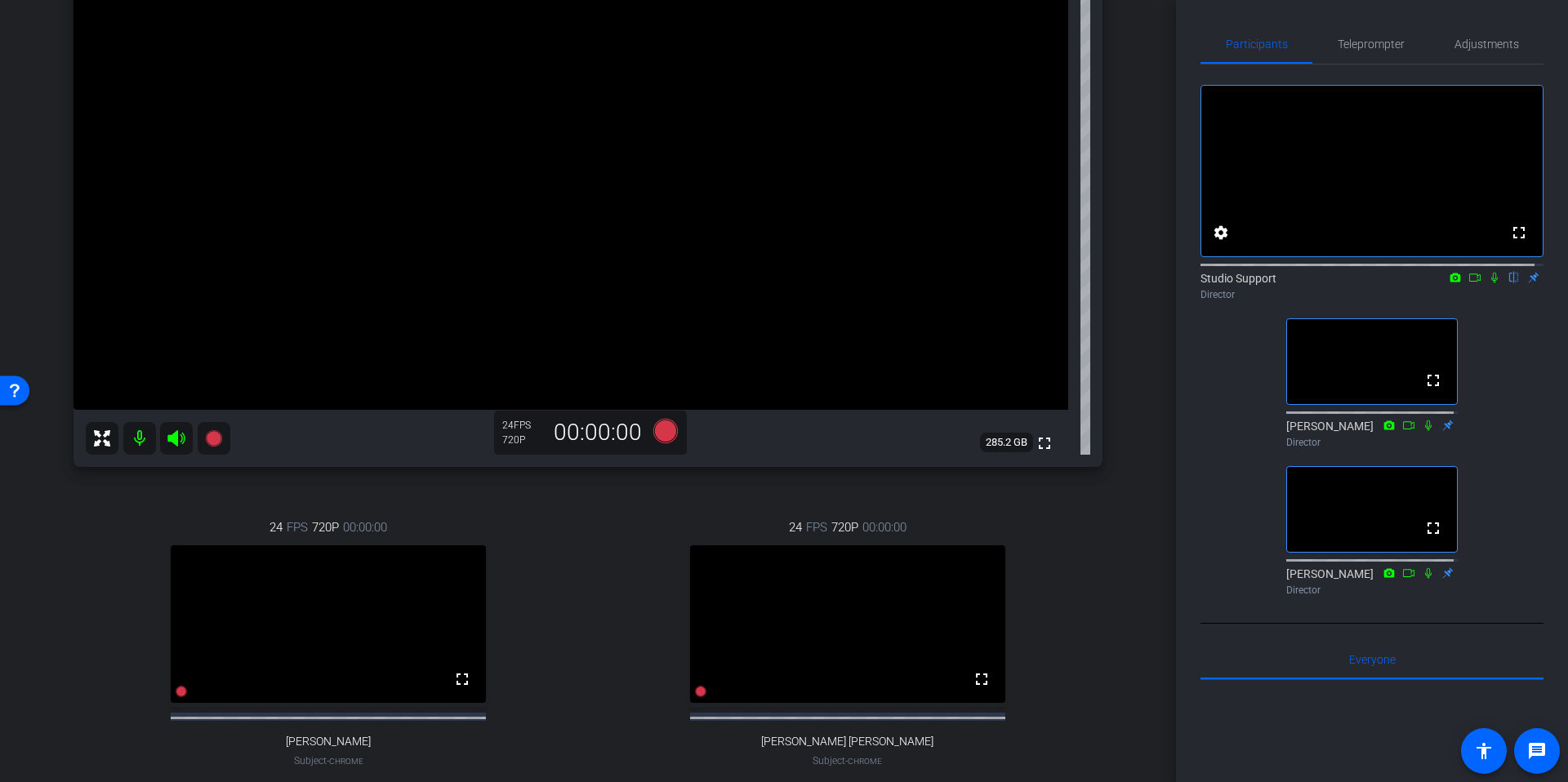
scroll to position [213, 0]
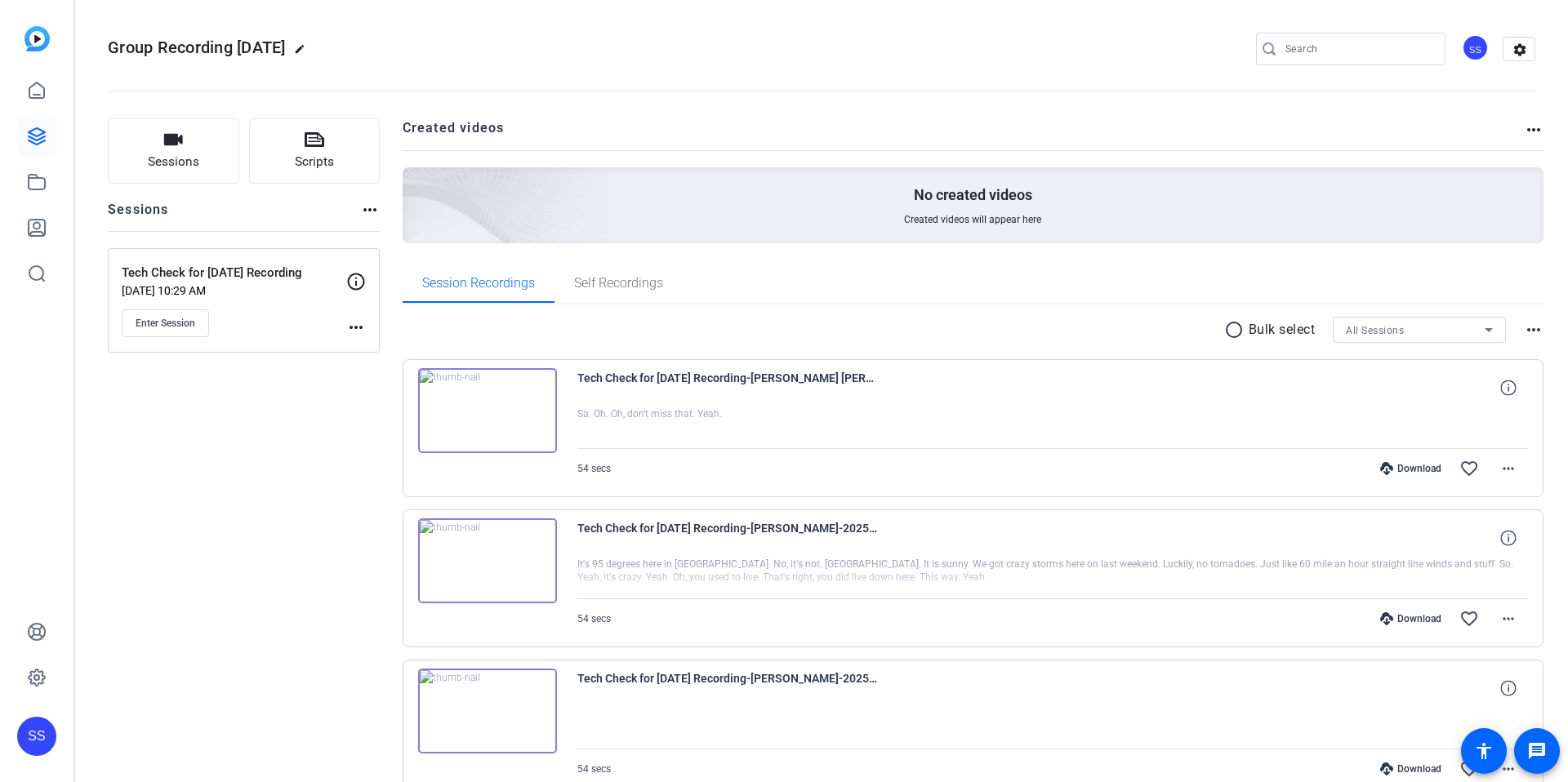
click at [275, 552] on div "Sessions Scripts Sessions more_horiz Tech Check for Sept 22nd Recording Sep 09,…" at bounding box center [243, 559] width 271 height 882
